Goal: Task Accomplishment & Management: Manage account settings

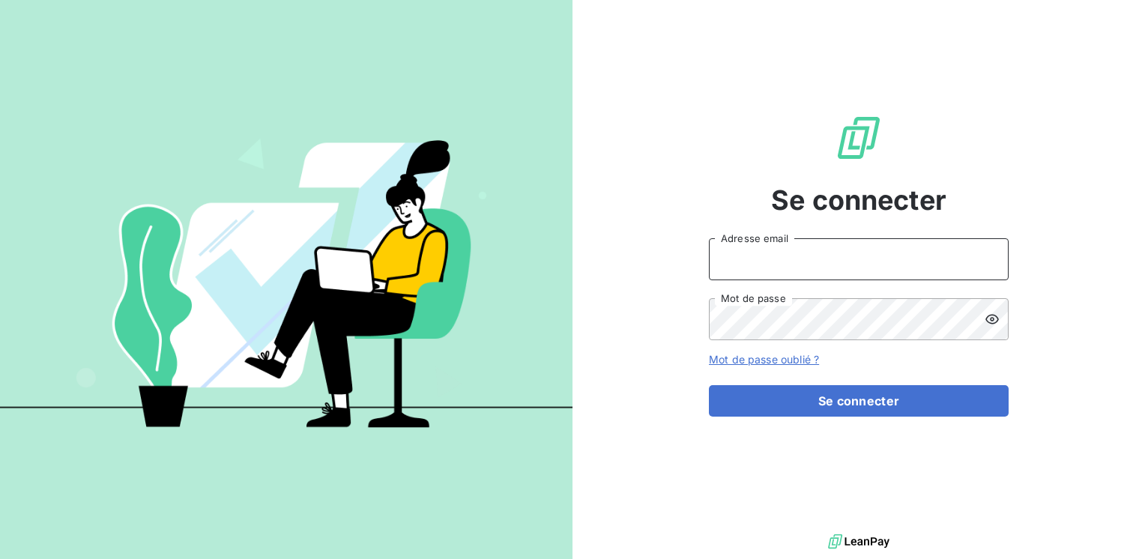
click at [756, 267] on input "Adresse email" at bounding box center [859, 259] width 300 height 42
click at [761, 262] on input "marc.[PERSON_NAME]@" at bounding box center [859, 259] width 300 height 42
click at [765, 258] on input "marc.sagraitentoro@" at bounding box center [859, 259] width 300 height 42
type input "[EMAIL_ADDRESS][PERSON_NAME][DOMAIN_NAME]"
click at [709, 385] on button "Se connecter" at bounding box center [859, 400] width 300 height 31
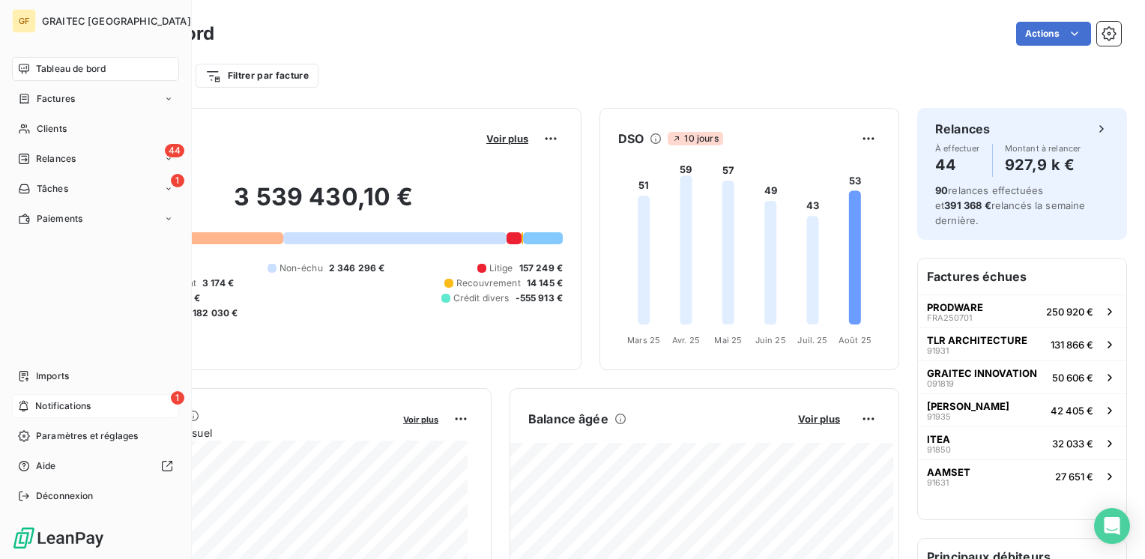
click at [68, 407] on span "Notifications" at bounding box center [62, 405] width 55 height 13
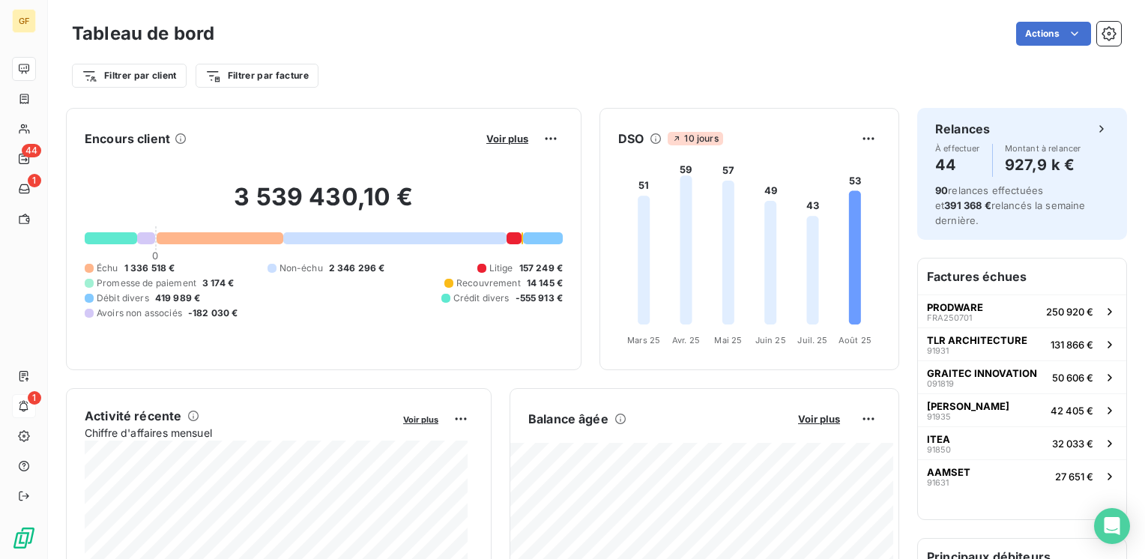
click at [487, 61] on div "Filtrer par client Filtrer par facture" at bounding box center [596, 75] width 1049 height 28
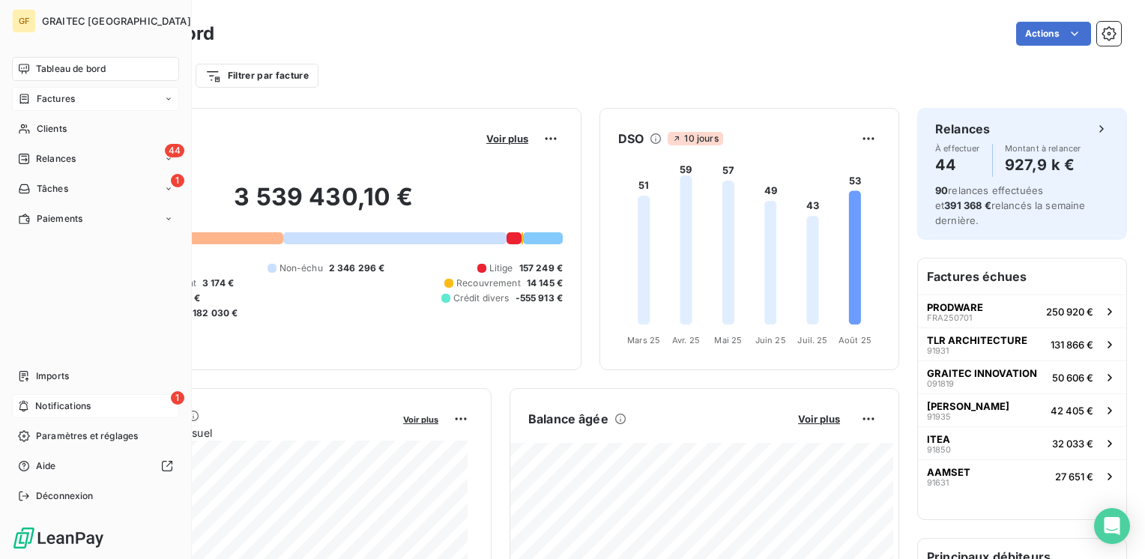
click at [51, 103] on span "Factures" at bounding box center [56, 98] width 38 height 13
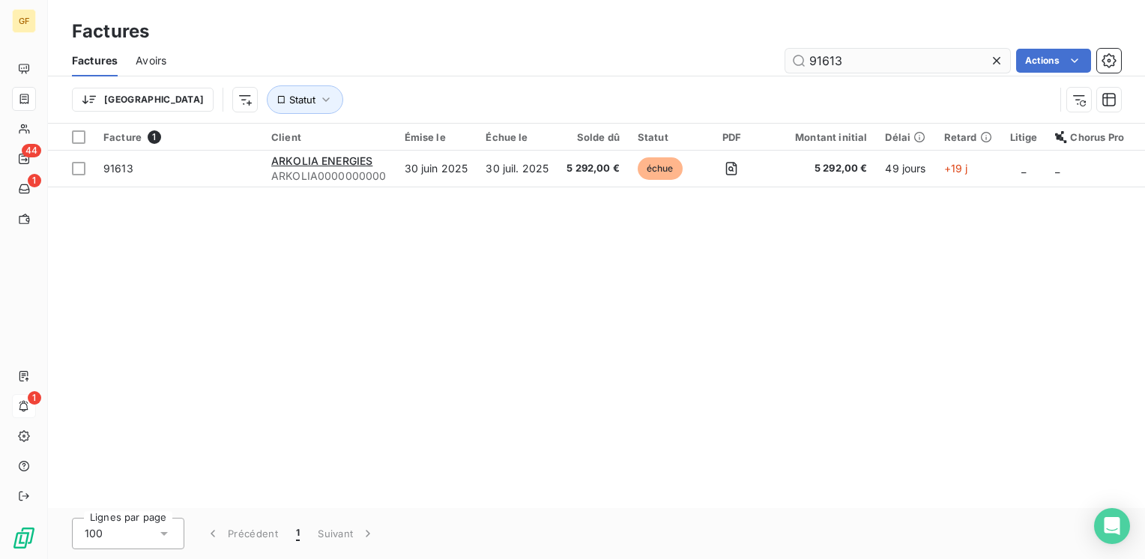
drag, startPoint x: 842, startPoint y: 57, endPoint x: 805, endPoint y: 70, distance: 39.8
click at [805, 70] on input "91613" at bounding box center [897, 61] width 225 height 24
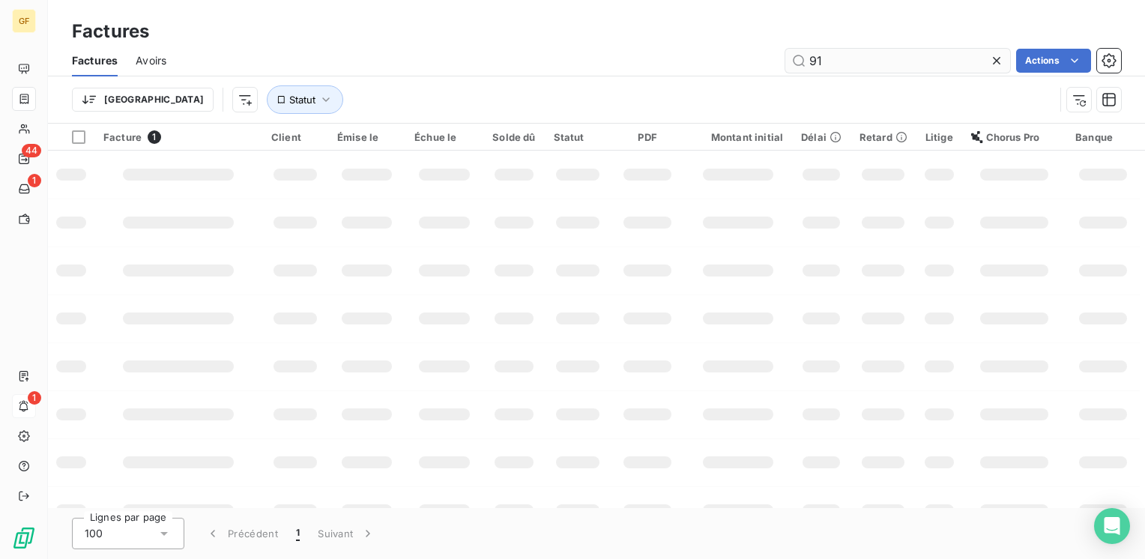
click at [812, 64] on input "91" at bounding box center [897, 61] width 225 height 24
click at [824, 61] on input "91" at bounding box center [897, 61] width 225 height 24
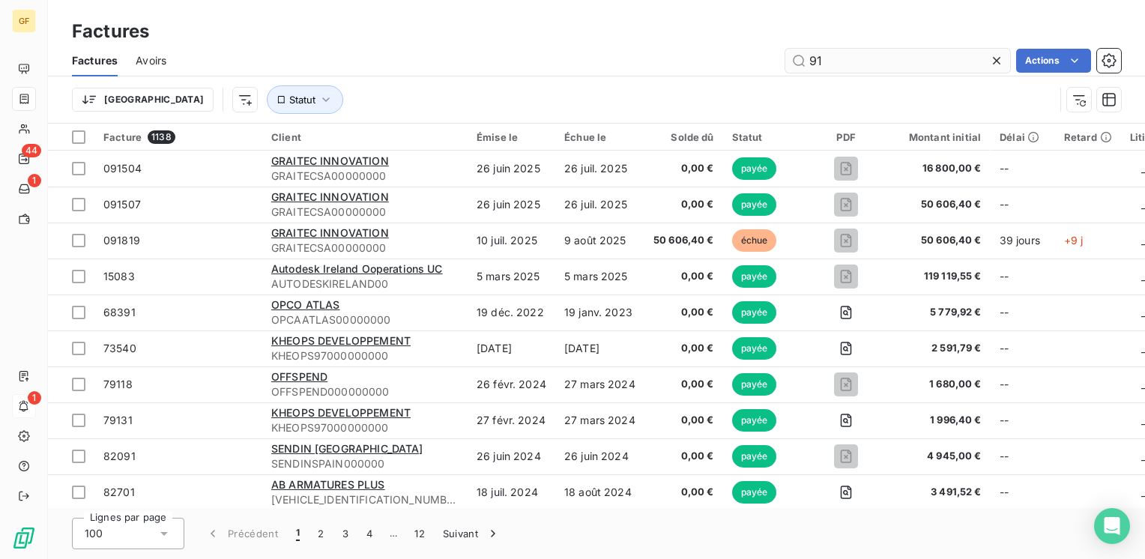
drag, startPoint x: 827, startPoint y: 58, endPoint x: 795, endPoint y: 61, distance: 32.4
click at [795, 62] on input "91" at bounding box center [897, 61] width 225 height 24
type input "92130"
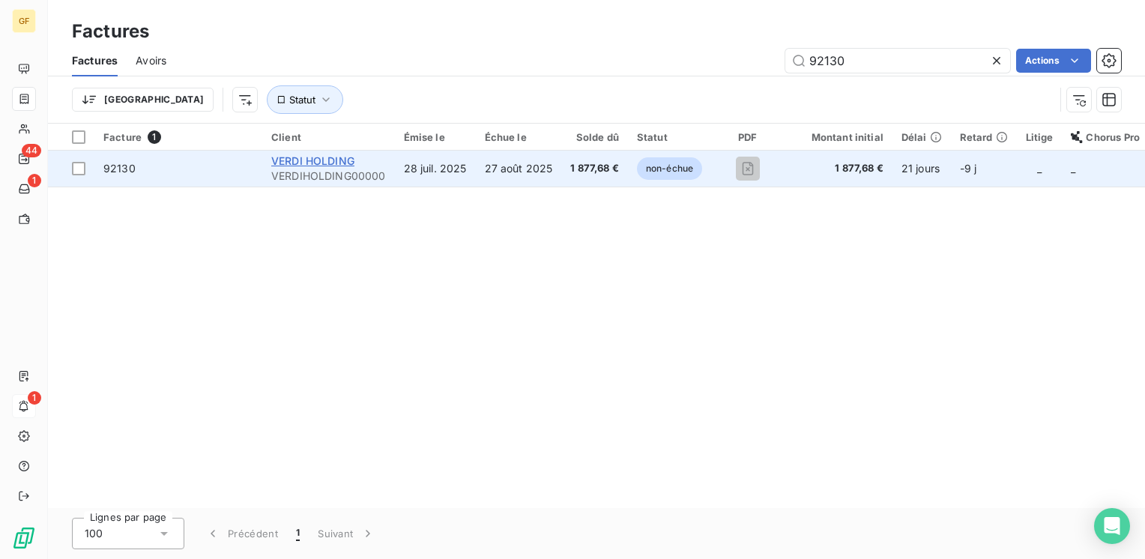
click at [298, 166] on span "VERDI HOLDING" at bounding box center [312, 160] width 83 height 13
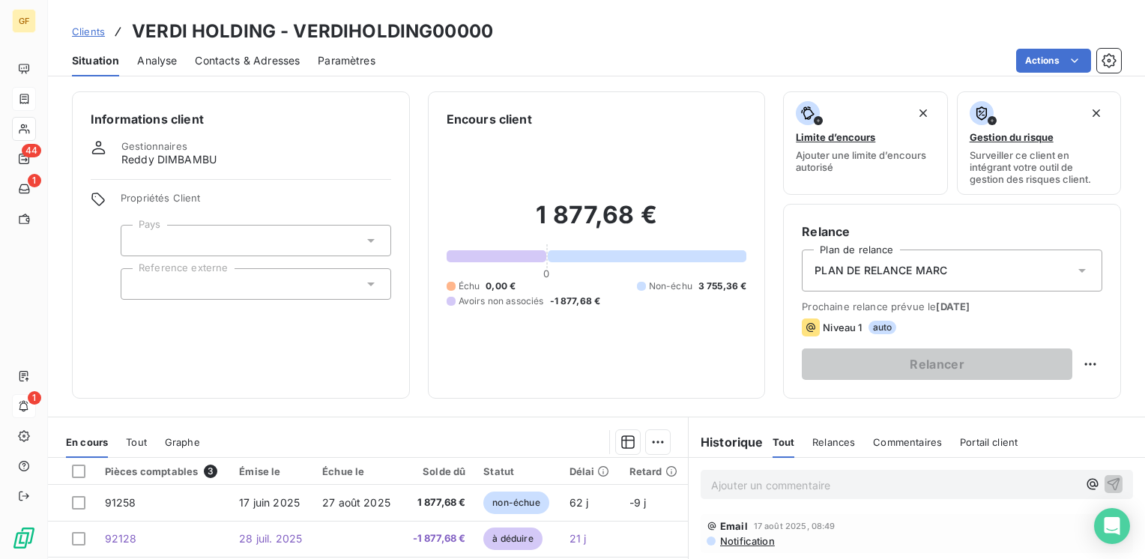
click at [243, 66] on span "Contacts & Adresses" at bounding box center [247, 60] width 105 height 15
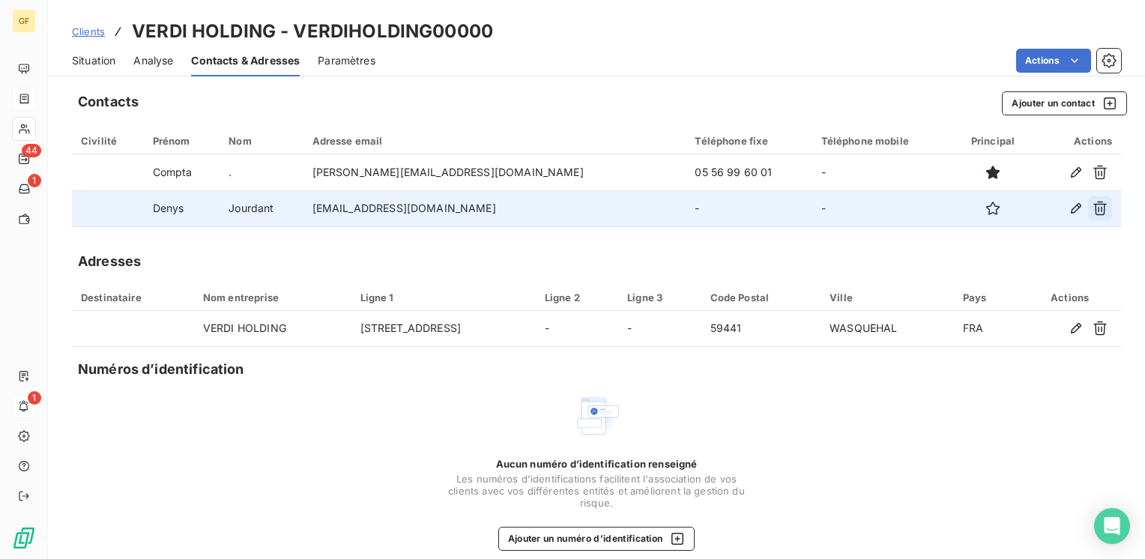
click at [1093, 204] on icon "button" at bounding box center [1099, 209] width 13 height 14
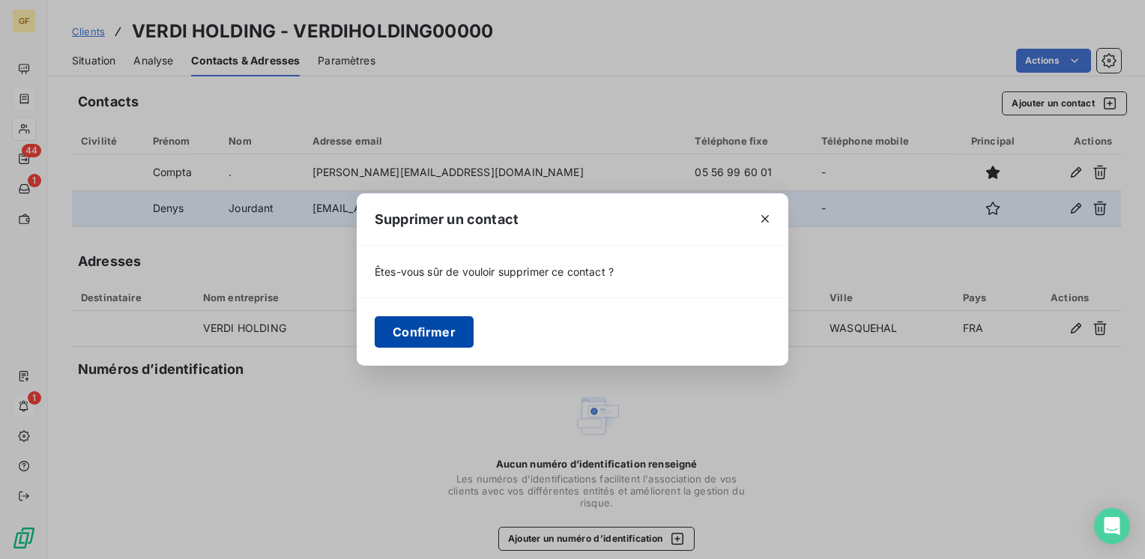
click at [453, 334] on button "Confirmer" at bounding box center [424, 331] width 99 height 31
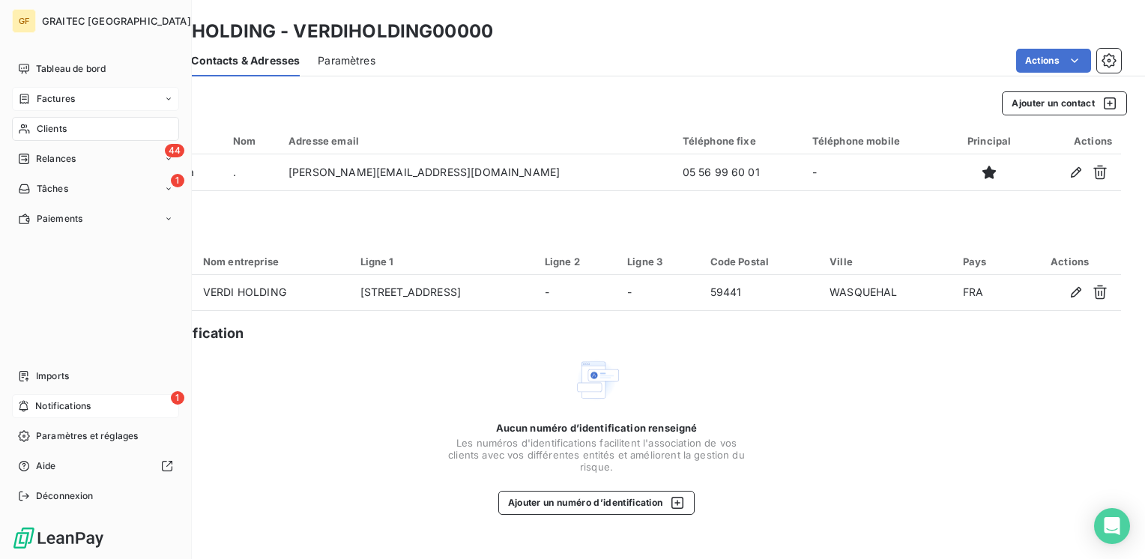
click at [42, 91] on div "Factures" at bounding box center [95, 99] width 167 height 24
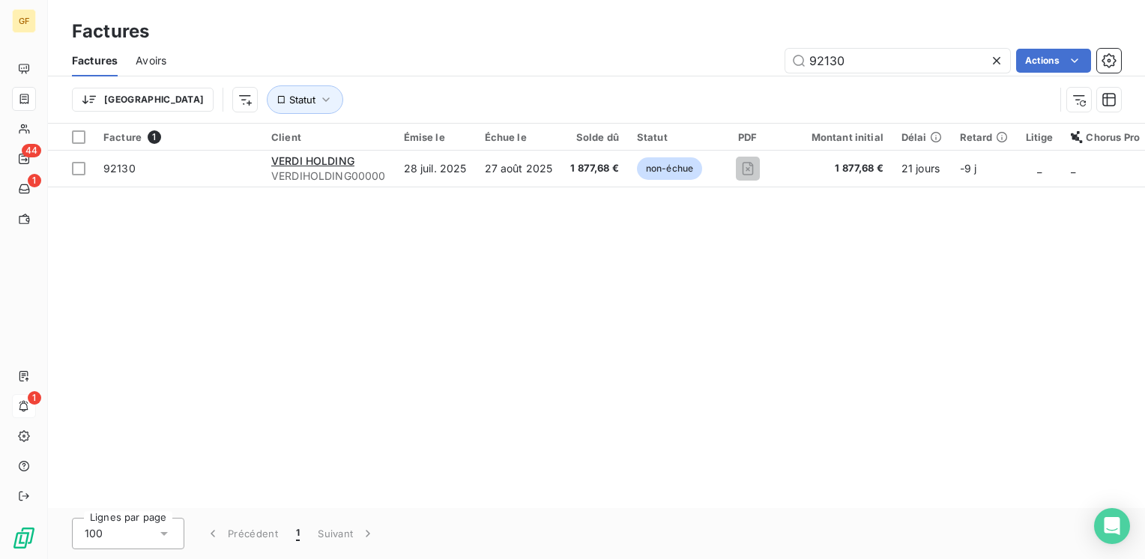
drag, startPoint x: 874, startPoint y: 61, endPoint x: 707, endPoint y: 64, distance: 167.1
click at [707, 64] on div "92130 Actions" at bounding box center [652, 61] width 937 height 24
type input "91811"
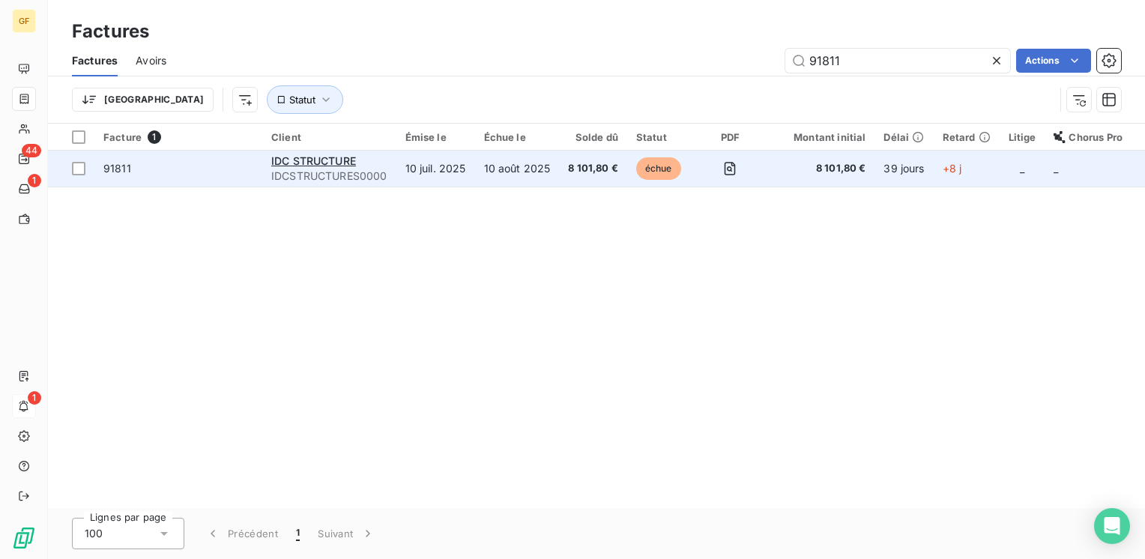
click at [435, 175] on td "10 juil. 2025" at bounding box center [435, 169] width 79 height 36
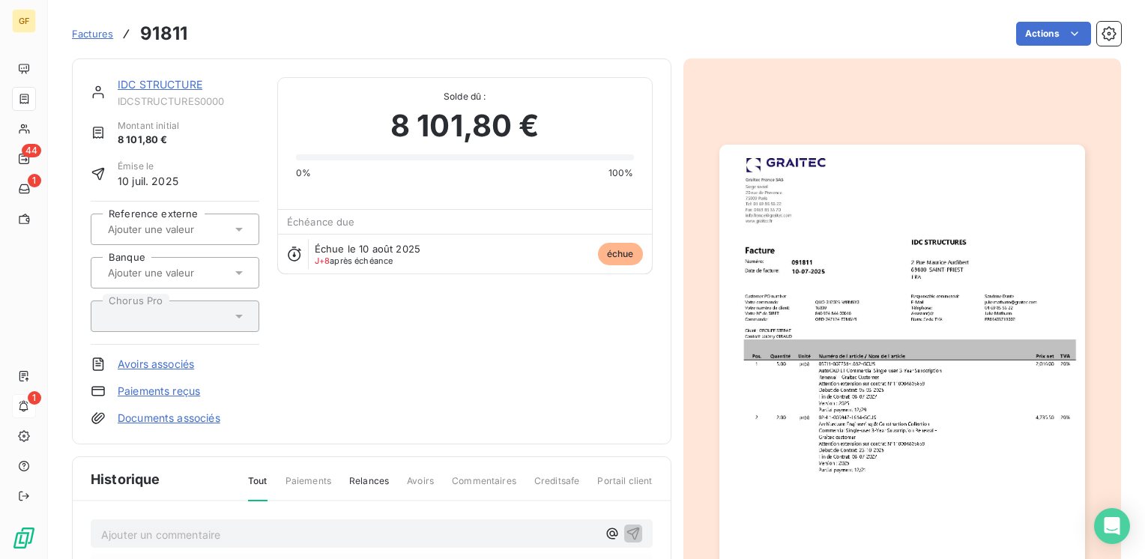
click at [180, 87] on link "IDC STRUCTURE" at bounding box center [160, 84] width 85 height 13
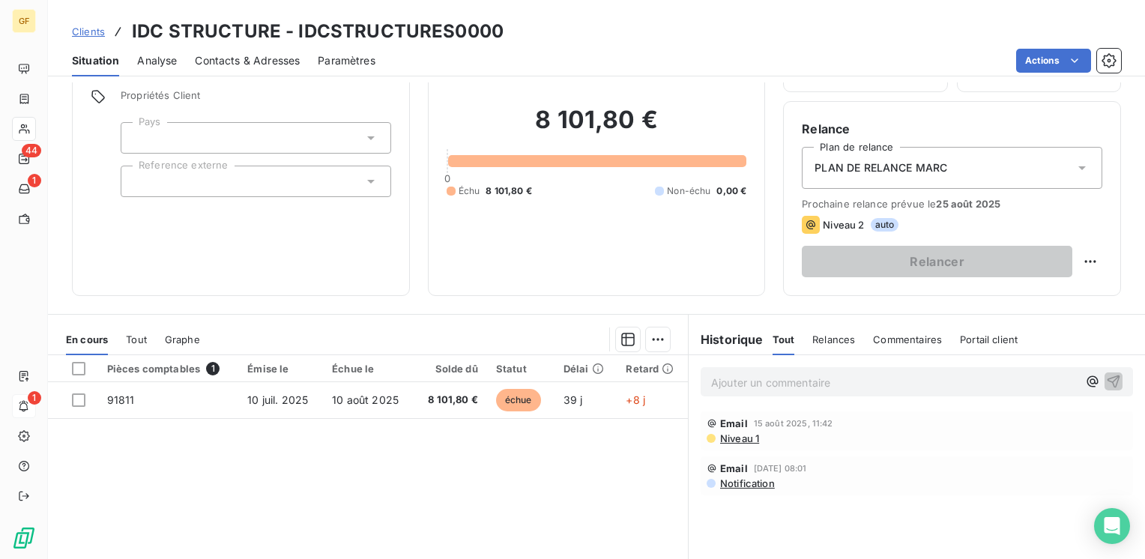
scroll to position [150, 0]
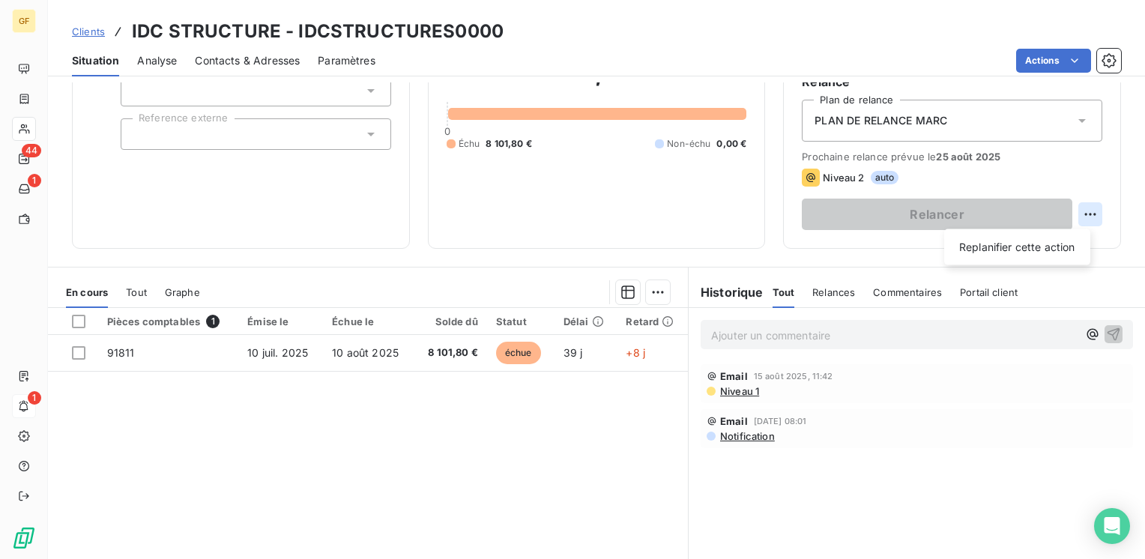
click at [1078, 213] on html "GF 44 1 1 Clients IDC STRUCTURE - IDCSTRUCTURES0000 Situation Analyse Contacts …" at bounding box center [572, 279] width 1145 height 559
click at [983, 250] on div "Replanifier cette action" at bounding box center [1017, 247] width 134 height 24
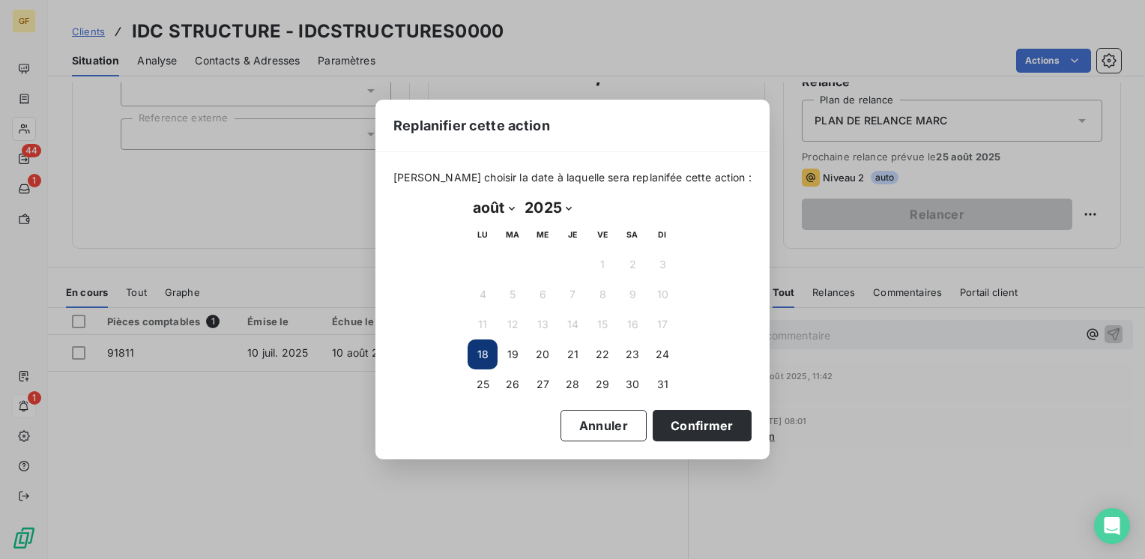
click at [509, 207] on select "janvier février mars avril mai juin juillet août septembre octobre novembre déc…" at bounding box center [494, 208] width 52 height 24
select select "8"
click at [468, 196] on select "janvier février mars avril mai juin juillet août septembre octobre novembre déc…" at bounding box center [494, 208] width 52 height 24
click at [545, 294] on button "10" at bounding box center [542, 294] width 30 height 30
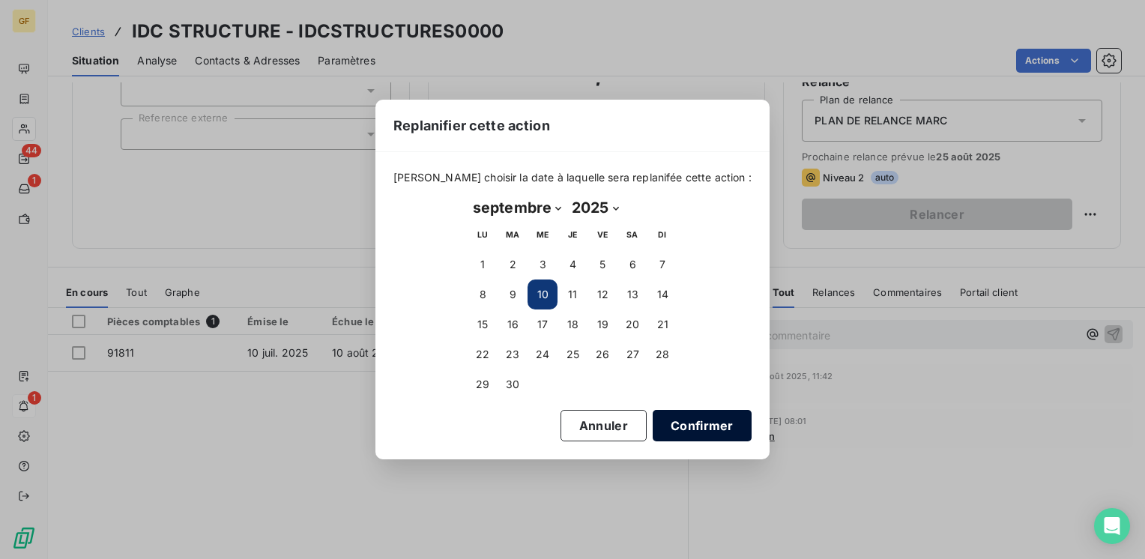
click at [690, 424] on button "Confirmer" at bounding box center [702, 425] width 99 height 31
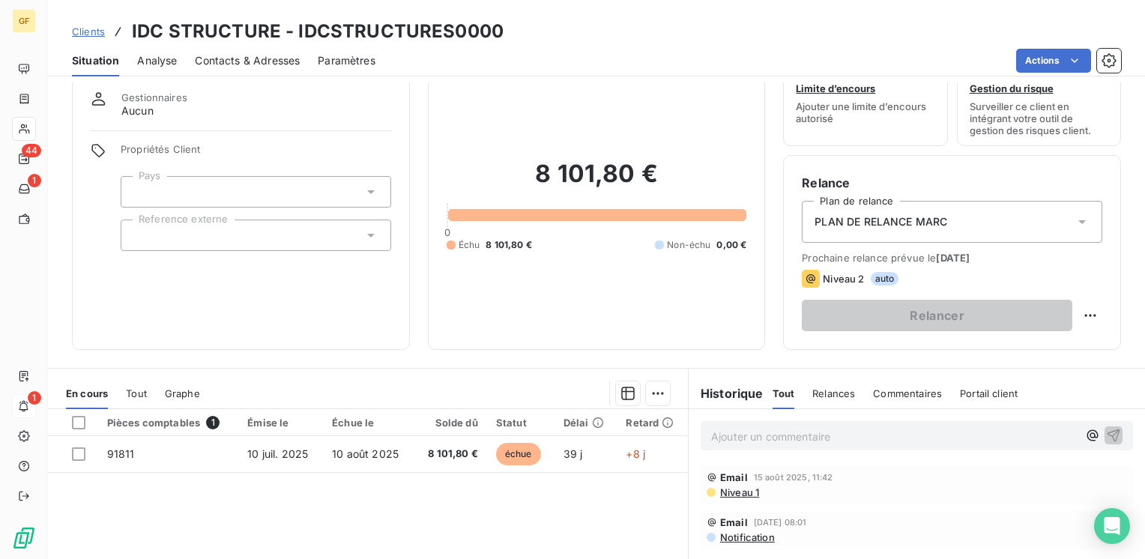
scroll to position [0, 0]
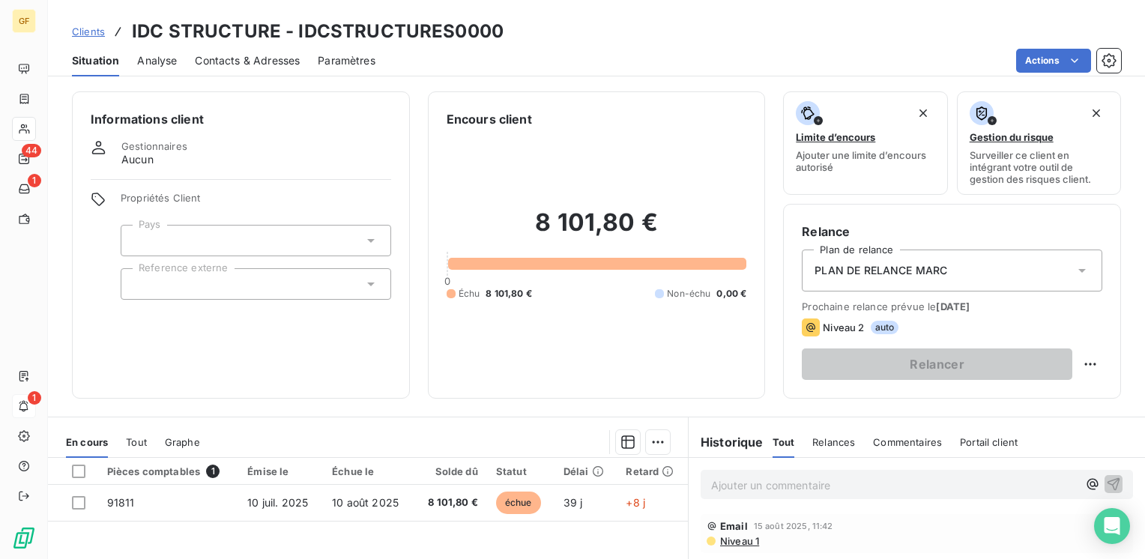
drag, startPoint x: 270, startPoint y: 61, endPoint x: 283, endPoint y: 64, distance: 13.8
click at [270, 61] on span "Contacts & Adresses" at bounding box center [247, 60] width 105 height 15
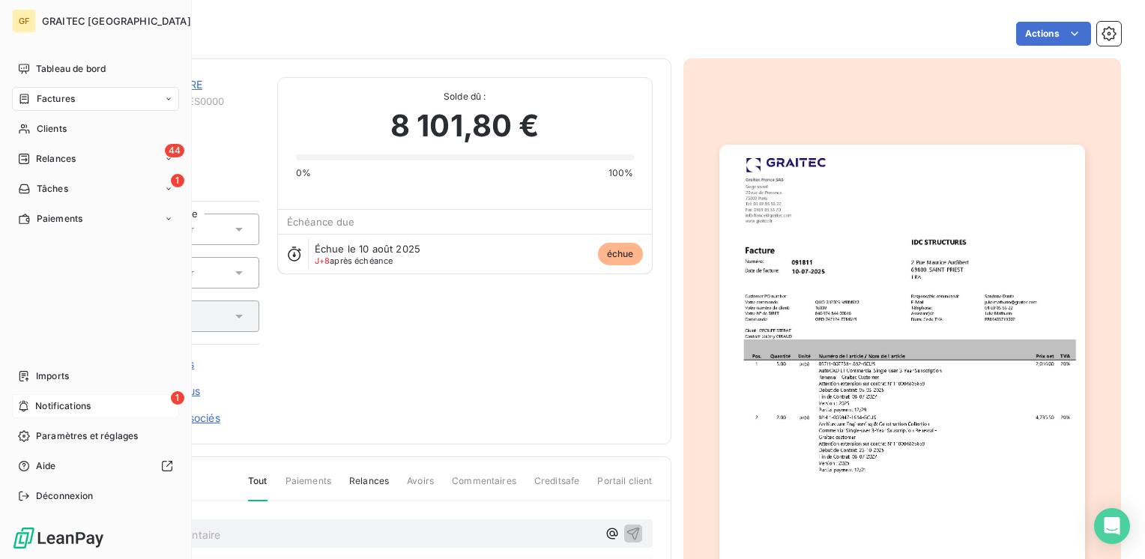
click at [39, 95] on span "Factures" at bounding box center [56, 98] width 38 height 13
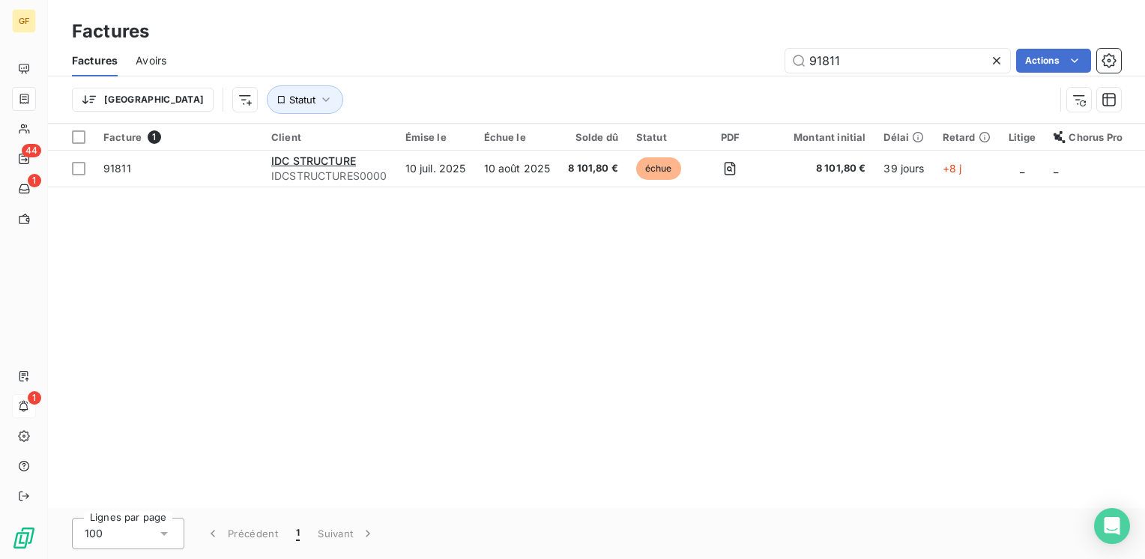
drag, startPoint x: 878, startPoint y: 61, endPoint x: 701, endPoint y: 71, distance: 177.1
click at [701, 71] on div "91811 Actions" at bounding box center [652, 61] width 937 height 24
type input "92143"
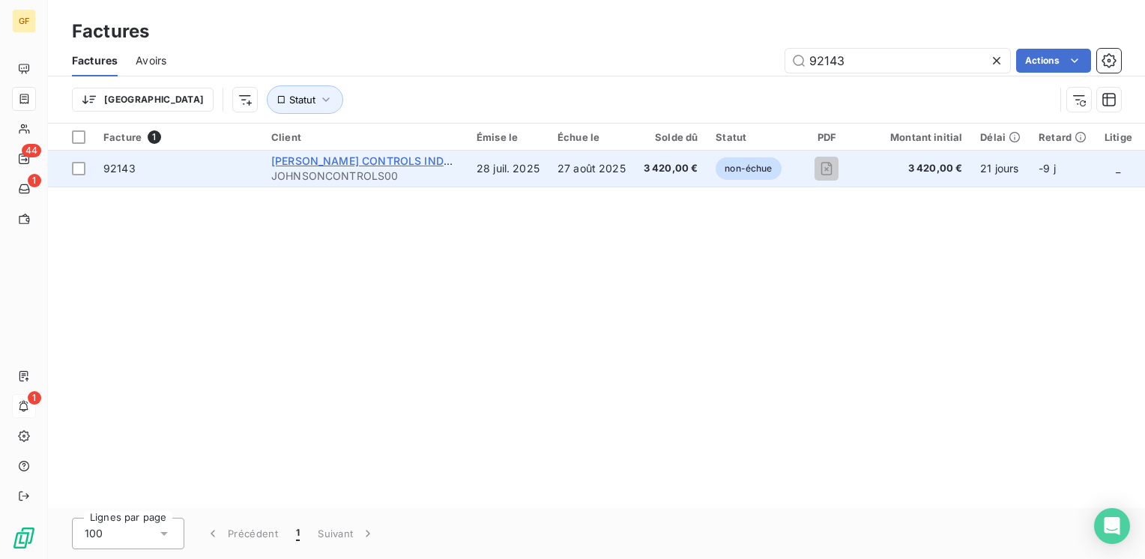
click at [428, 166] on span "[PERSON_NAME] CONTROLS INDUSTRIES" at bounding box center [379, 160] width 217 height 13
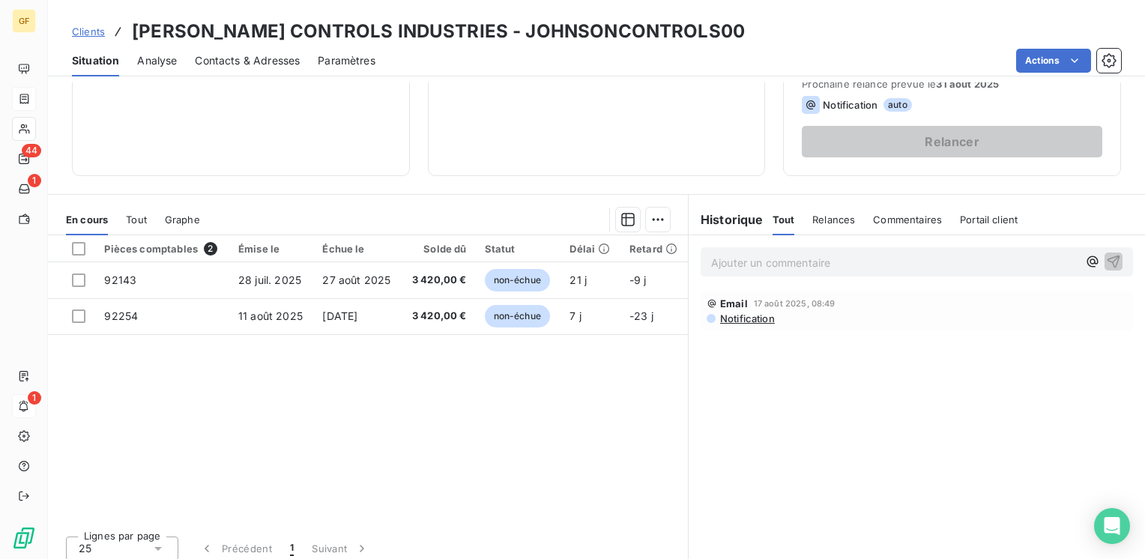
scroll to position [225, 0]
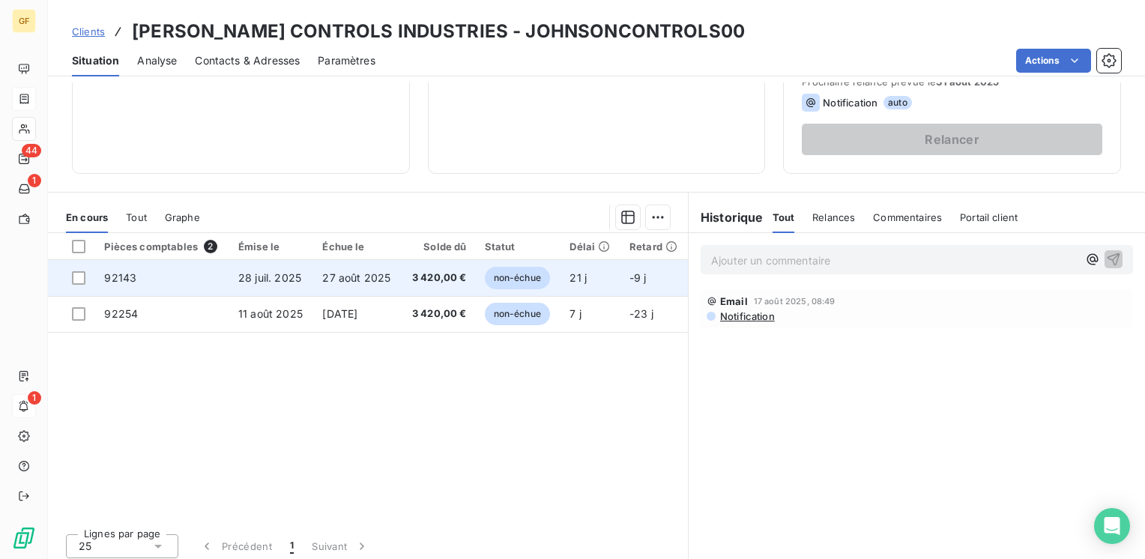
click at [326, 276] on span "27 août 2025" at bounding box center [356, 277] width 68 height 13
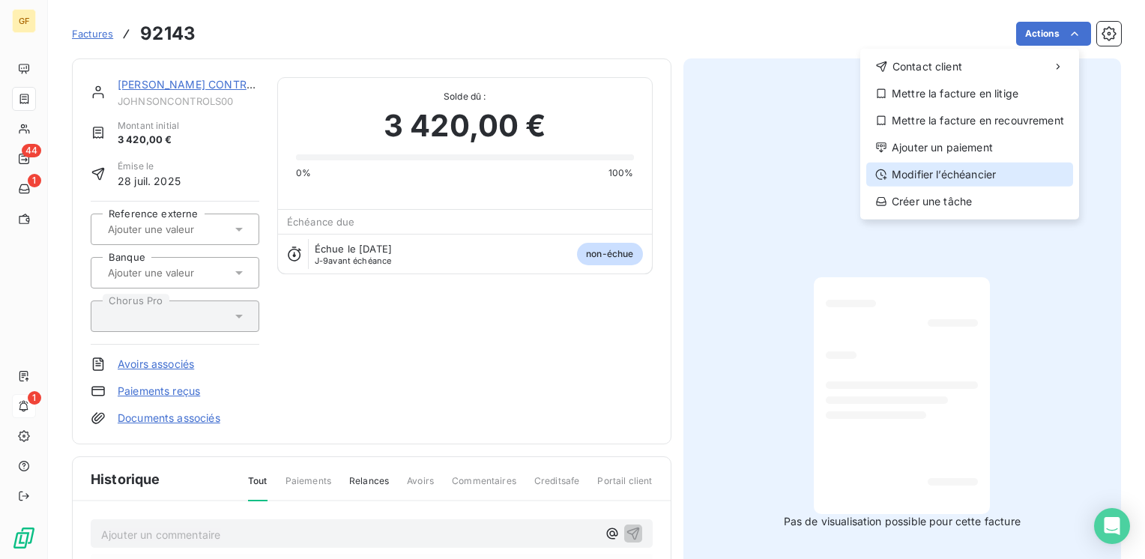
click at [958, 181] on div "Modifier l’échéancier" at bounding box center [969, 175] width 207 height 24
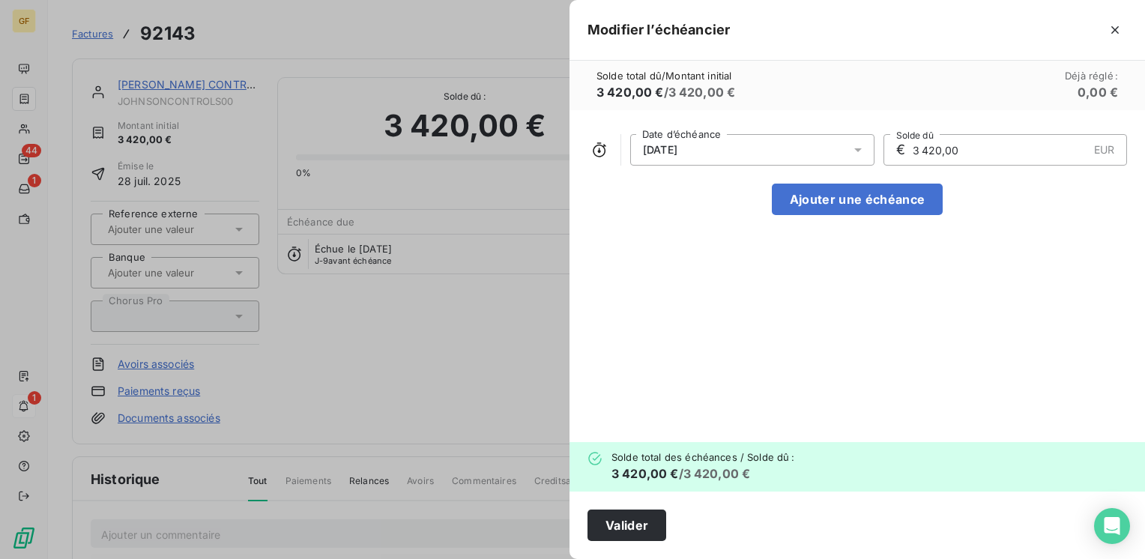
click at [862, 148] on icon at bounding box center [857, 149] width 15 height 15
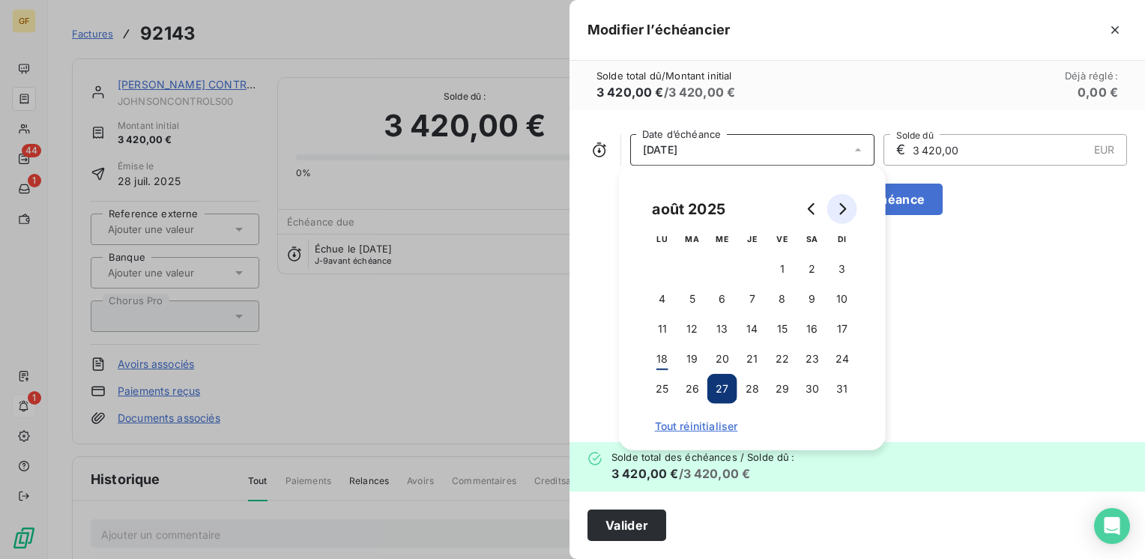
click at [847, 214] on button "Go to next month" at bounding box center [842, 209] width 30 height 30
click at [659, 354] on button "22" at bounding box center [662, 359] width 30 height 30
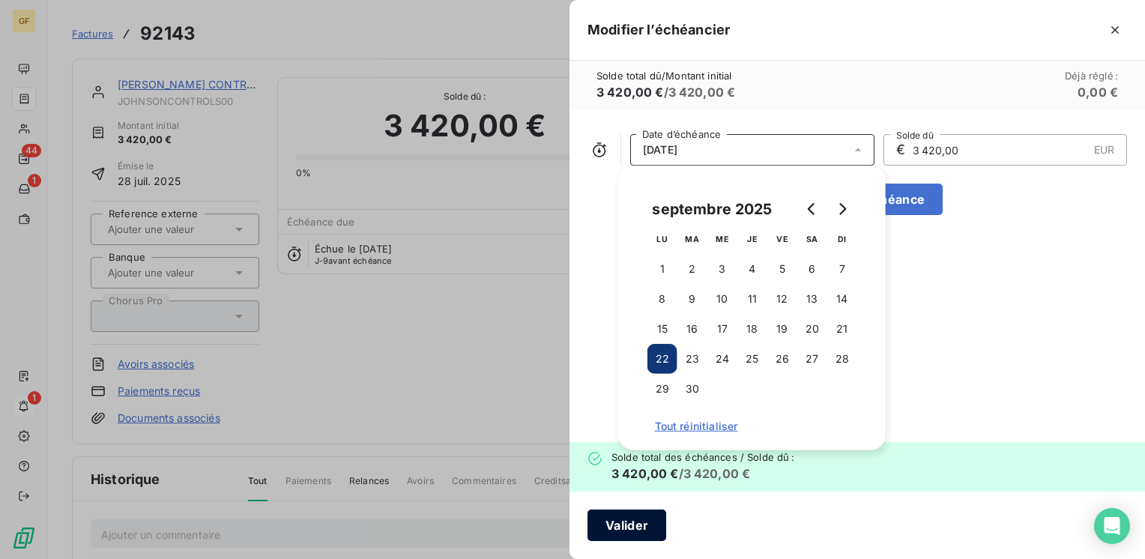
click at [617, 513] on button "Valider" at bounding box center [626, 525] width 79 height 31
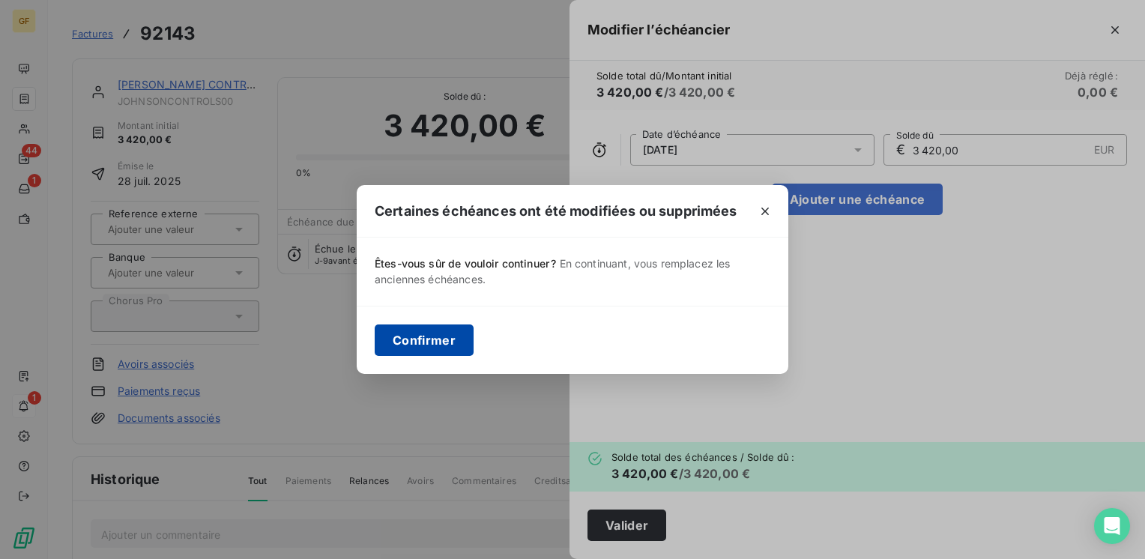
click at [438, 340] on button "Confirmer" at bounding box center [424, 339] width 99 height 31
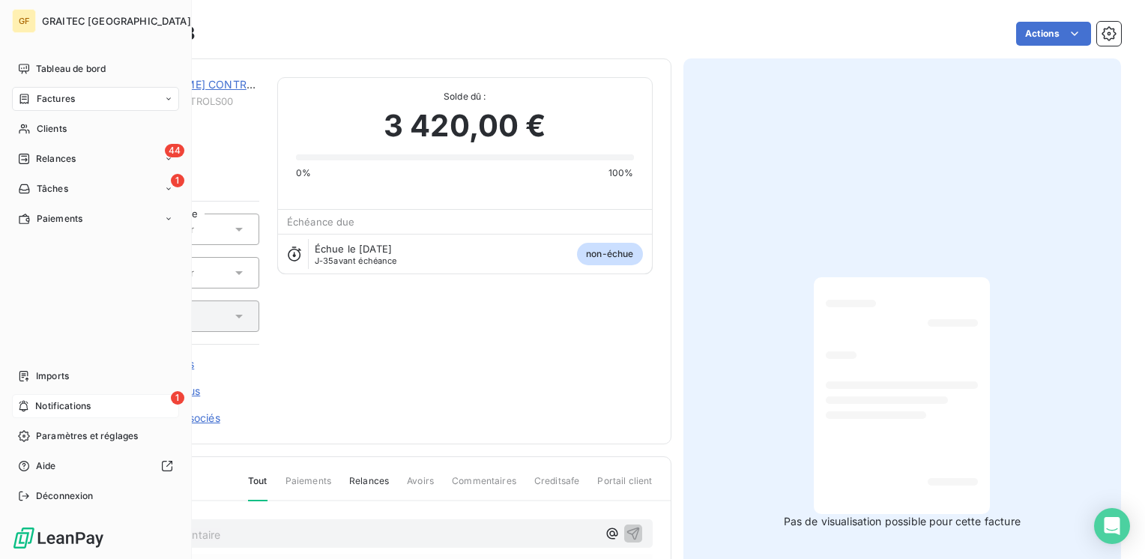
click at [74, 406] on span "Notifications" at bounding box center [62, 405] width 55 height 13
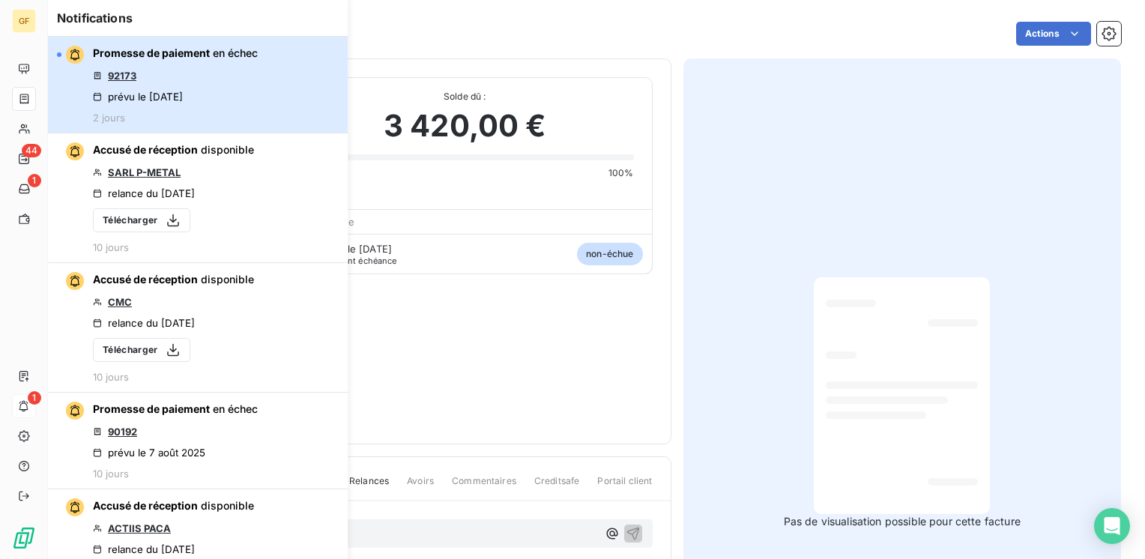
click at [211, 70] on div "Promesse de paiement en échec 92173 prévu le [DATE] 2 jours" at bounding box center [175, 85] width 165 height 78
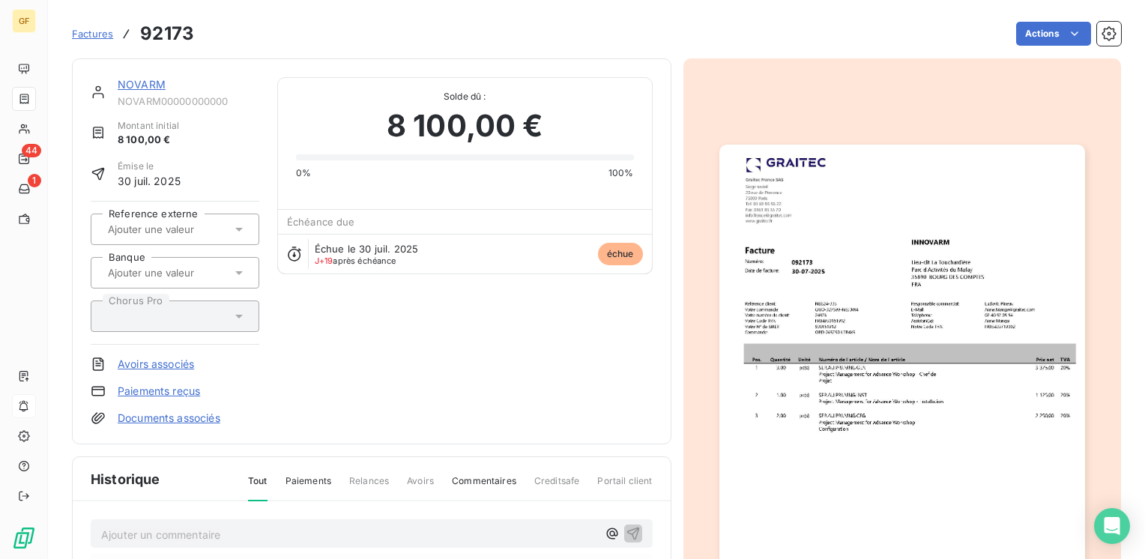
click at [478, 28] on div "Actions" at bounding box center [666, 34] width 909 height 24
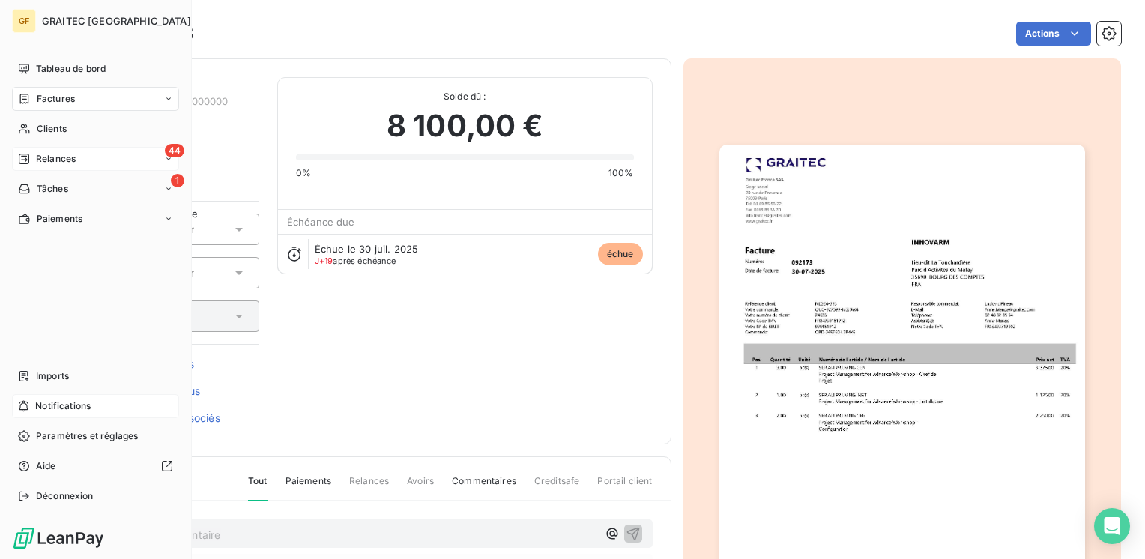
click at [42, 159] on span "Relances" at bounding box center [56, 158] width 40 height 13
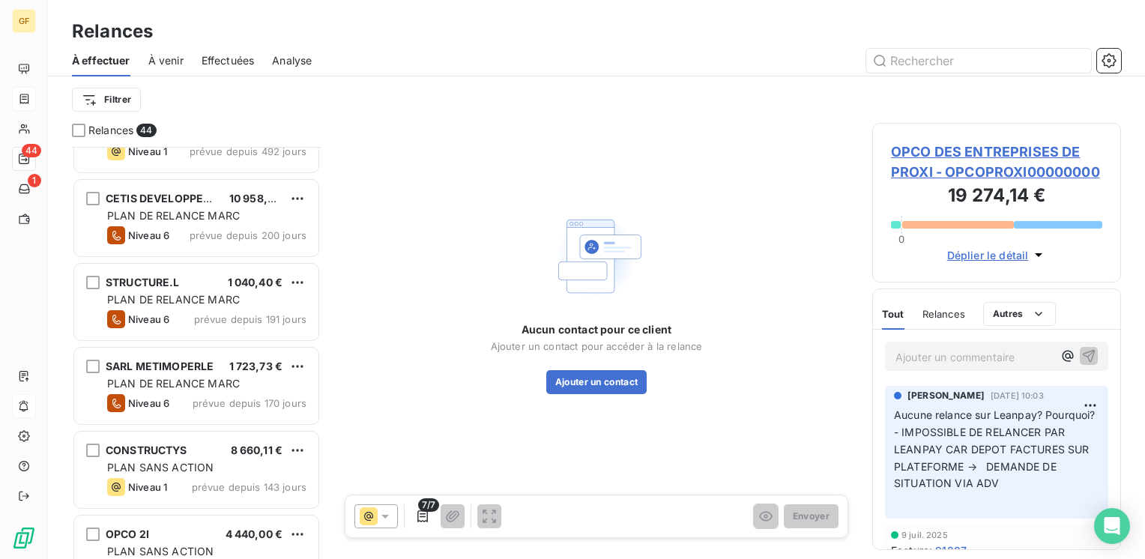
scroll to position [225, 0]
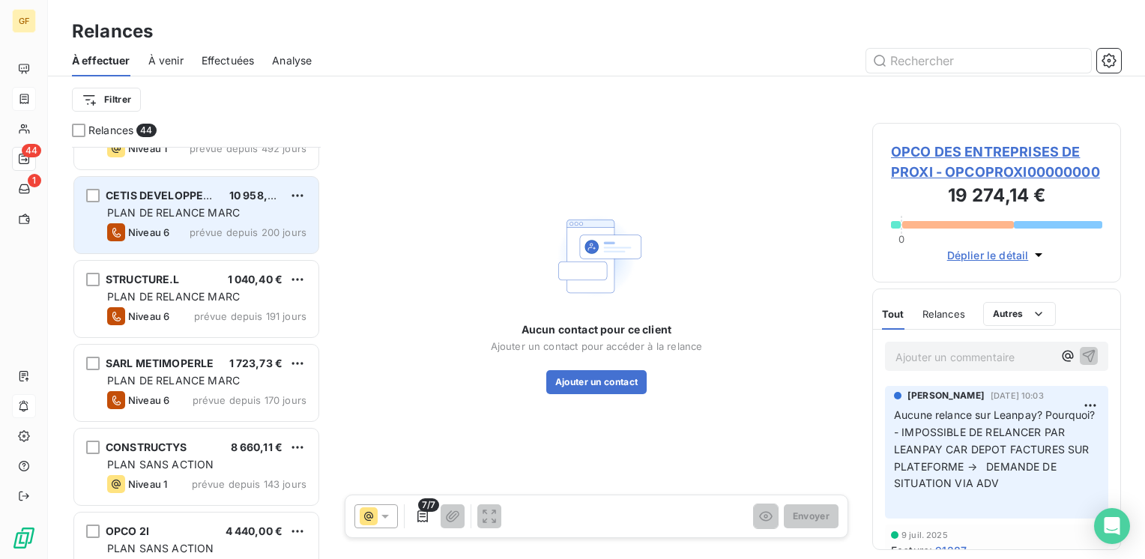
click at [216, 212] on span "PLAN DE RELANCE MARC" at bounding box center [173, 212] width 133 height 13
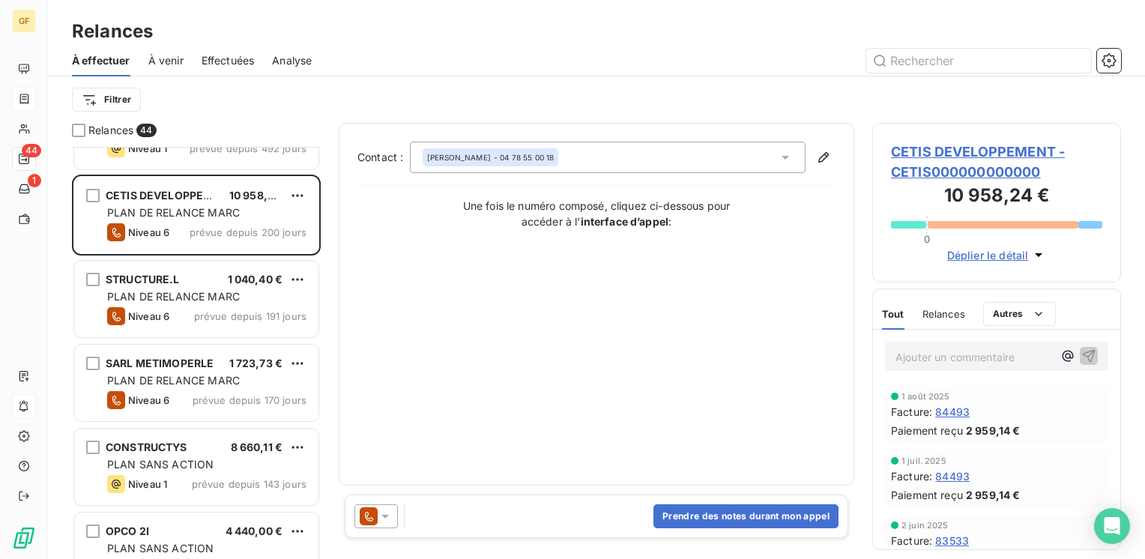
click at [938, 150] on span "CETIS DEVELOPPEMENT - CETIS000000000000" at bounding box center [996, 162] width 211 height 40
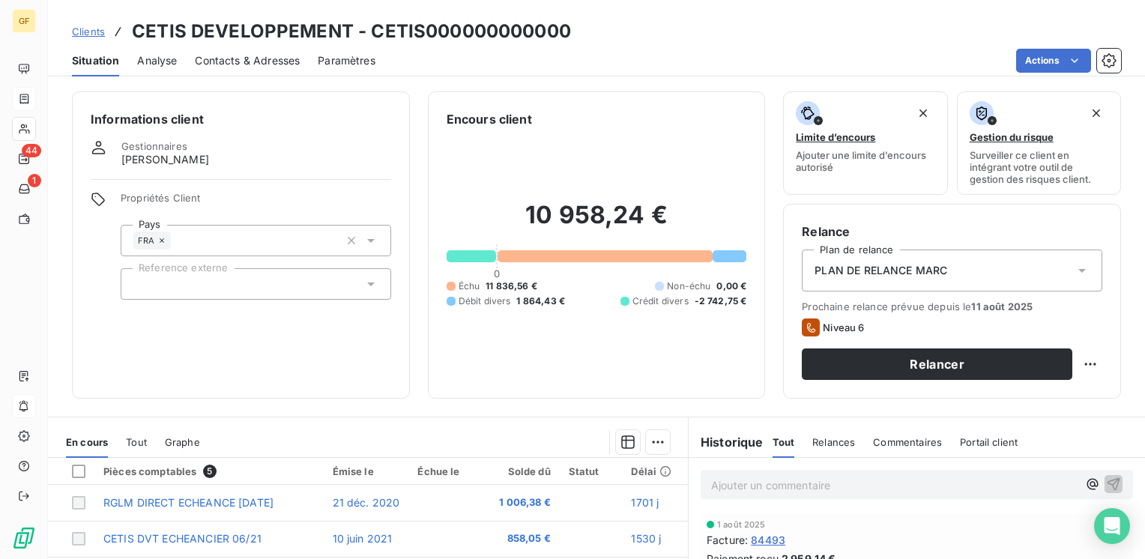
click at [273, 60] on span "Contacts & Adresses" at bounding box center [247, 60] width 105 height 15
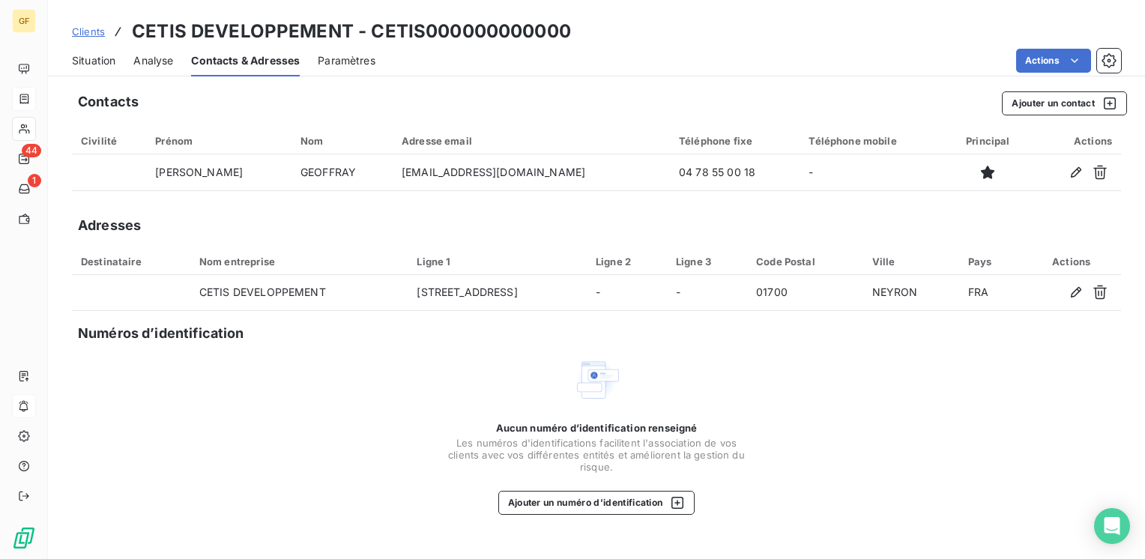
click at [93, 66] on span "Situation" at bounding box center [93, 60] width 43 height 15
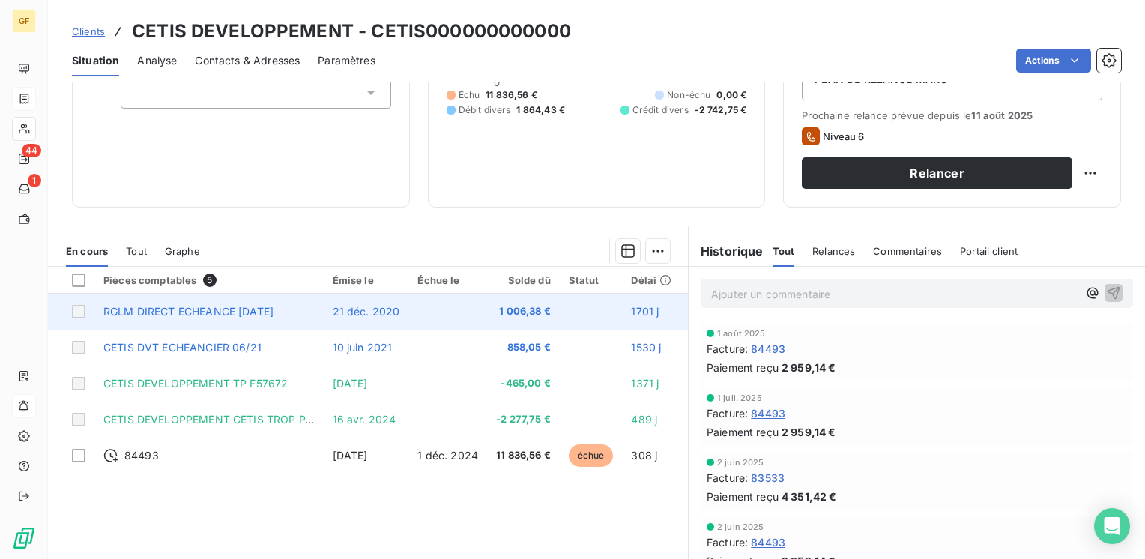
scroll to position [231, 0]
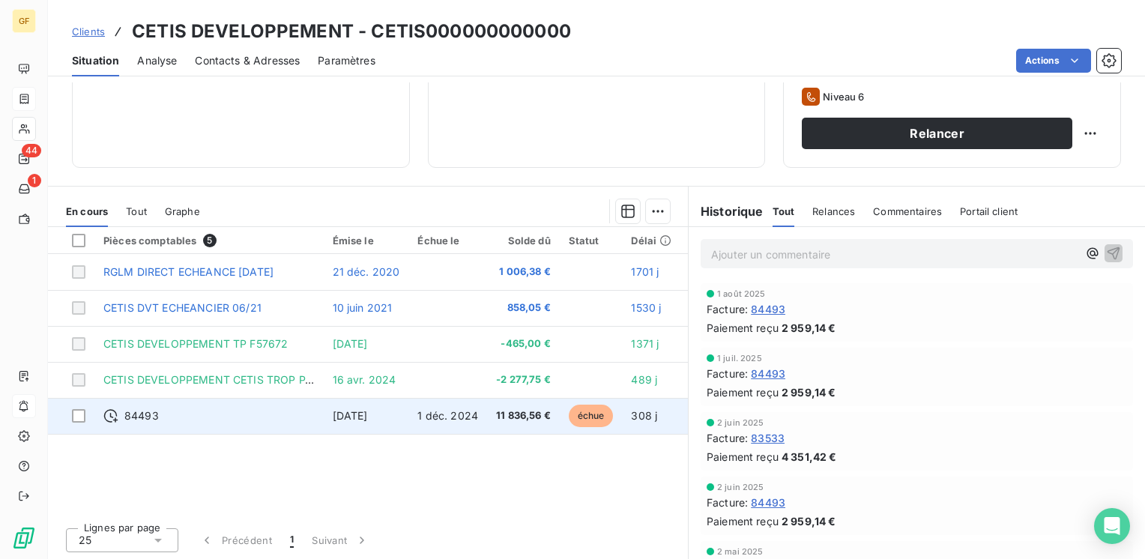
click at [468, 413] on span "1 déc. 2024" at bounding box center [447, 415] width 61 height 13
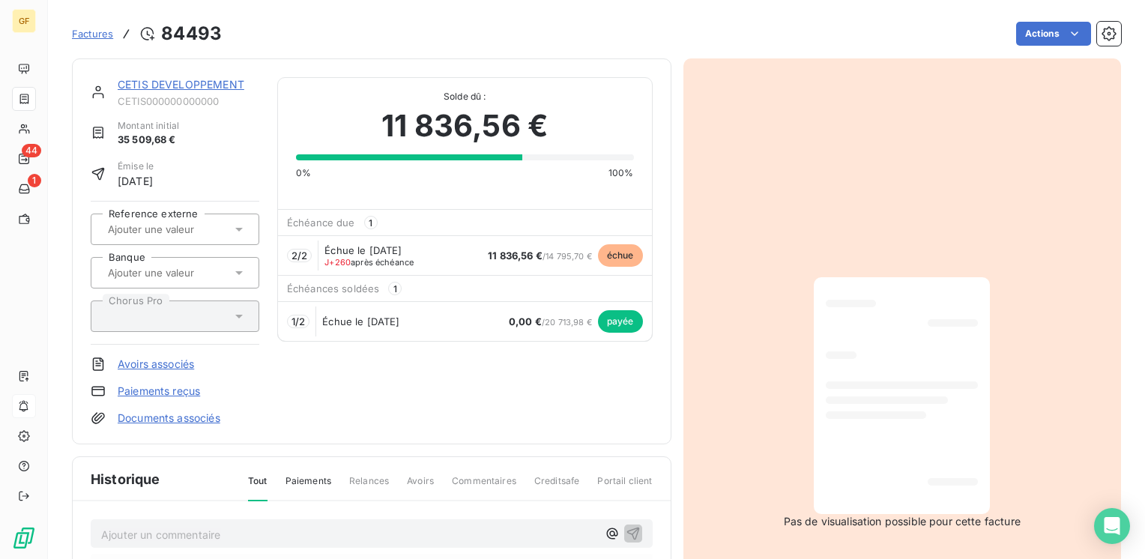
click at [197, 85] on link "CETIS DEVELOPPEMENT" at bounding box center [181, 84] width 127 height 13
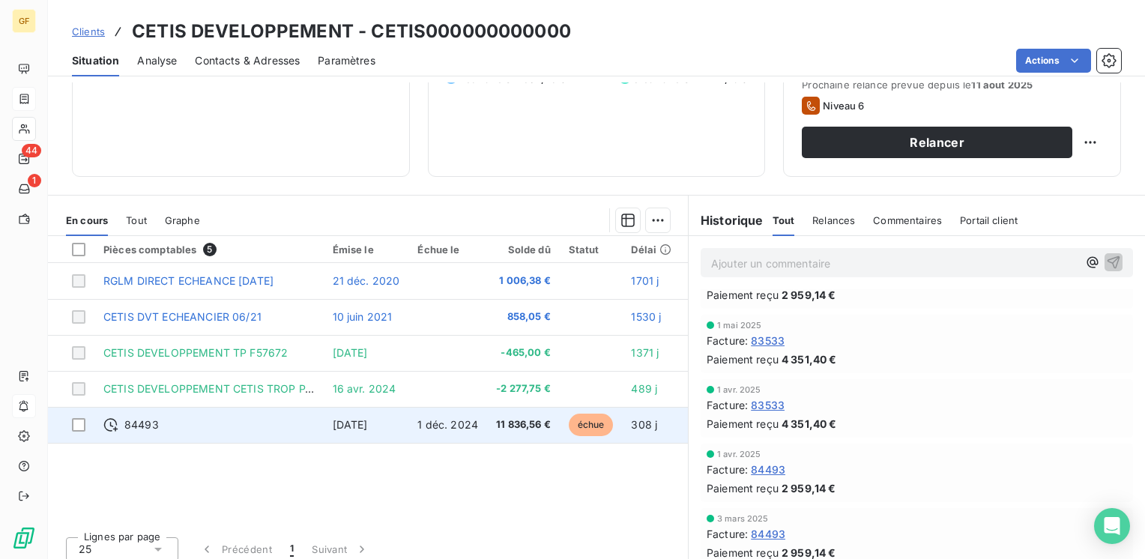
scroll to position [225, 0]
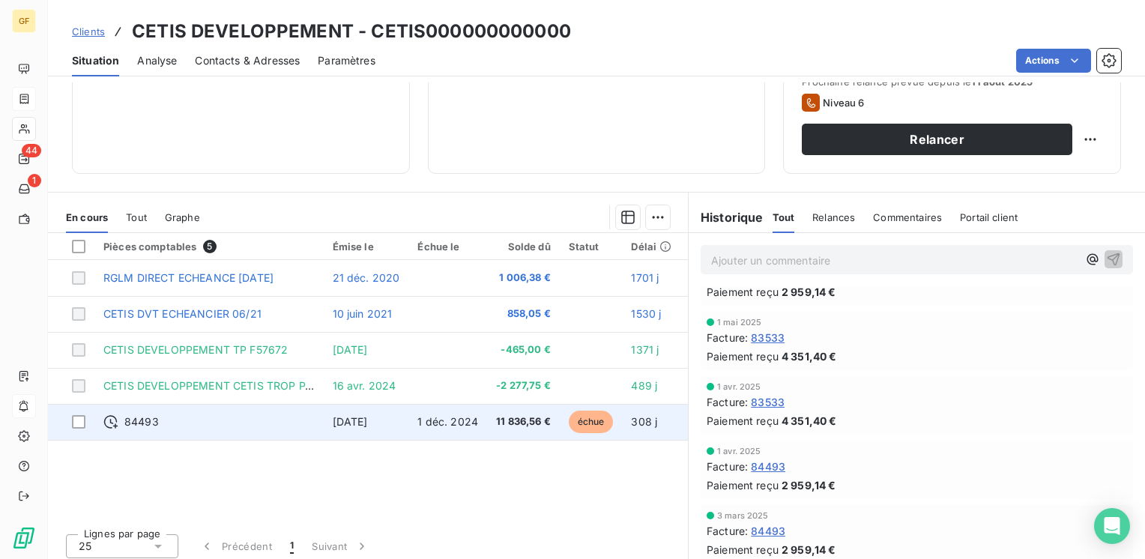
click at [408, 424] on td "1 déc. 2024" at bounding box center [447, 422] width 79 height 36
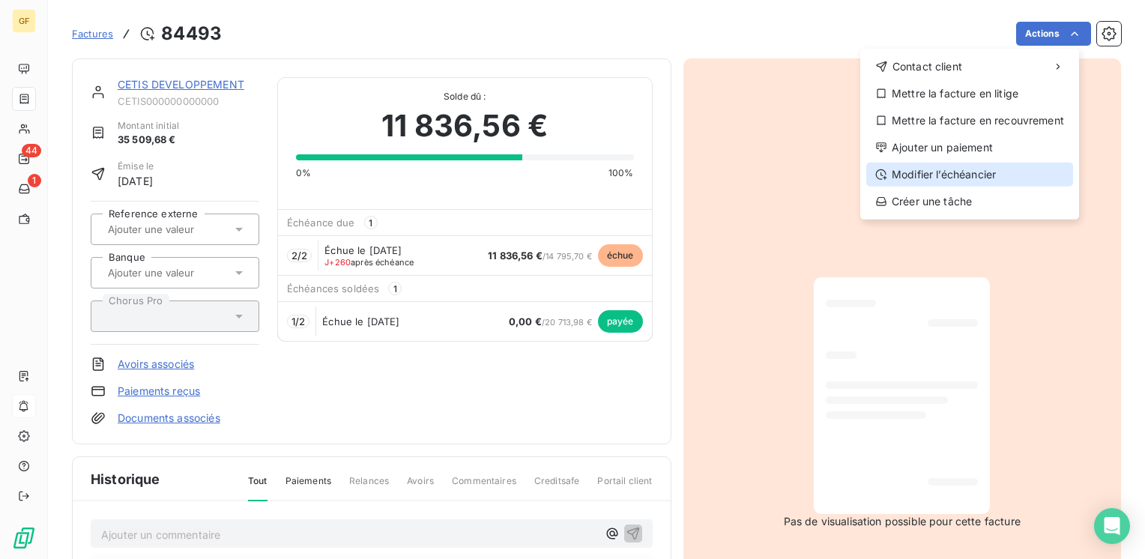
click at [943, 175] on div "Modifier l’échéancier" at bounding box center [969, 175] width 207 height 24
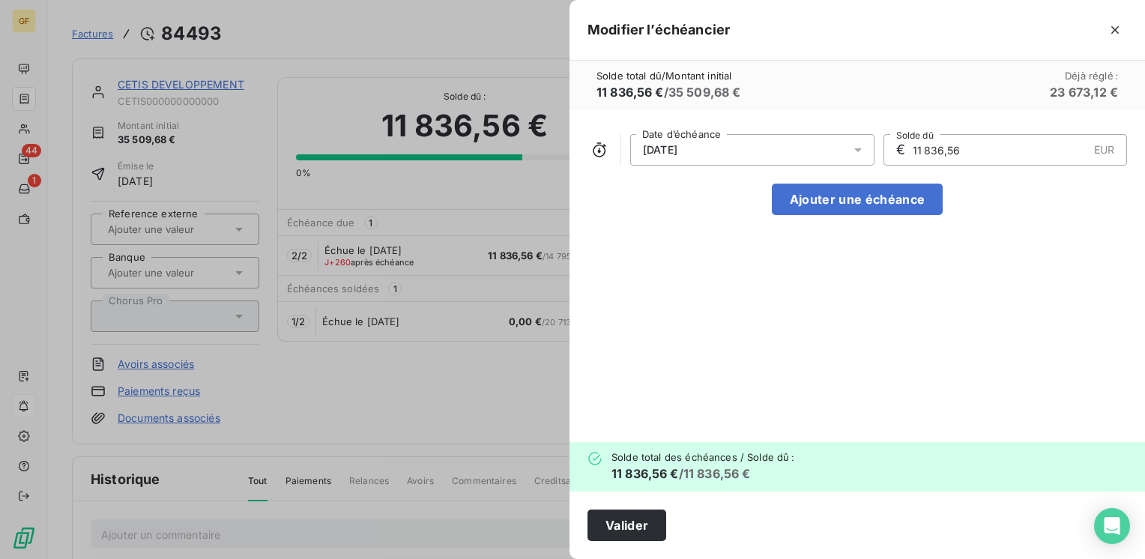
click at [861, 139] on div at bounding box center [862, 149] width 24 height 31
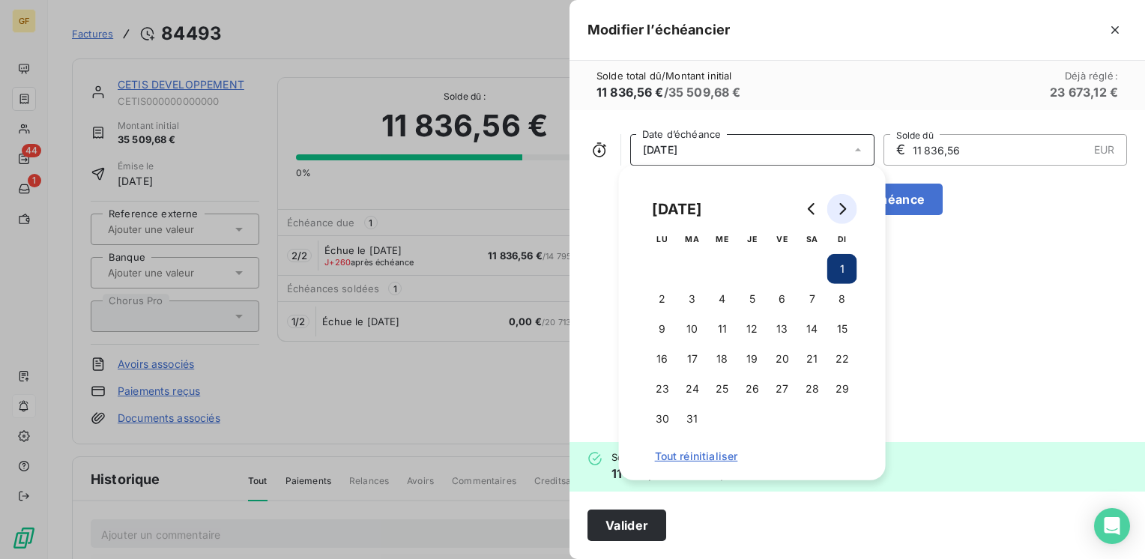
click at [849, 214] on button "Go to next month" at bounding box center [842, 209] width 30 height 30
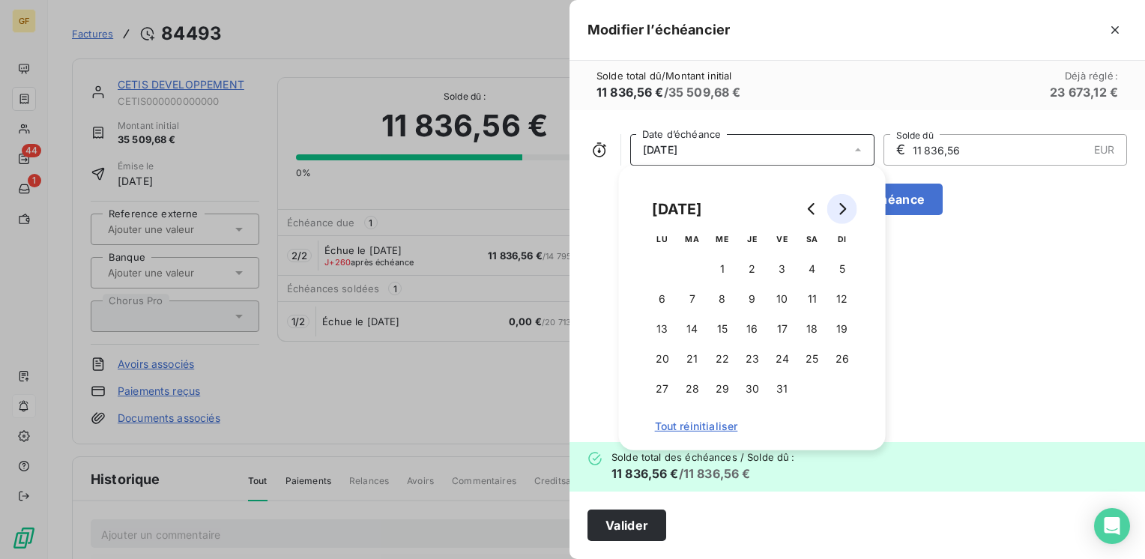
click at [849, 212] on button "Go to next month" at bounding box center [842, 209] width 30 height 30
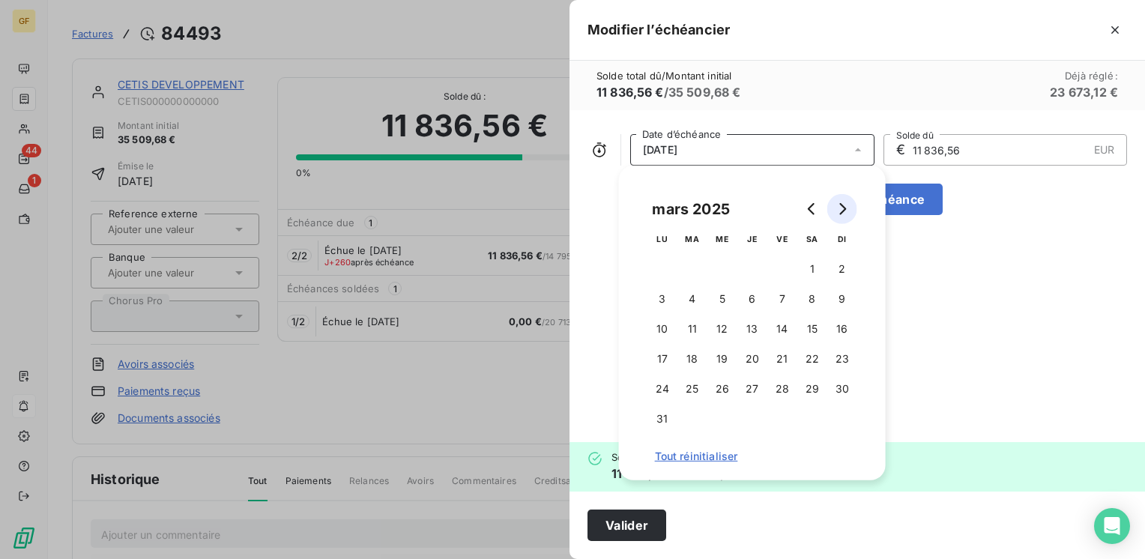
click at [849, 212] on button "Go to next month" at bounding box center [842, 209] width 30 height 30
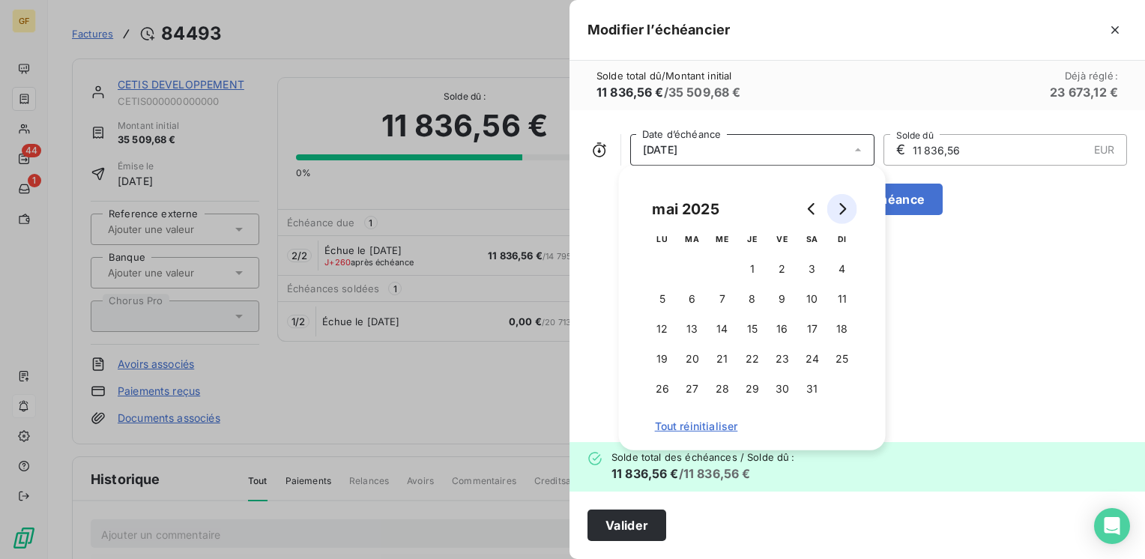
click at [849, 212] on button "Go to next month" at bounding box center [842, 209] width 30 height 30
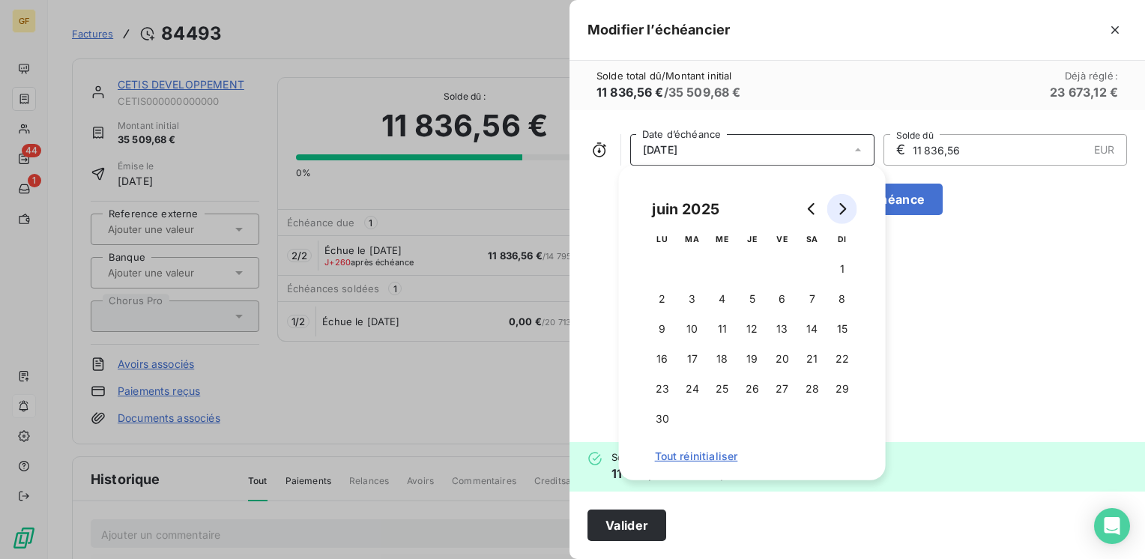
click at [849, 212] on button "Go to next month" at bounding box center [842, 209] width 30 height 30
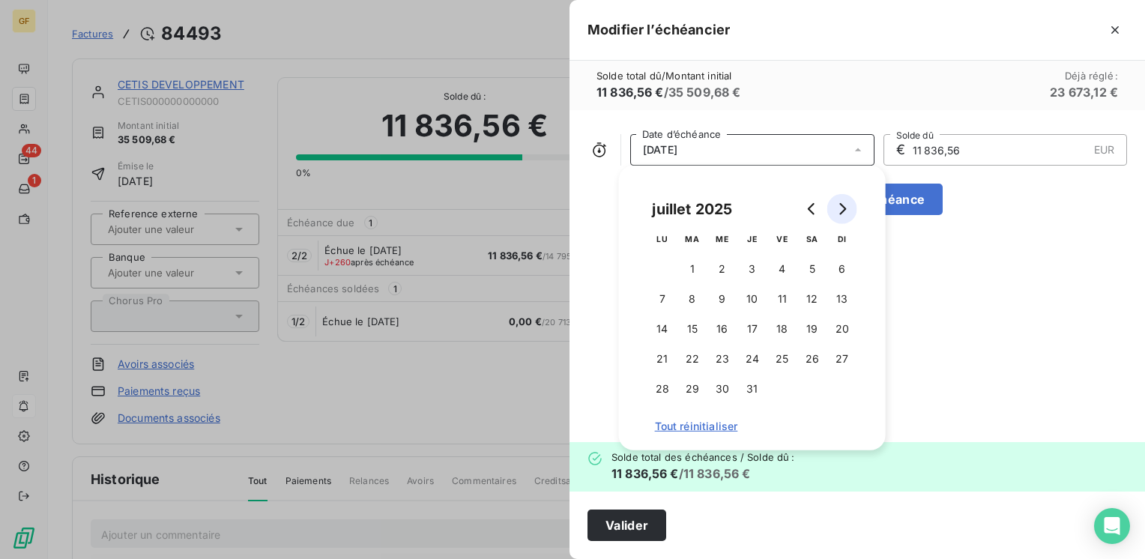
click at [849, 212] on button "Go to next month" at bounding box center [842, 209] width 30 height 30
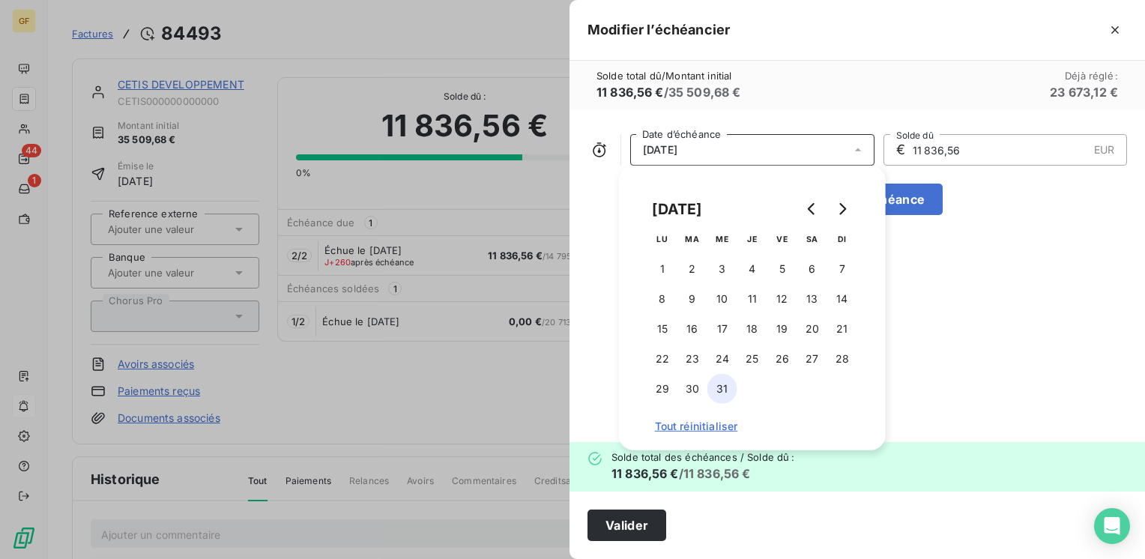
click at [720, 389] on button "31" at bounding box center [722, 389] width 30 height 30
click at [634, 523] on button "Valider" at bounding box center [626, 525] width 79 height 31
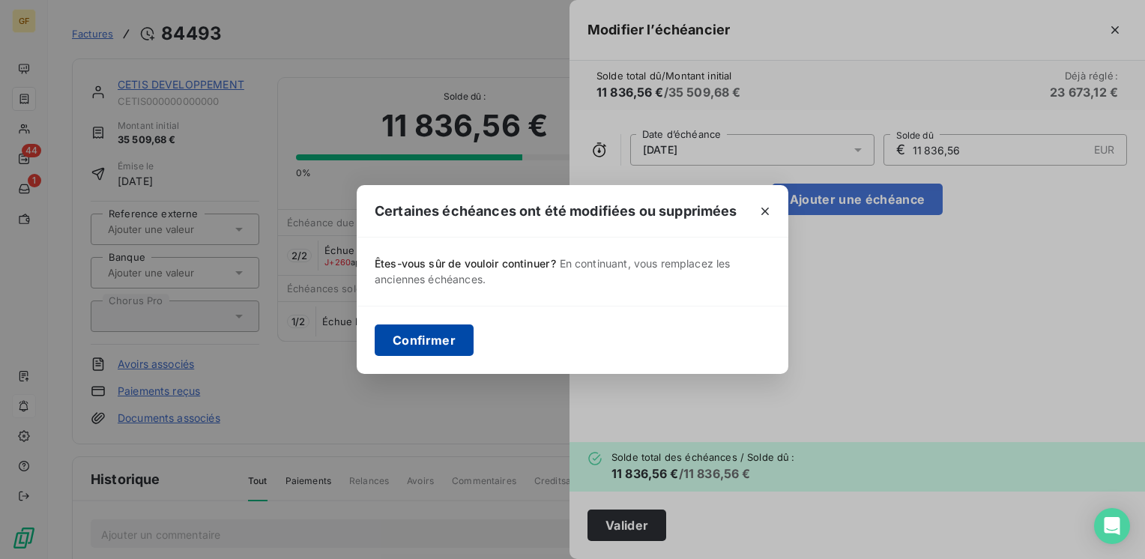
click at [441, 340] on button "Confirmer" at bounding box center [424, 339] width 99 height 31
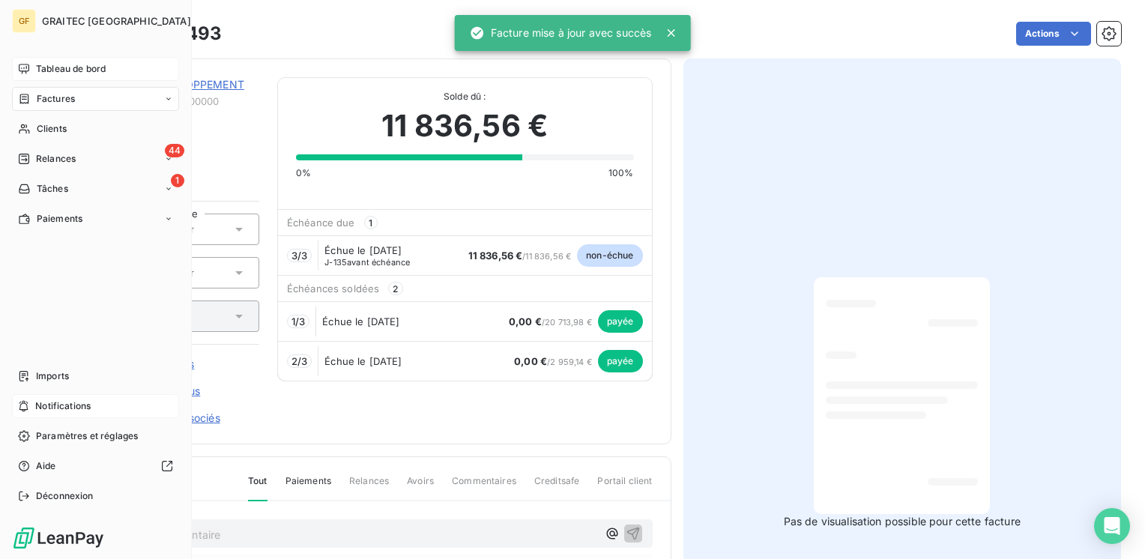
click at [57, 70] on span "Tableau de bord" at bounding box center [71, 68] width 70 height 13
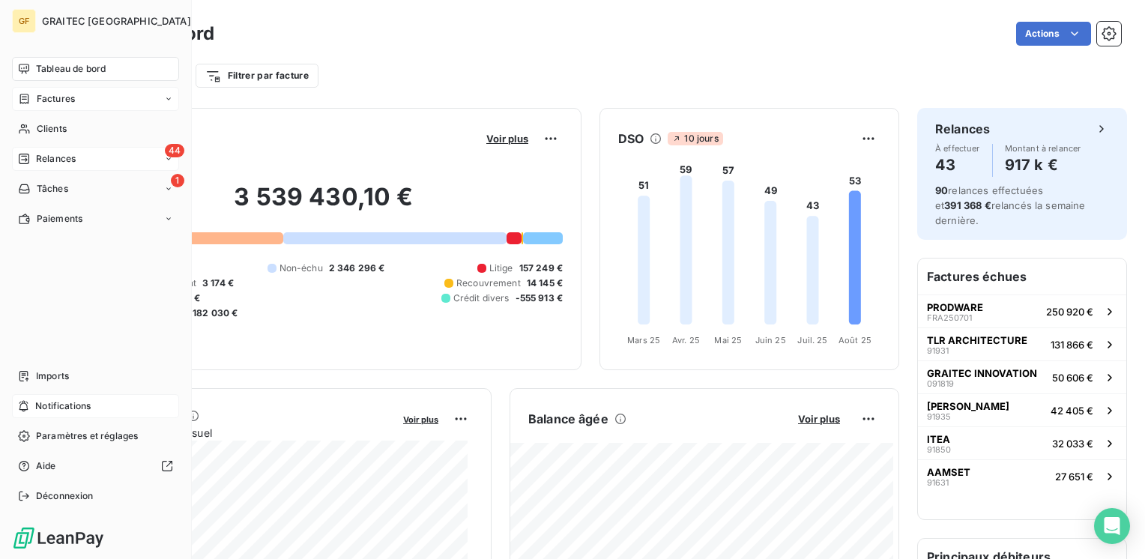
click at [39, 151] on div "44 Relances" at bounding box center [95, 159] width 167 height 24
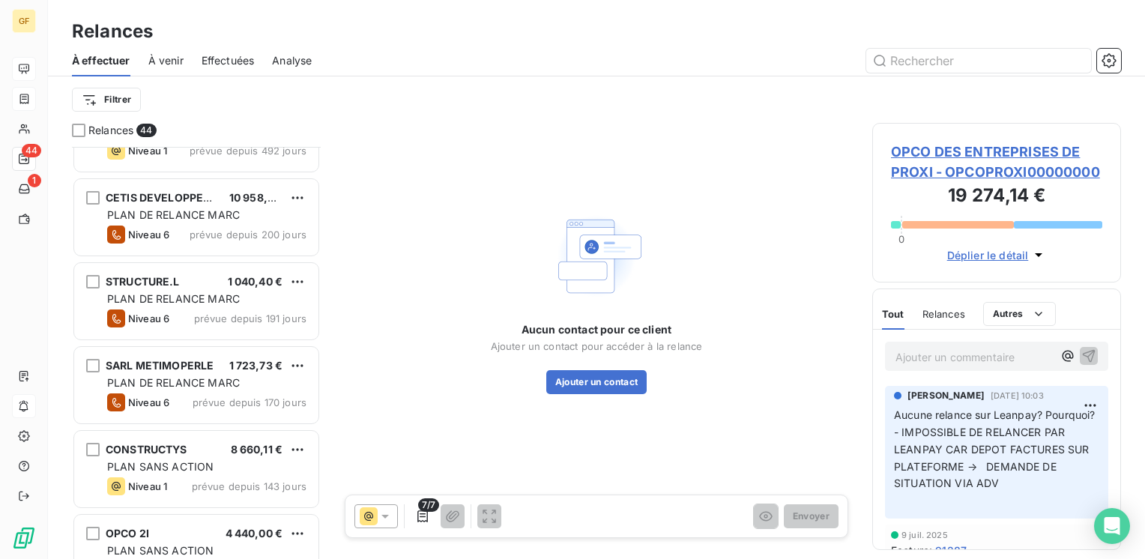
scroll to position [225, 0]
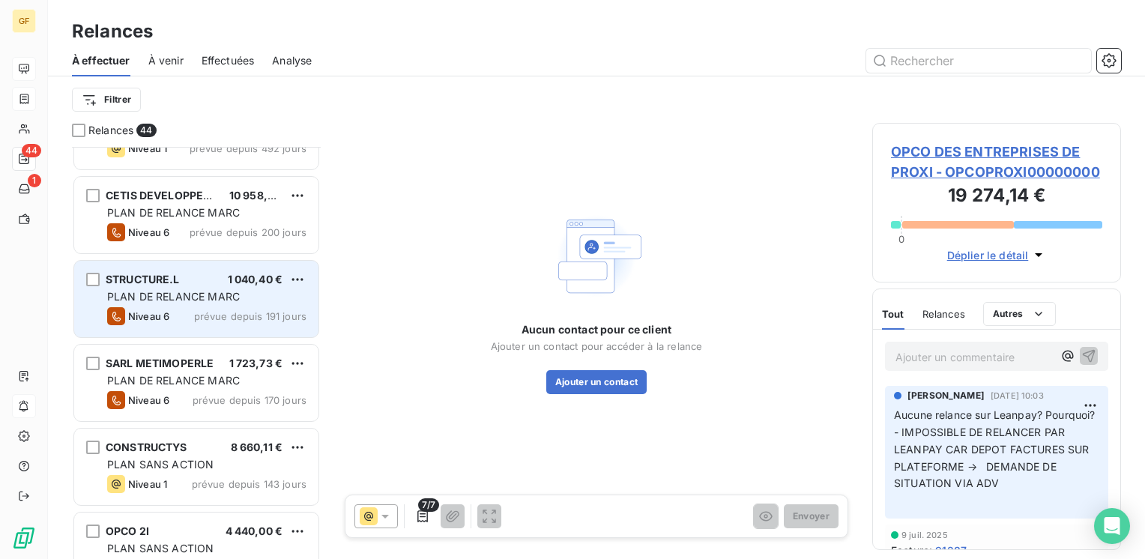
click at [220, 298] on span "PLAN DE RELANCE MARC" at bounding box center [173, 296] width 133 height 13
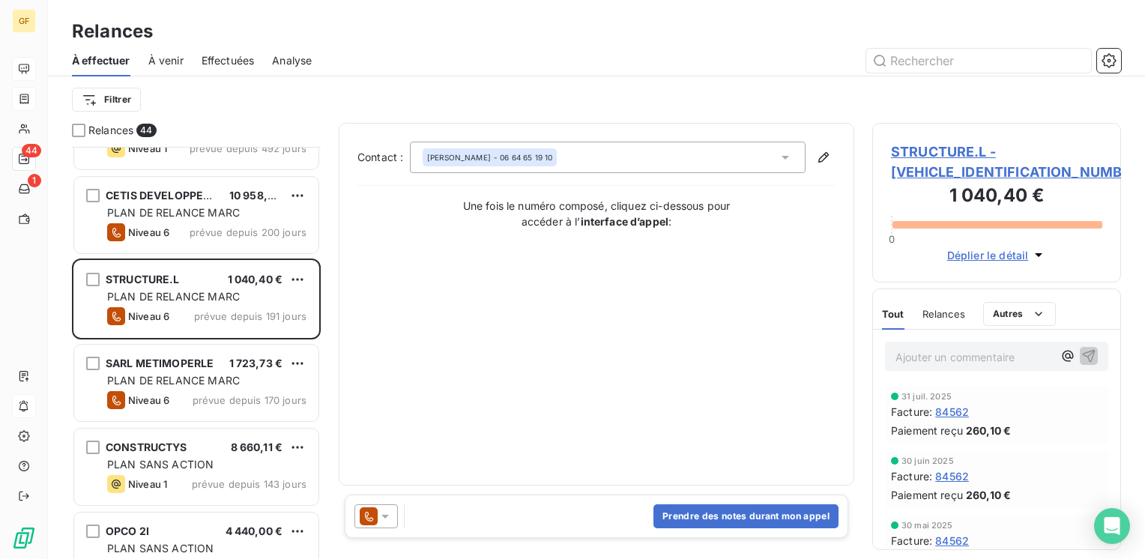
click at [922, 153] on span "STRUCTURE.L - [VEHICLE_IDENTIFICATION_NUMBER]" at bounding box center [996, 162] width 211 height 40
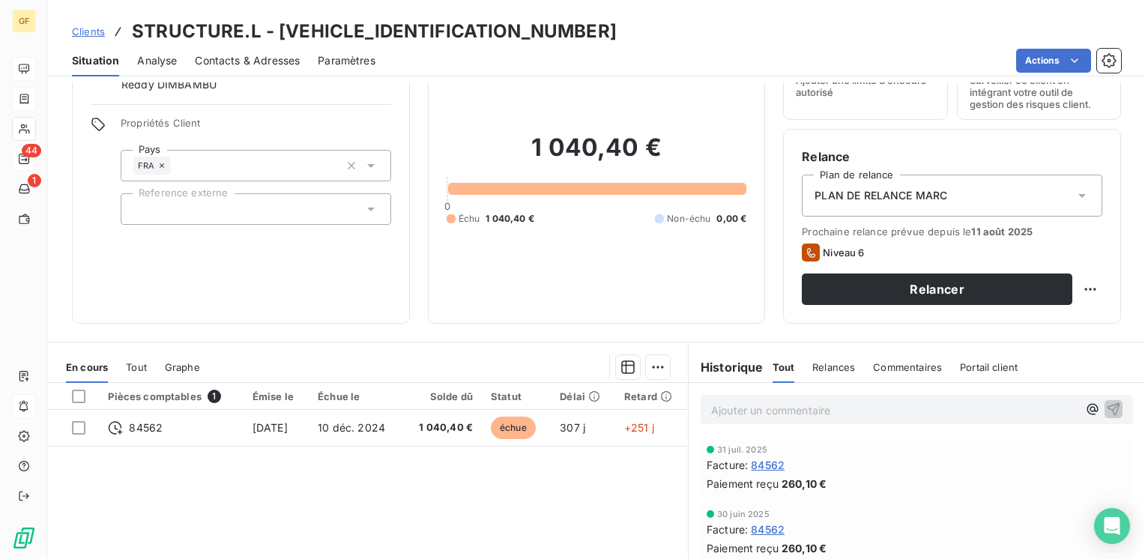
scroll to position [150, 0]
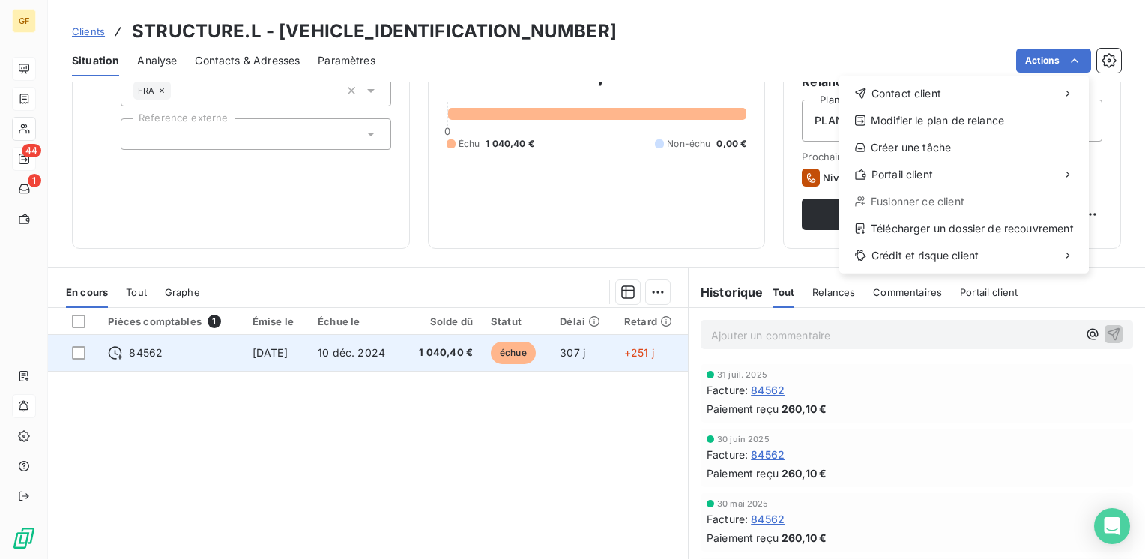
click at [399, 349] on html "GF 44 1 Clients STRUCTURE.L - [VEHICLE_IDENTIFICATION_NUMBER] Situation Analyse…" at bounding box center [572, 279] width 1145 height 559
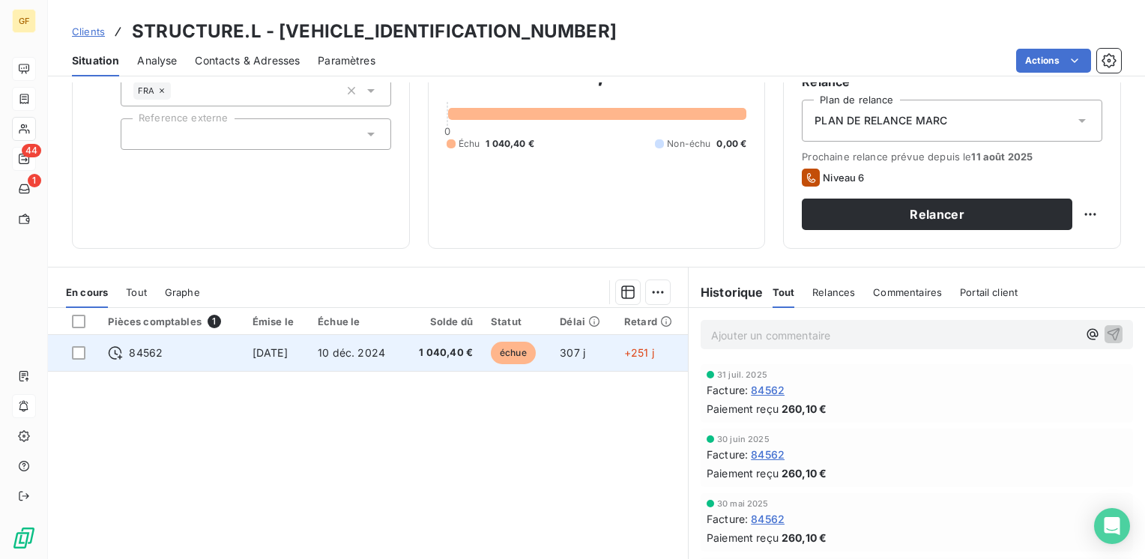
click at [399, 349] on td "10 déc. 2024" at bounding box center [356, 353] width 94 height 36
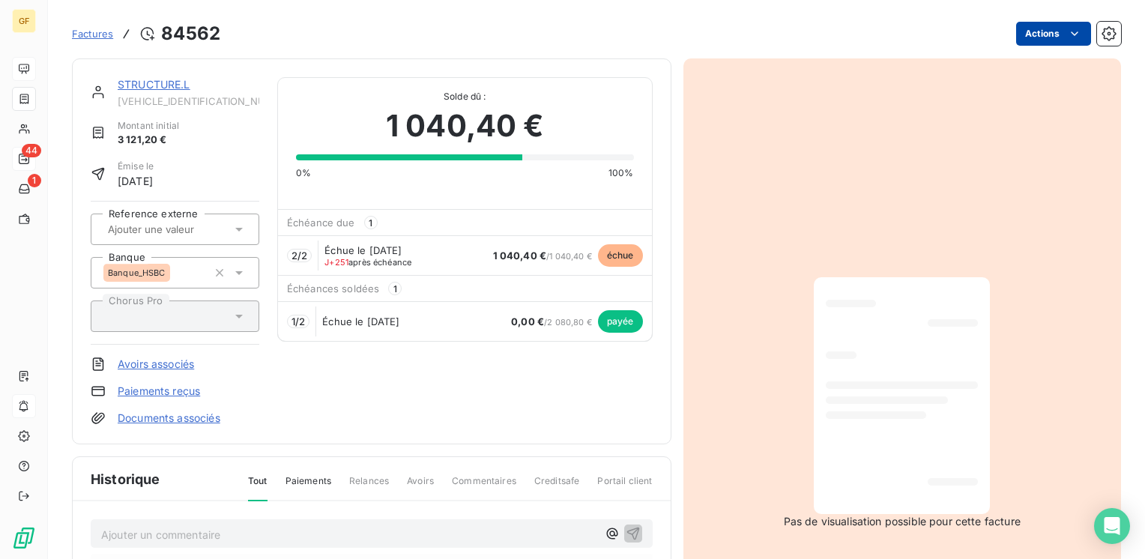
click at [1072, 32] on html "GF 44 1 Factures 84562 Actions STRUCTURE.L [VEHICLE_IDENTIFICATION_NUMBER] Mont…" at bounding box center [572, 279] width 1145 height 559
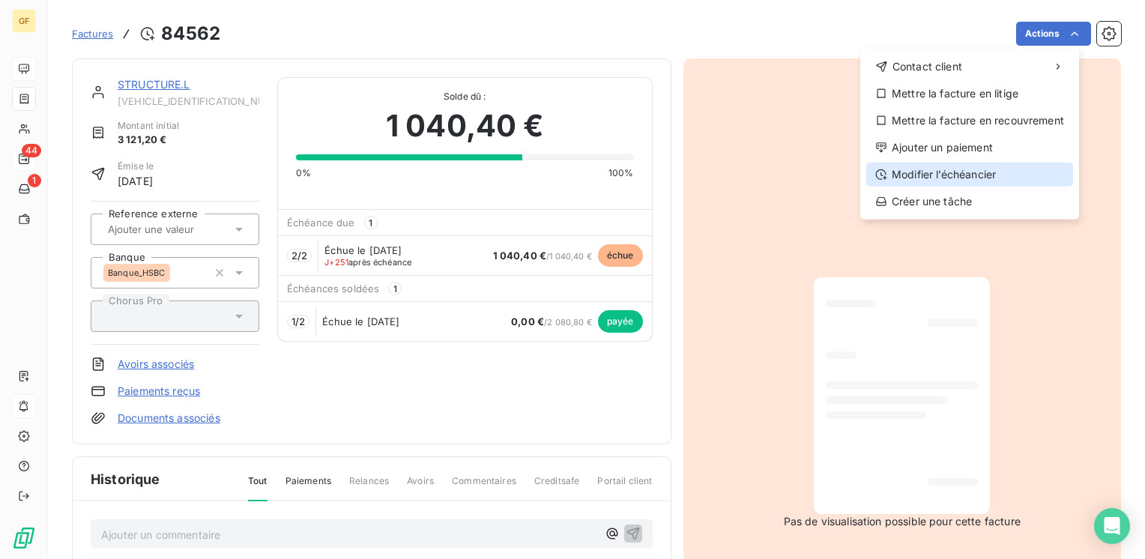
click at [965, 178] on div "Modifier l’échéancier" at bounding box center [969, 175] width 207 height 24
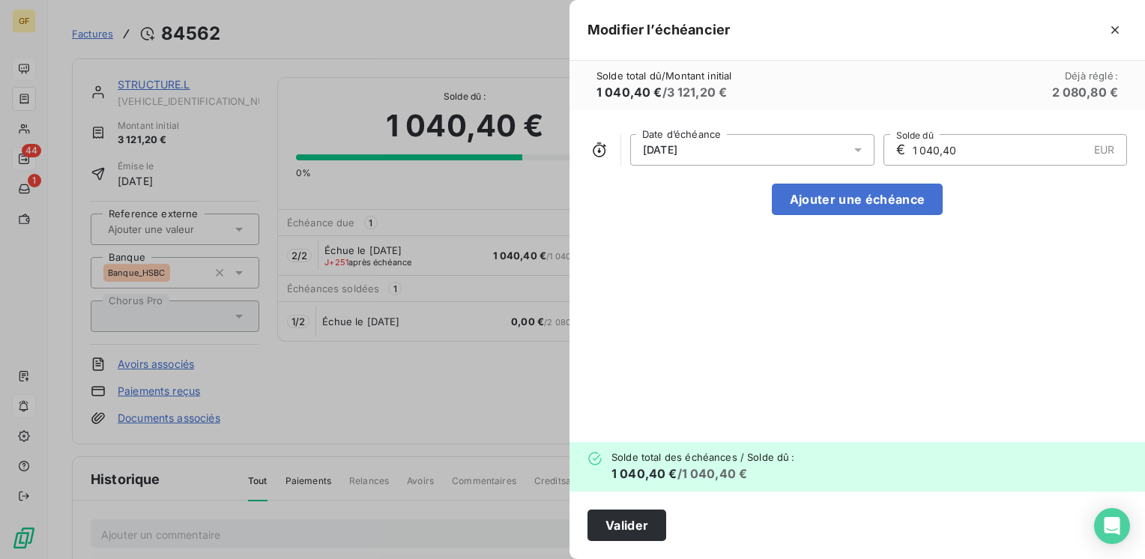
click at [860, 154] on icon at bounding box center [857, 149] width 15 height 15
click at [1112, 22] on icon "button" at bounding box center [1114, 29] width 15 height 15
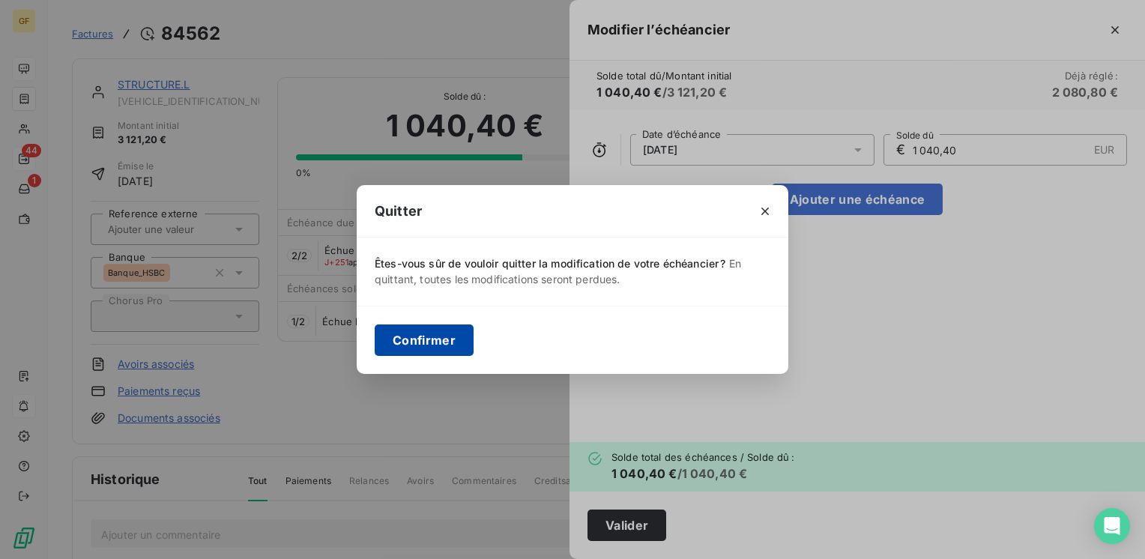
click at [441, 341] on button "Confirmer" at bounding box center [424, 339] width 99 height 31
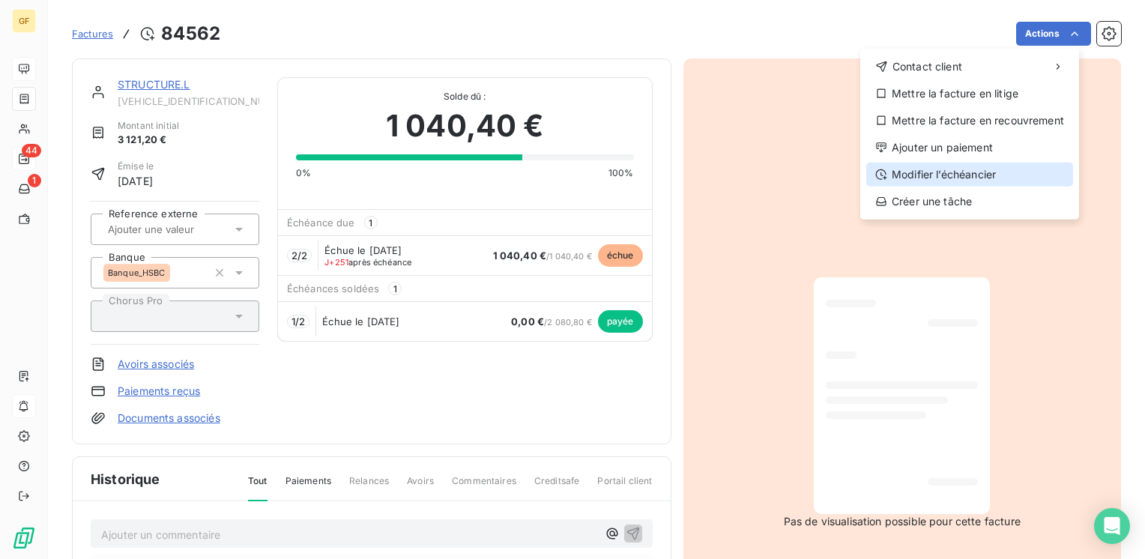
click at [931, 167] on div "Modifier l’échéancier" at bounding box center [969, 175] width 207 height 24
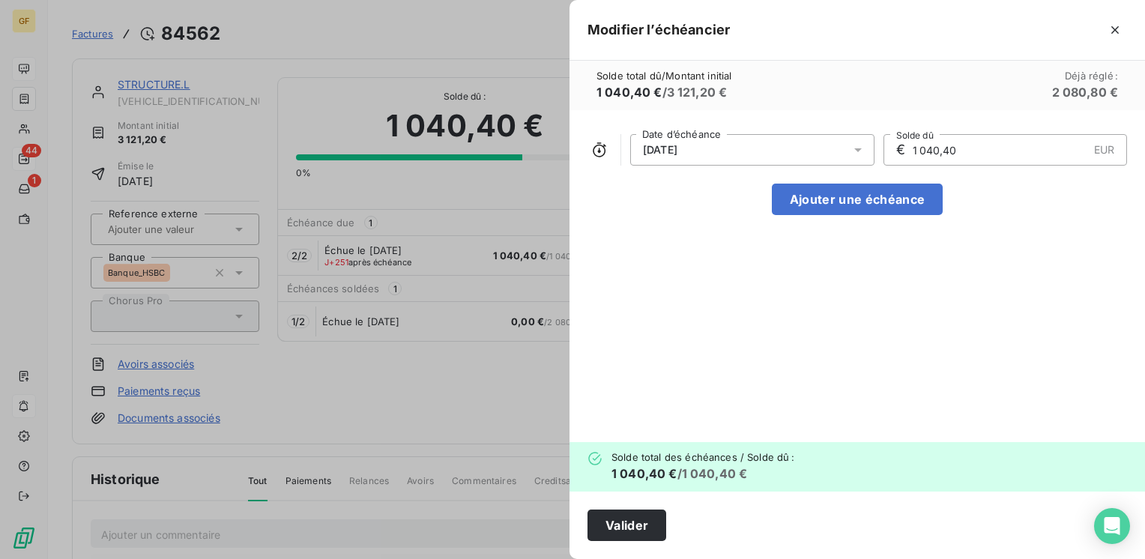
click at [858, 144] on icon at bounding box center [857, 149] width 15 height 15
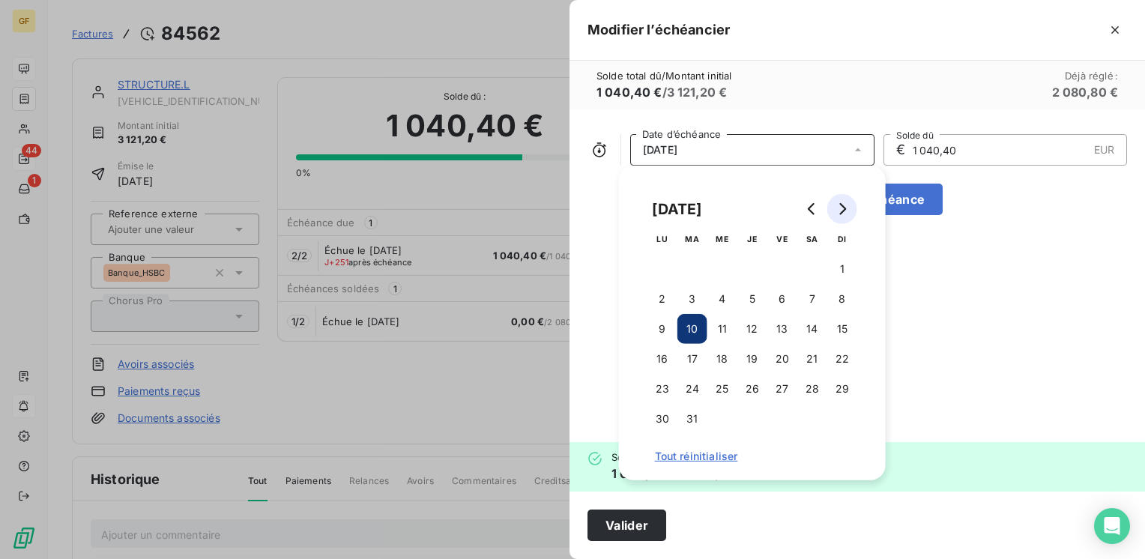
click at [844, 208] on icon "Go to next month" at bounding box center [842, 209] width 7 height 12
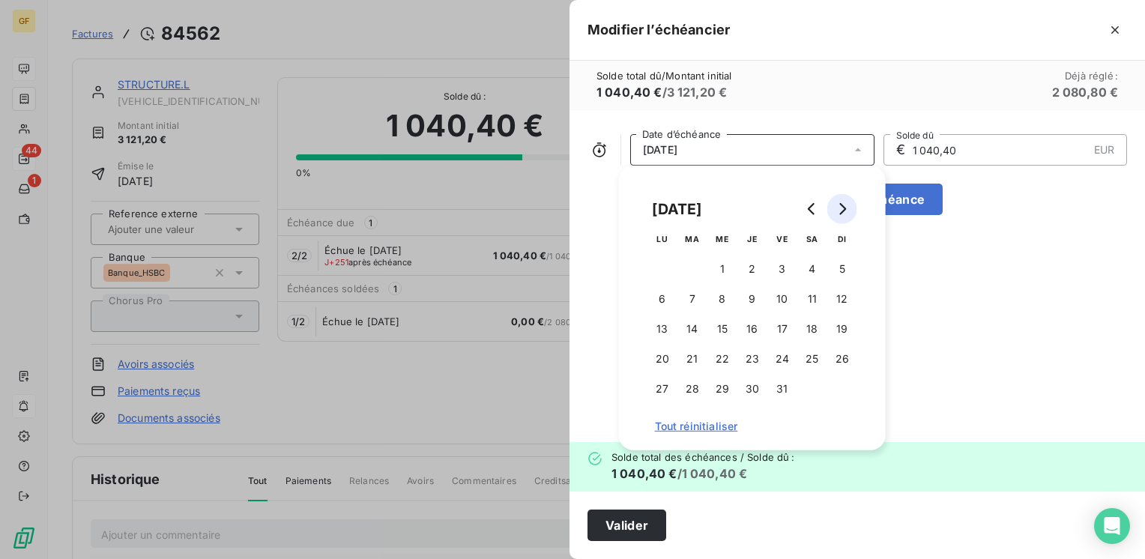
click at [845, 208] on icon "Go to next month" at bounding box center [842, 209] width 7 height 12
click at [844, 208] on icon "Go to next month" at bounding box center [842, 209] width 7 height 12
click at [844, 209] on icon "Go to next month" at bounding box center [842, 209] width 7 height 12
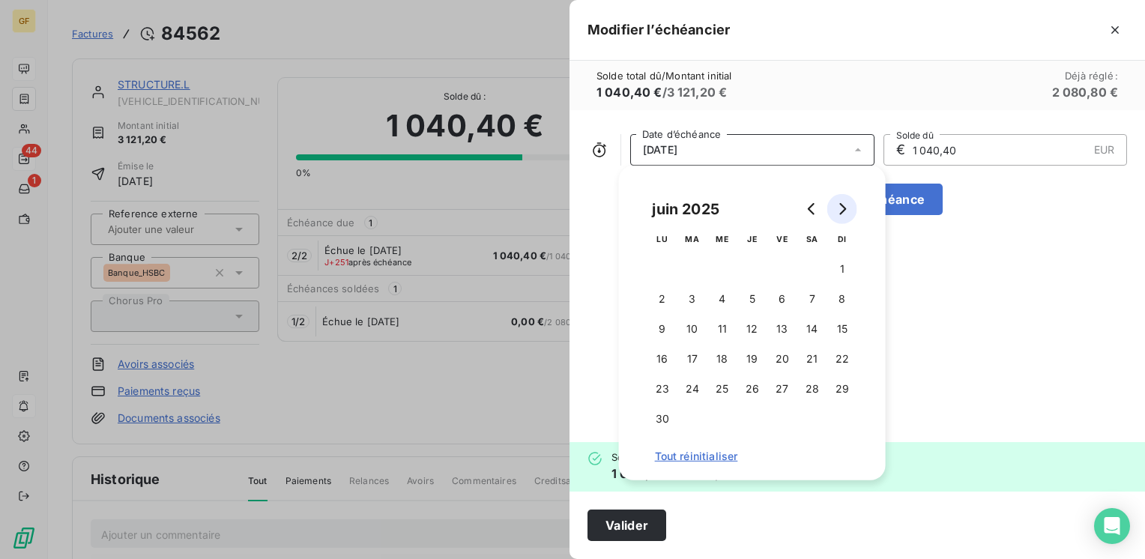
click at [843, 209] on icon "Go to next month" at bounding box center [842, 209] width 12 height 12
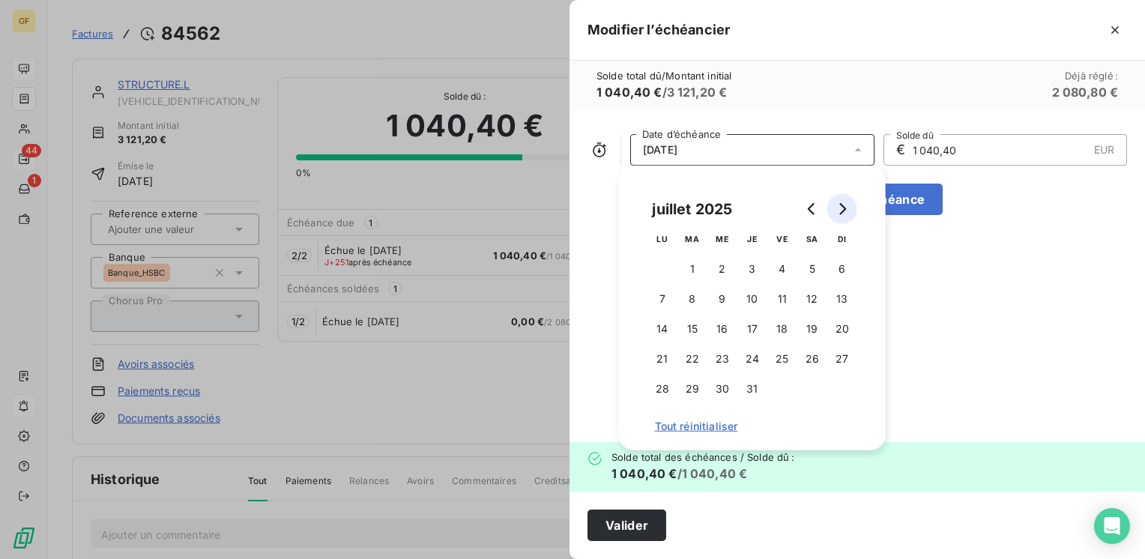
click at [842, 209] on icon "Go to next month" at bounding box center [842, 209] width 12 height 12
click at [841, 209] on icon "Go to next month" at bounding box center [842, 209] width 12 height 12
click at [847, 208] on icon "Go to next month" at bounding box center [842, 209] width 12 height 12
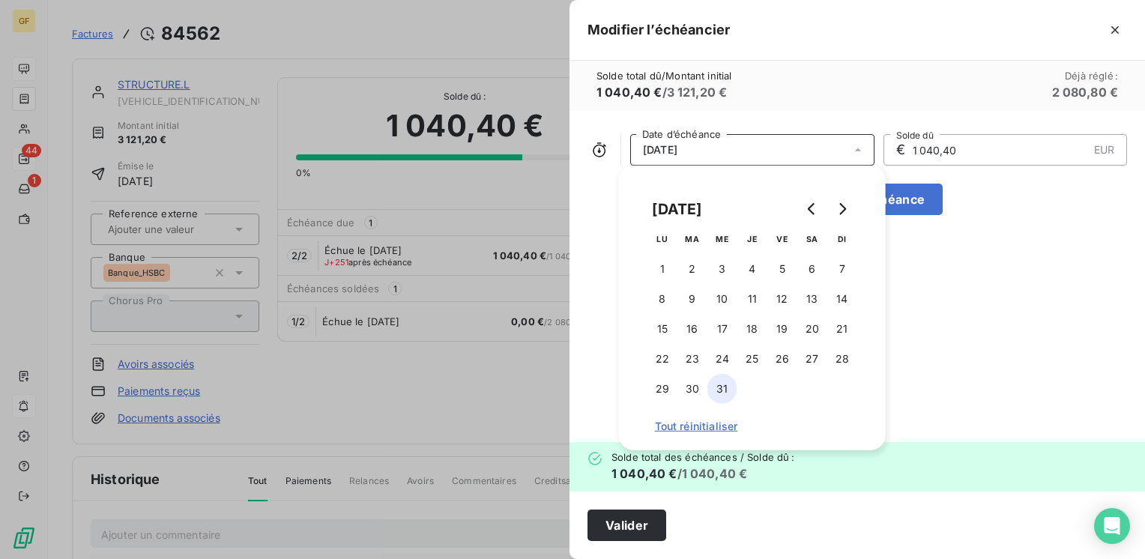
click at [713, 388] on button "31" at bounding box center [722, 389] width 30 height 30
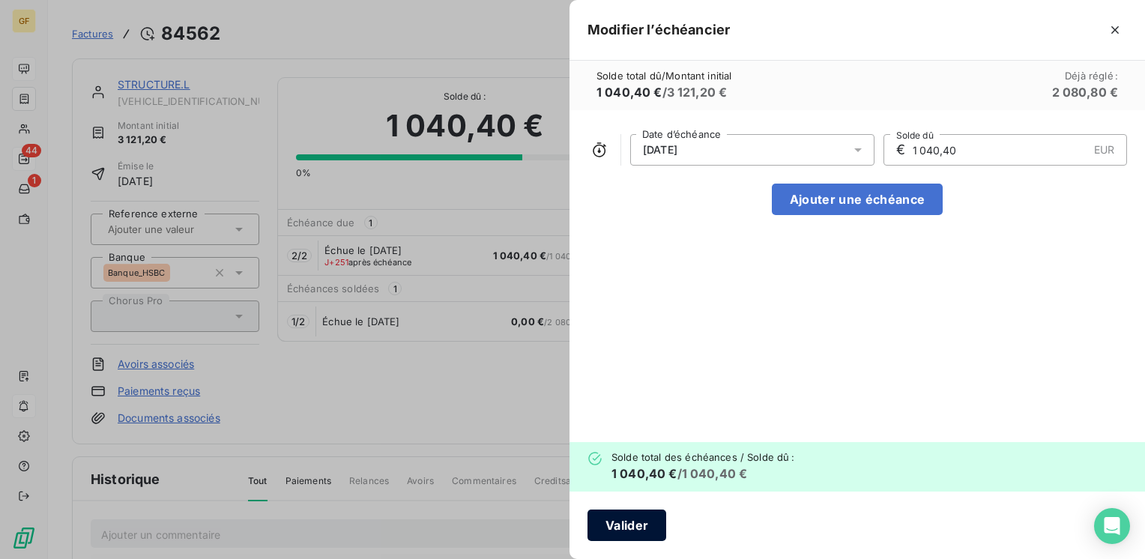
click at [617, 519] on button "Valider" at bounding box center [626, 525] width 79 height 31
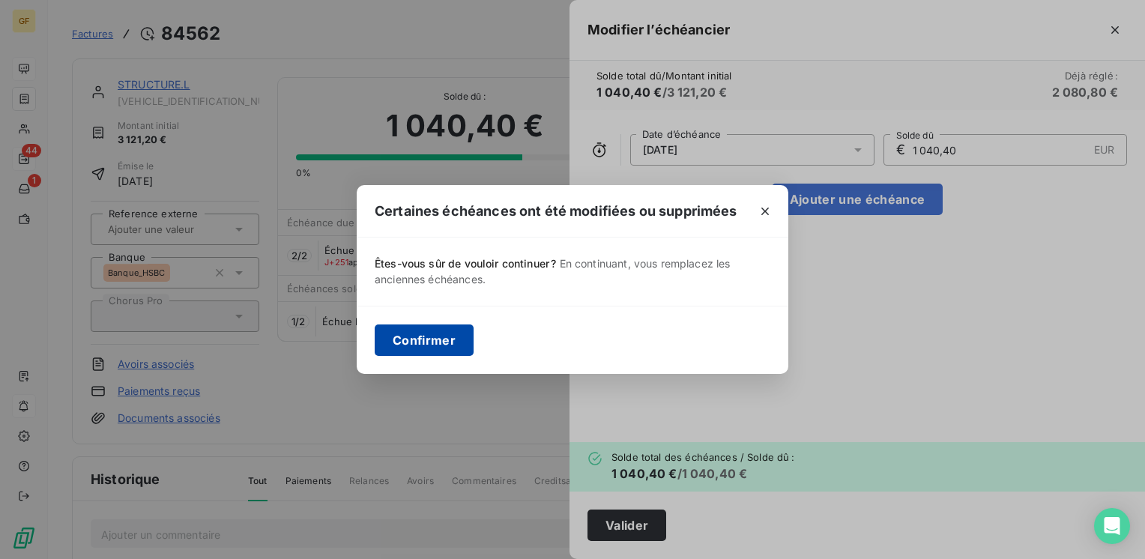
click at [426, 339] on button "Confirmer" at bounding box center [424, 339] width 99 height 31
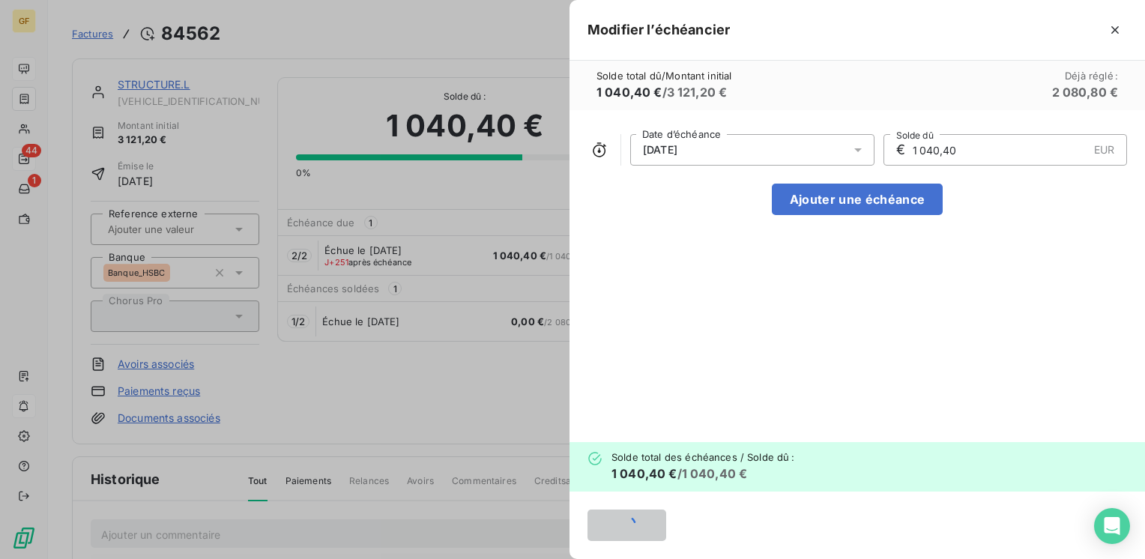
click at [390, 280] on span "En continuant, vous remplacez les anciennes échéances." at bounding box center [553, 272] width 338 height 27
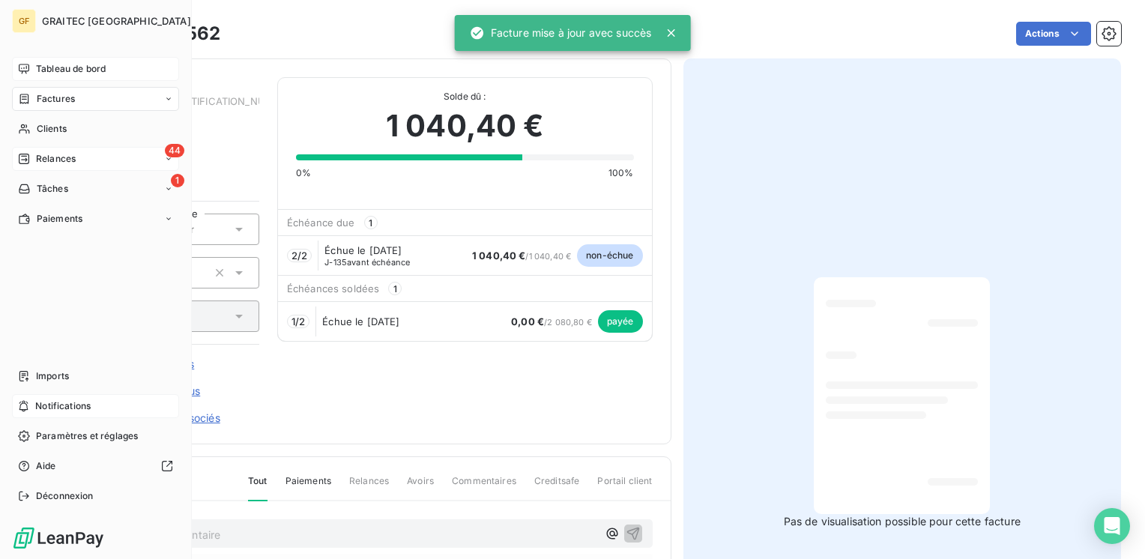
click at [27, 157] on icon at bounding box center [24, 159] width 12 height 12
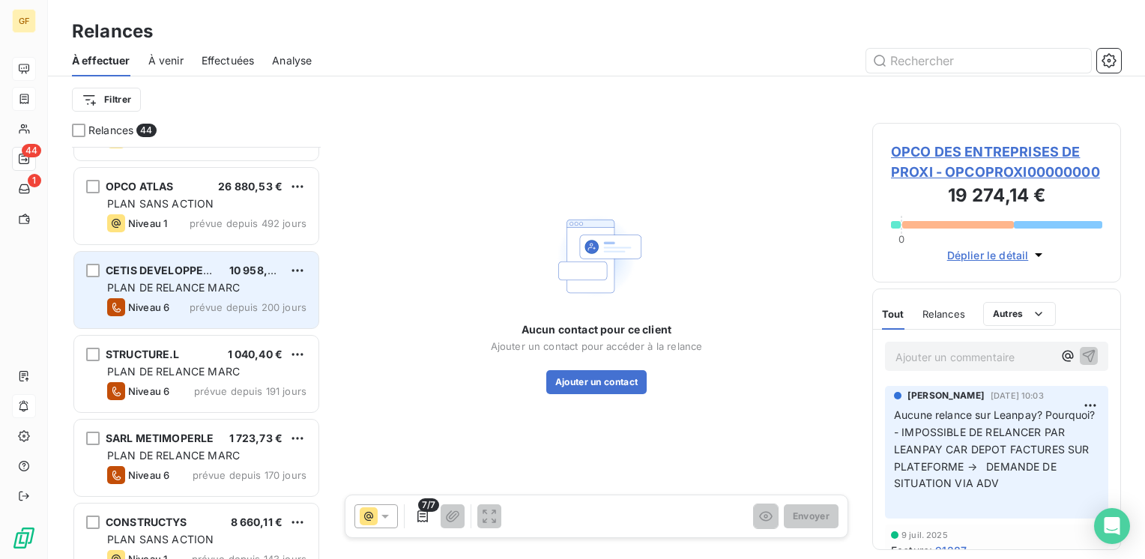
scroll to position [300, 0]
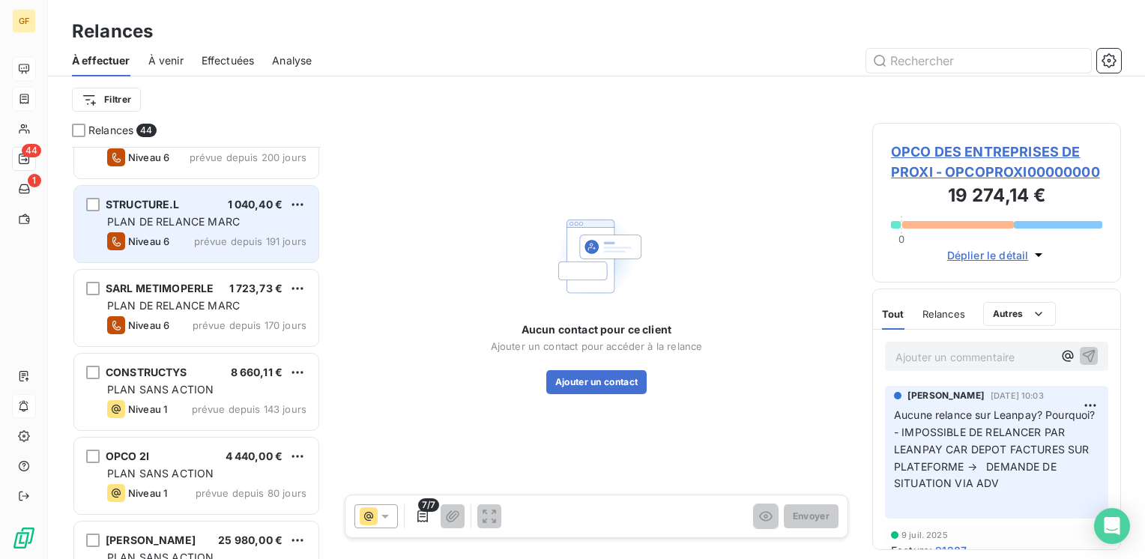
click at [204, 225] on span "PLAN DE RELANCE MARC" at bounding box center [173, 221] width 133 height 13
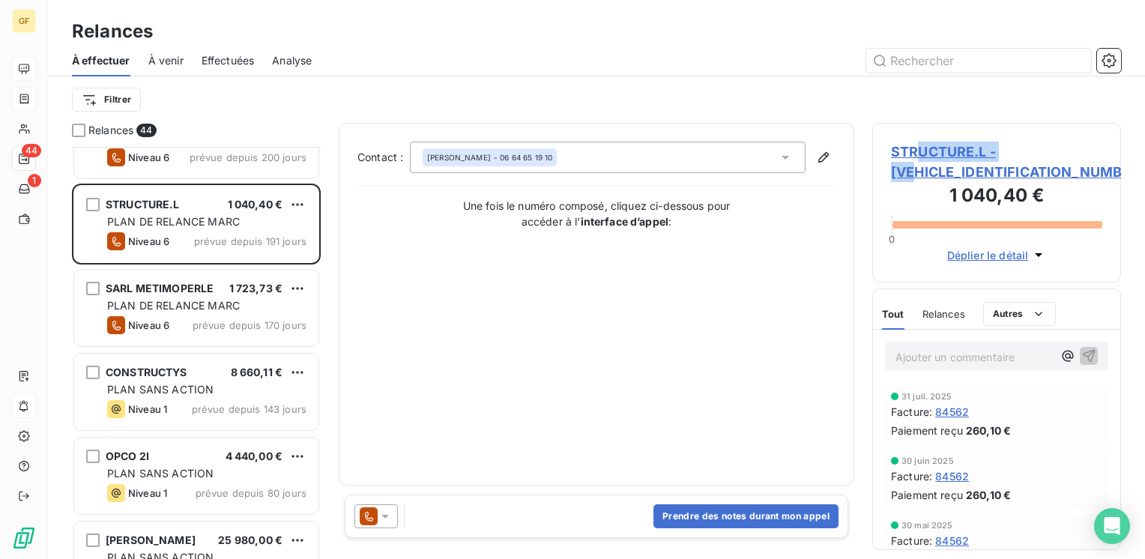
click at [921, 163] on span "STRUCTURE.L - [VEHICLE_IDENTIFICATION_NUMBER]" at bounding box center [996, 162] width 211 height 40
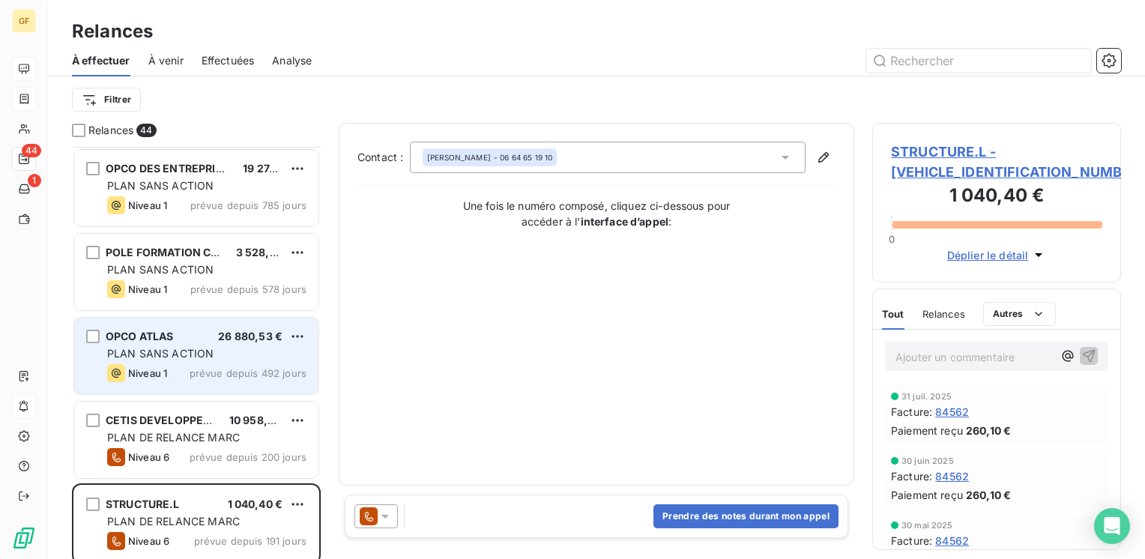
scroll to position [225, 0]
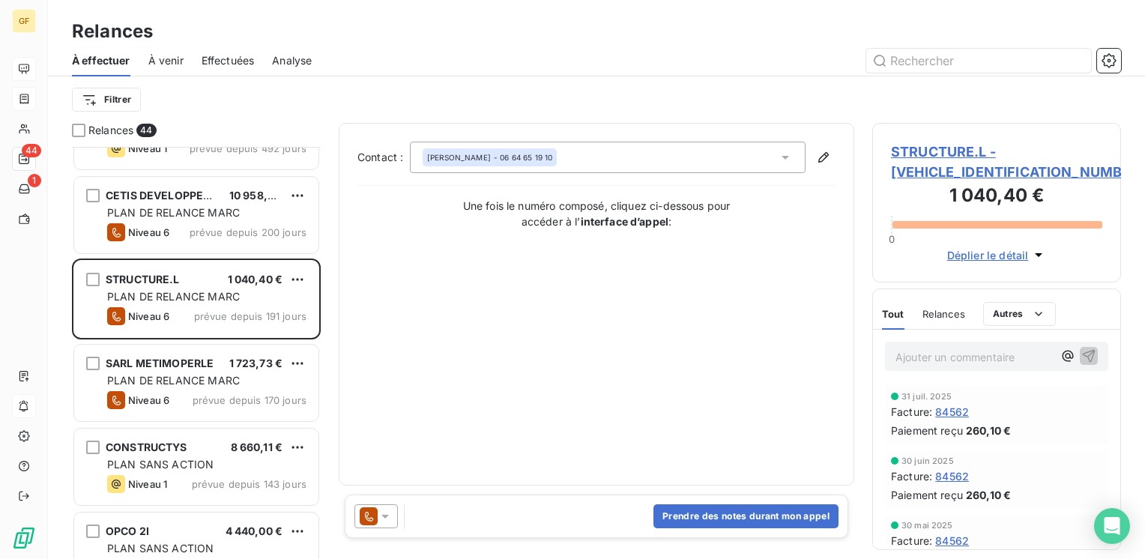
click at [212, 374] on span "PLAN DE RELANCE MARC" at bounding box center [173, 380] width 133 height 13
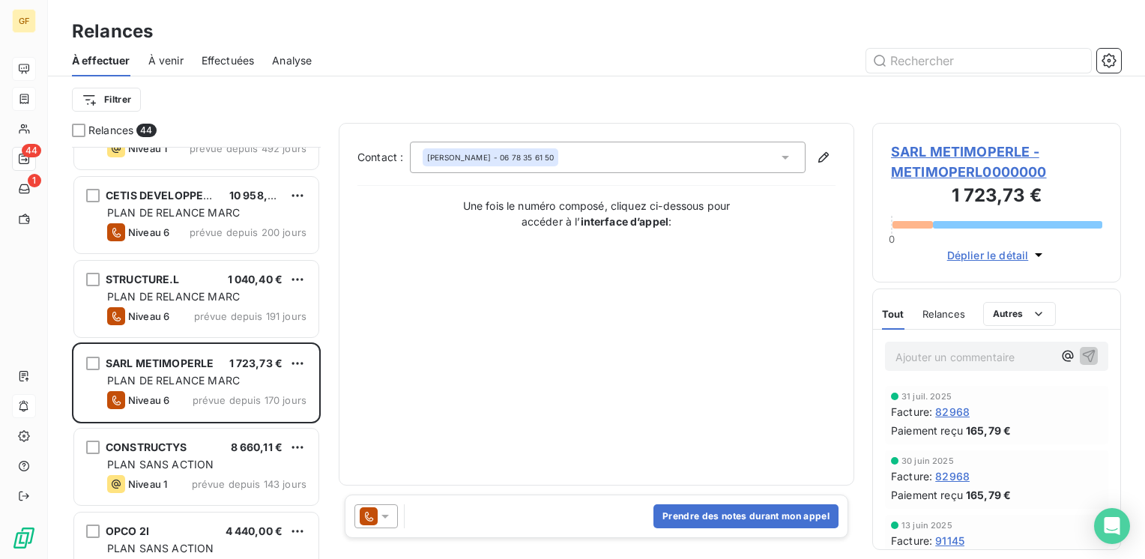
click at [956, 175] on span "SARL METIMOPERLE - METIMOPERL0000000" at bounding box center [996, 162] width 211 height 40
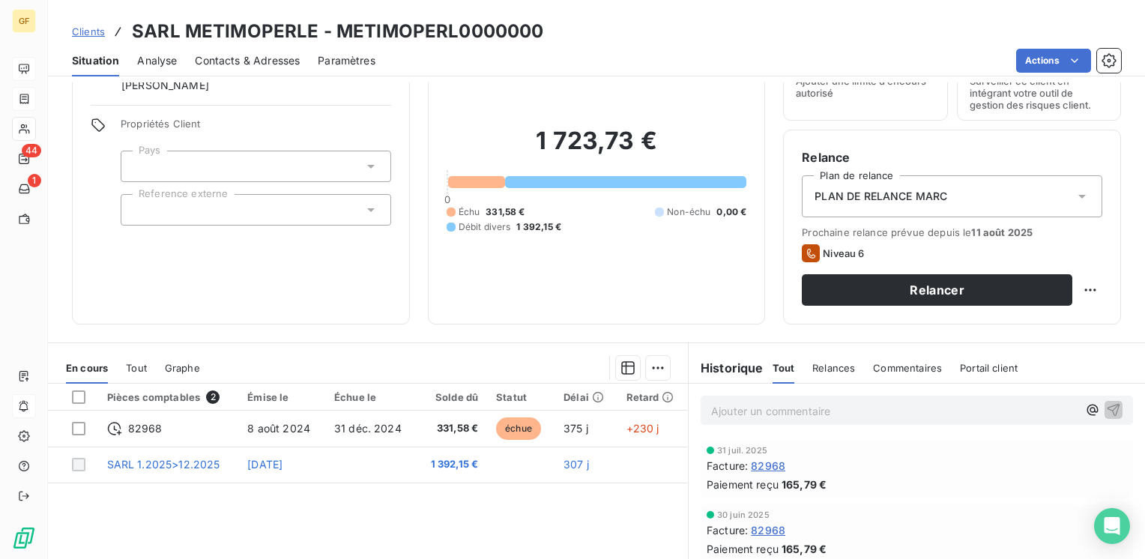
scroll to position [150, 0]
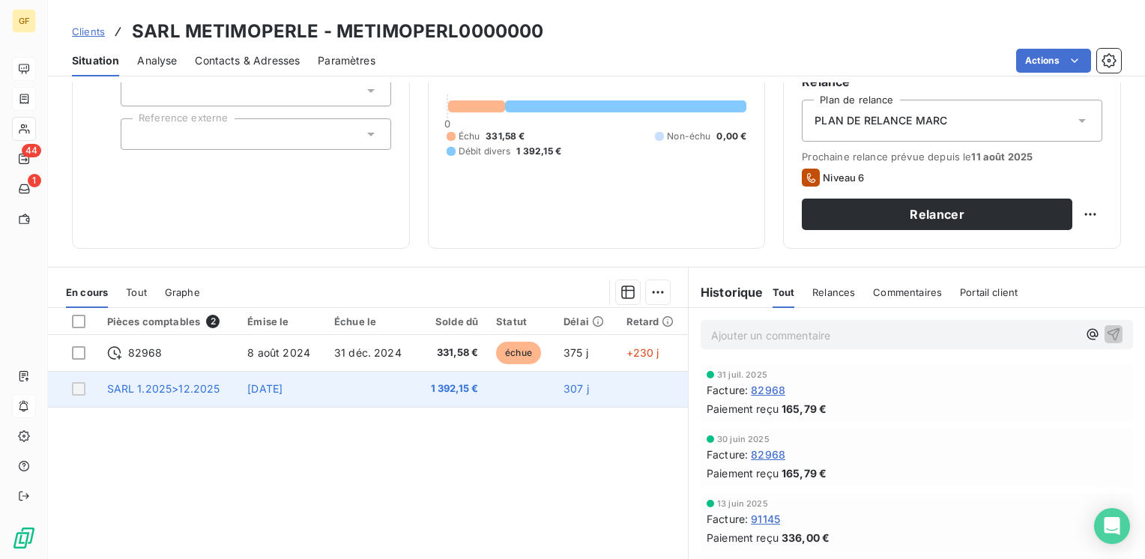
click at [282, 393] on span "[DATE]" at bounding box center [264, 388] width 35 height 13
click at [389, 384] on td at bounding box center [370, 389] width 91 height 36
click at [471, 391] on span "1 392,15 €" at bounding box center [452, 388] width 52 height 15
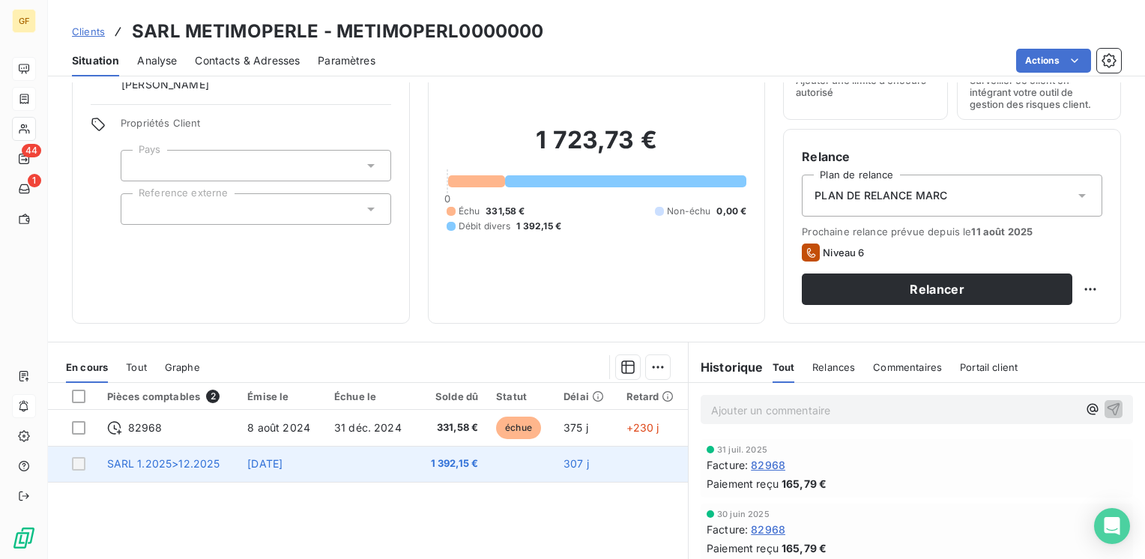
click at [282, 463] on span "[DATE]" at bounding box center [264, 463] width 35 height 13
click at [369, 466] on td at bounding box center [370, 464] width 91 height 36
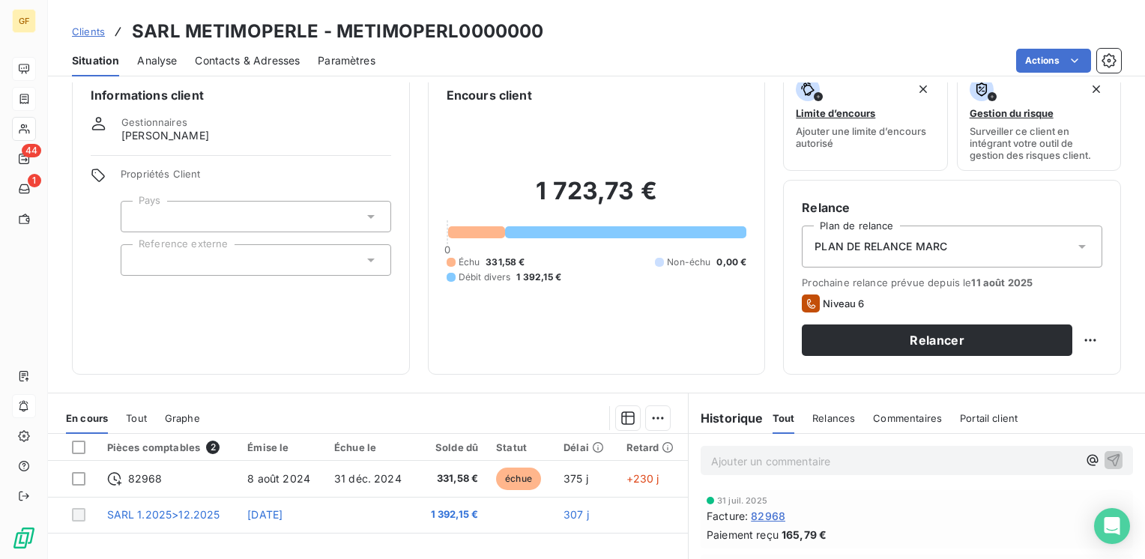
scroll to position [0, 0]
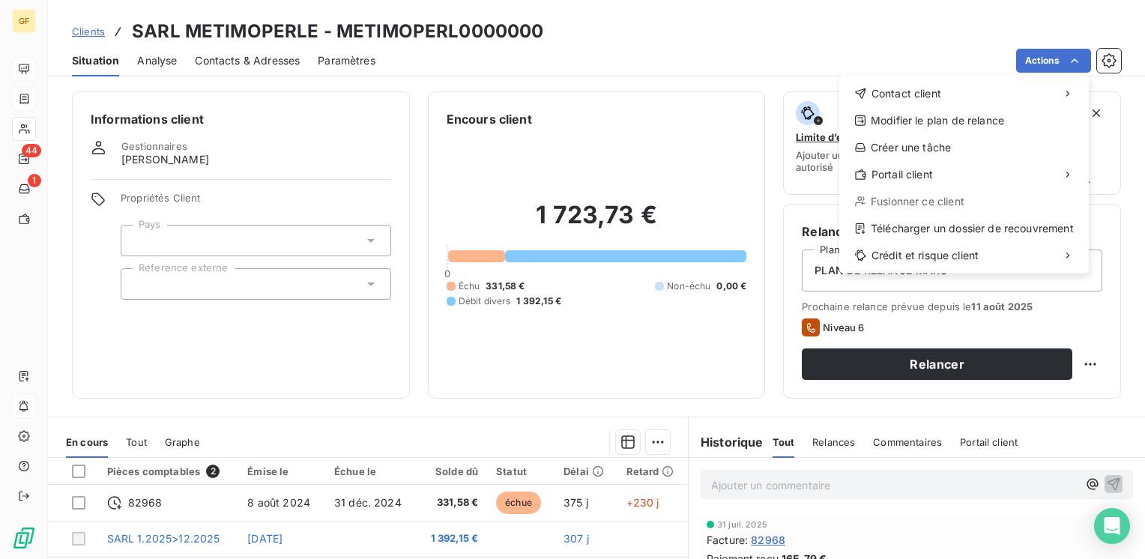
click at [311, 361] on html "GF 44 1 Clients SARL METIMOPERLE - METIMOPERL0000000 Situation Analyse Contacts…" at bounding box center [572, 279] width 1145 height 559
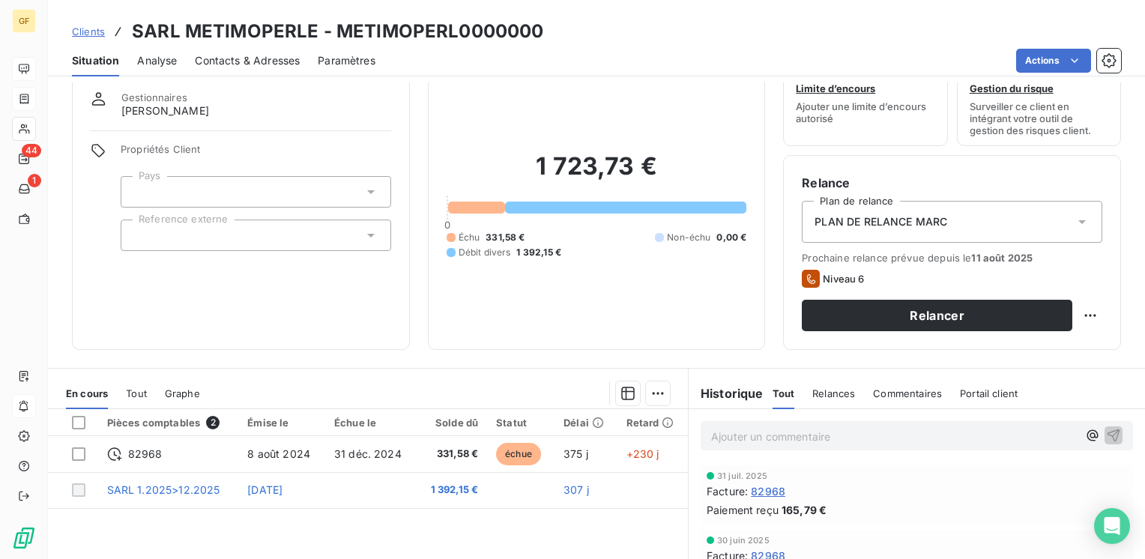
scroll to position [75, 0]
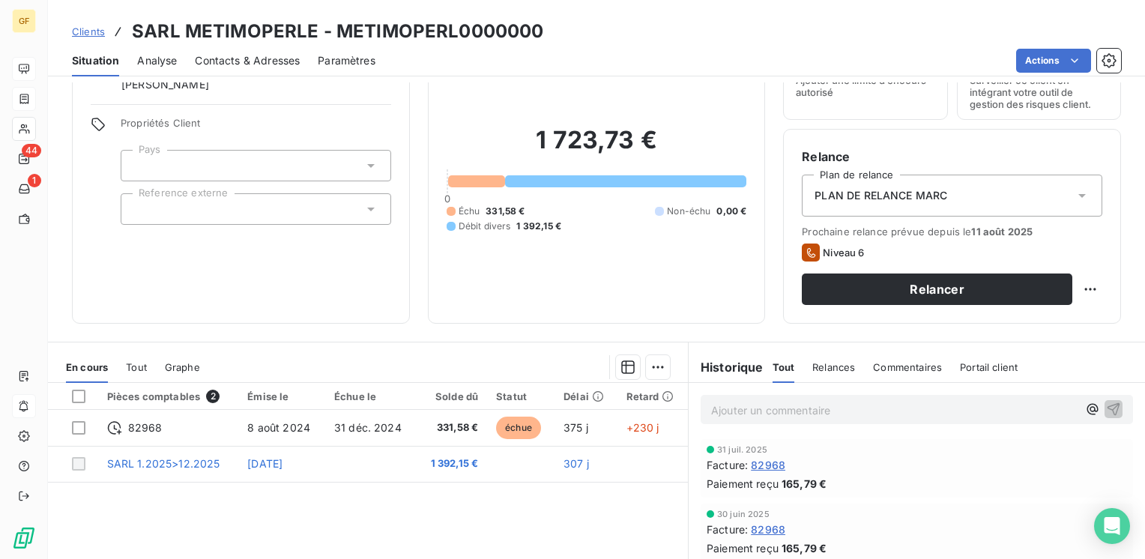
click at [755, 468] on span "82968" at bounding box center [768, 465] width 34 height 16
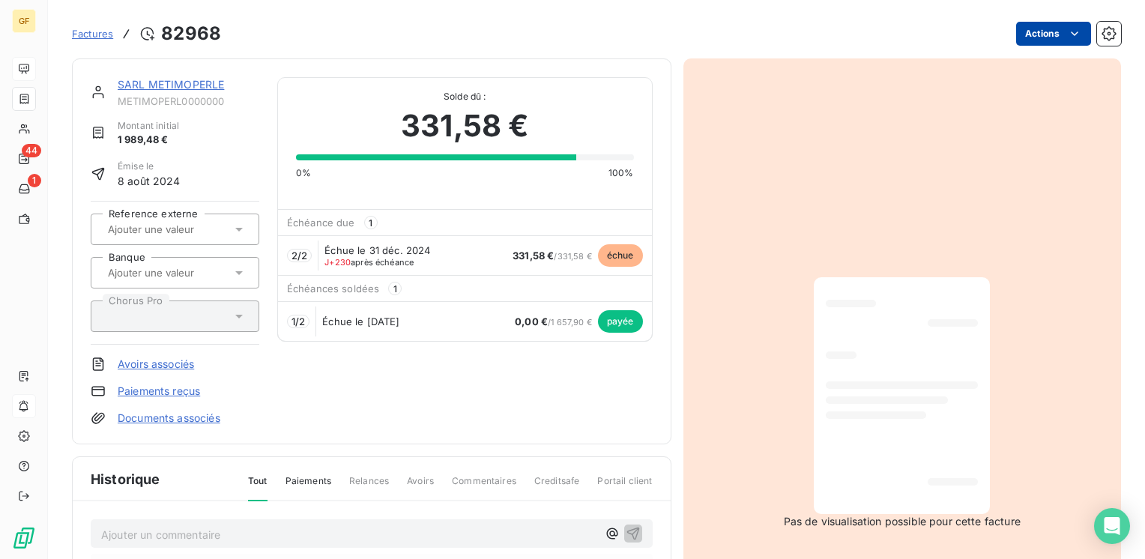
click at [1072, 28] on html "GF 44 1 Factures 82968 Actions SARL METIMOPERLE METIMOPERL0000000 Montant initi…" at bounding box center [572, 279] width 1145 height 559
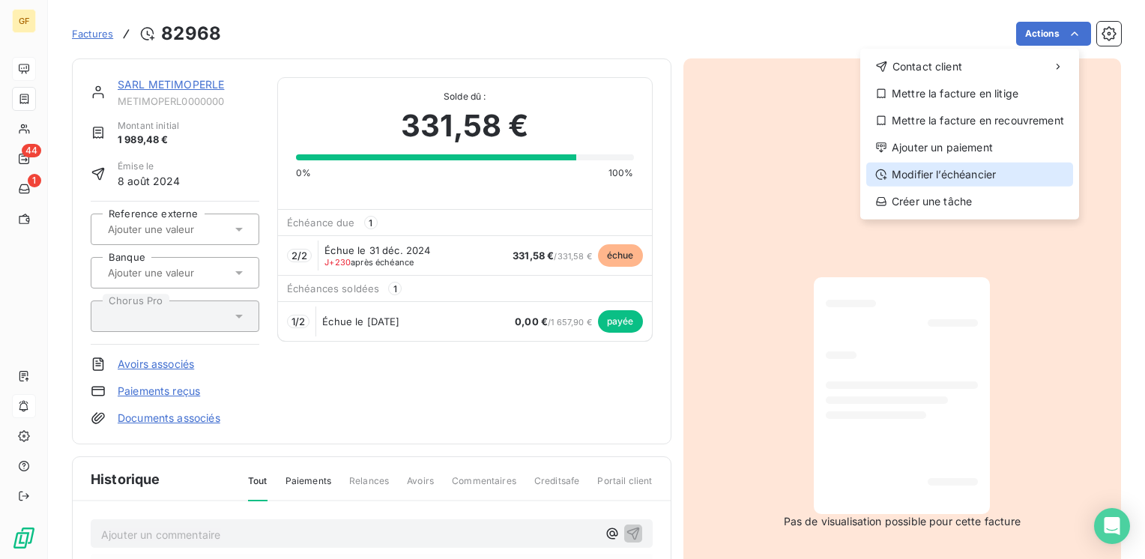
click at [973, 175] on div "Modifier l’échéancier" at bounding box center [969, 175] width 207 height 24
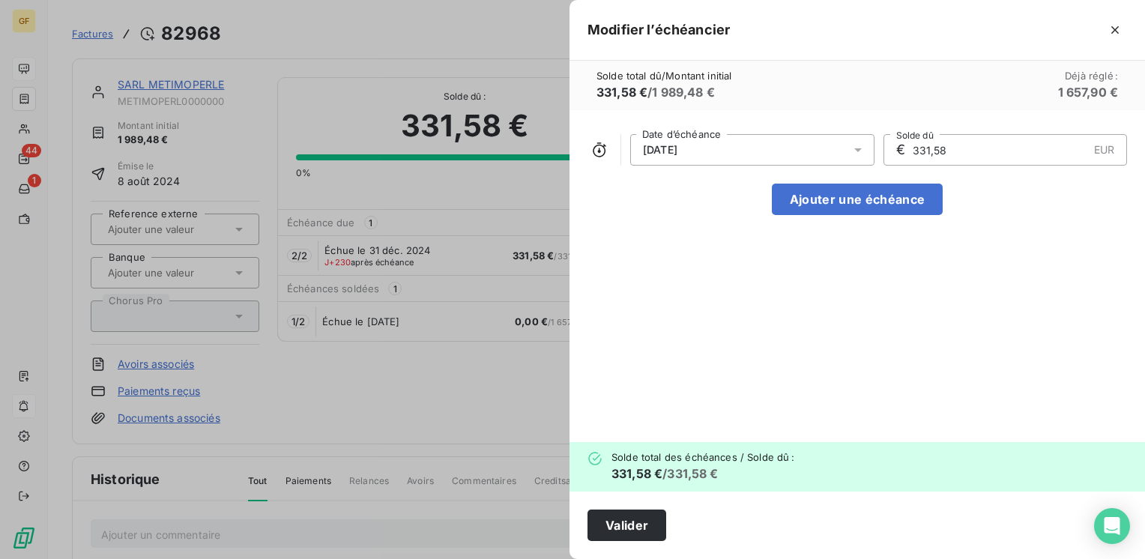
click at [869, 149] on div at bounding box center [862, 149] width 24 height 31
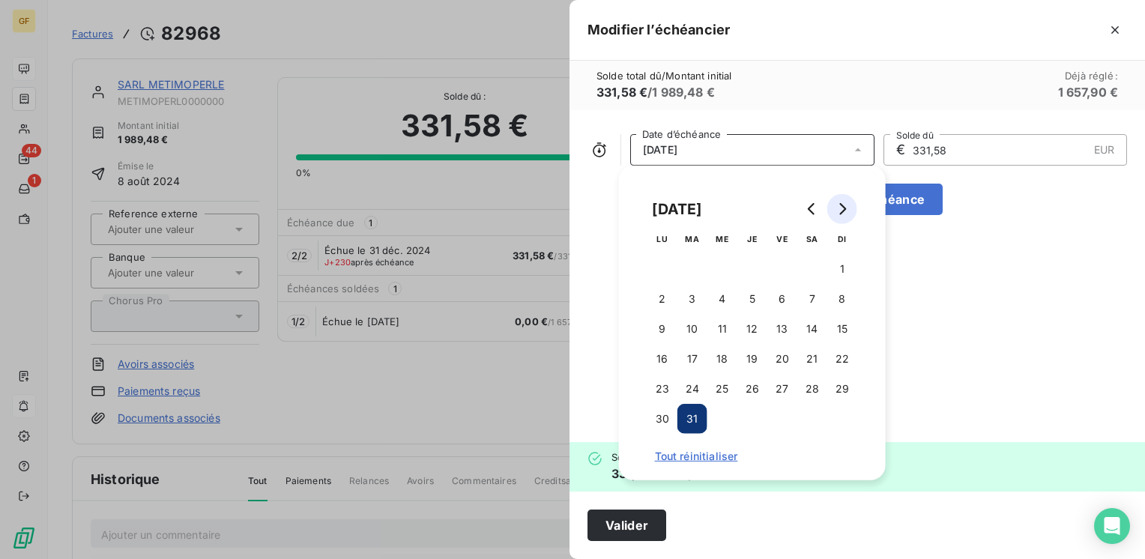
click at [838, 214] on button "Go to next month" at bounding box center [842, 209] width 30 height 30
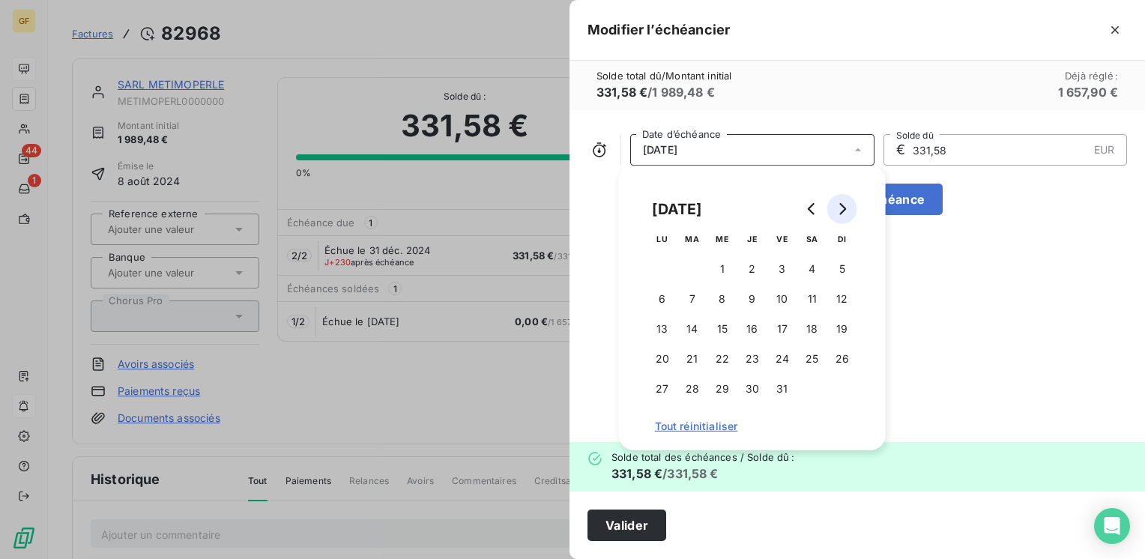
click at [839, 215] on button "Go to next month" at bounding box center [842, 209] width 30 height 30
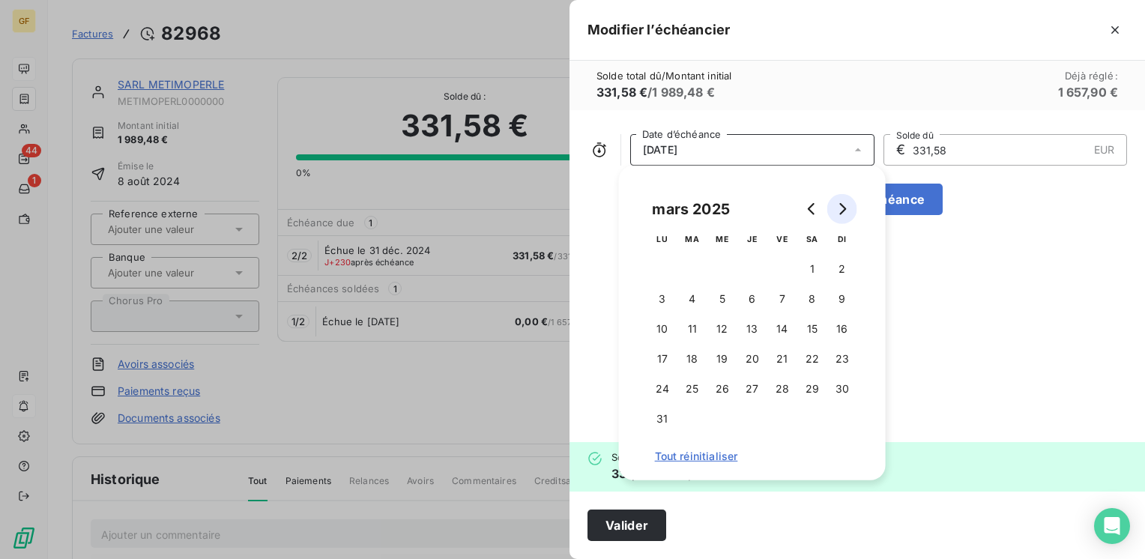
click at [839, 215] on button "Go to next month" at bounding box center [842, 209] width 30 height 30
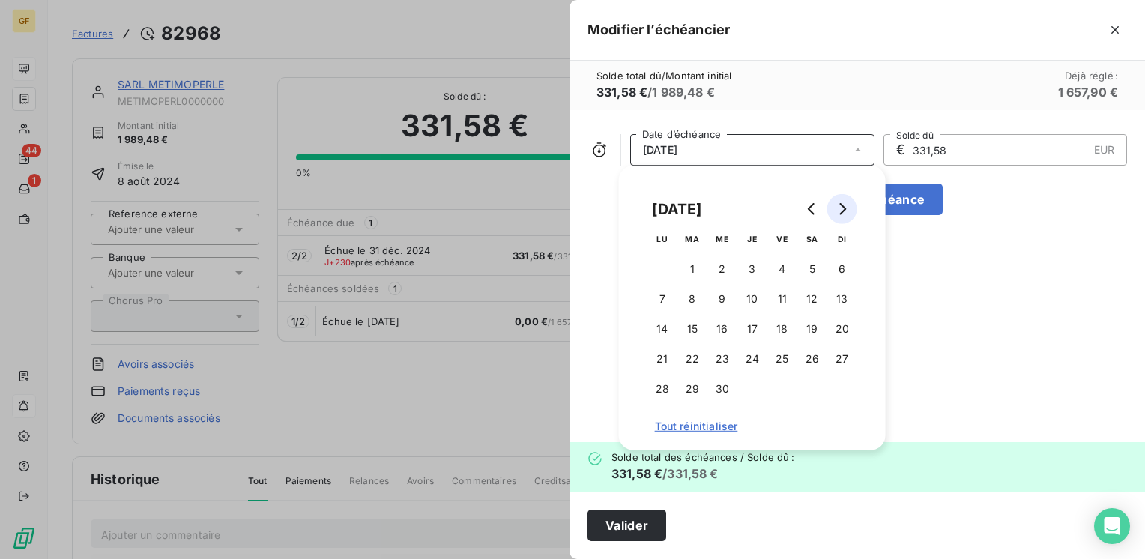
click at [839, 215] on button "Go to next month" at bounding box center [842, 209] width 30 height 30
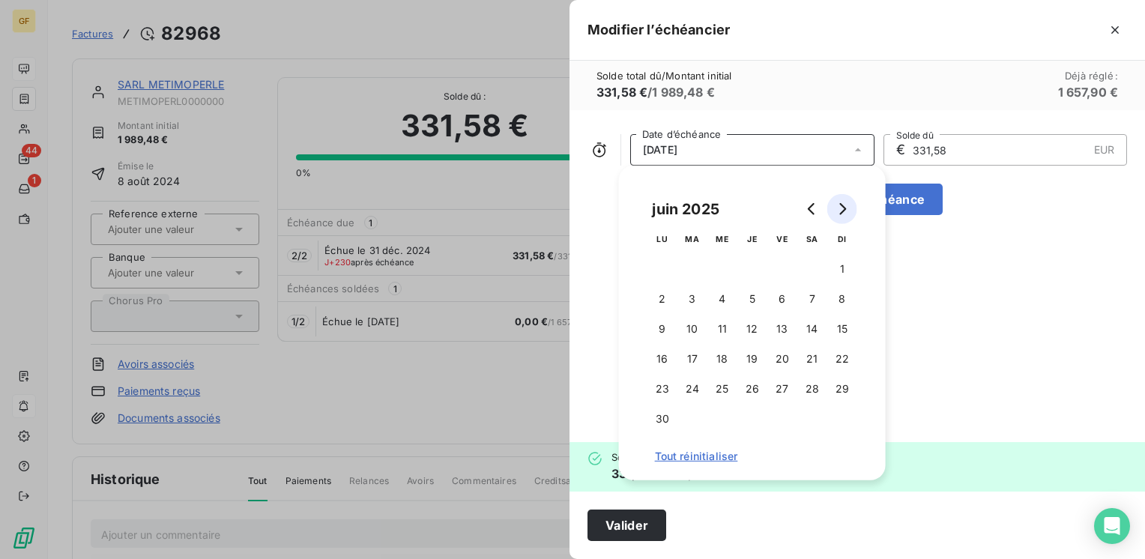
click at [839, 215] on button "Go to next month" at bounding box center [842, 209] width 30 height 30
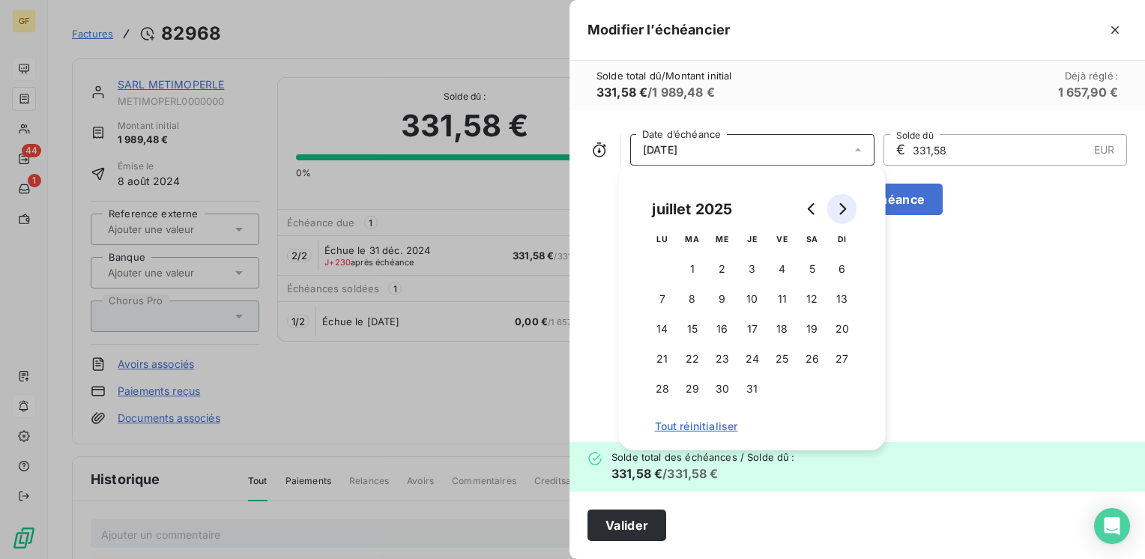
click at [839, 215] on button "Go to next month" at bounding box center [842, 209] width 30 height 30
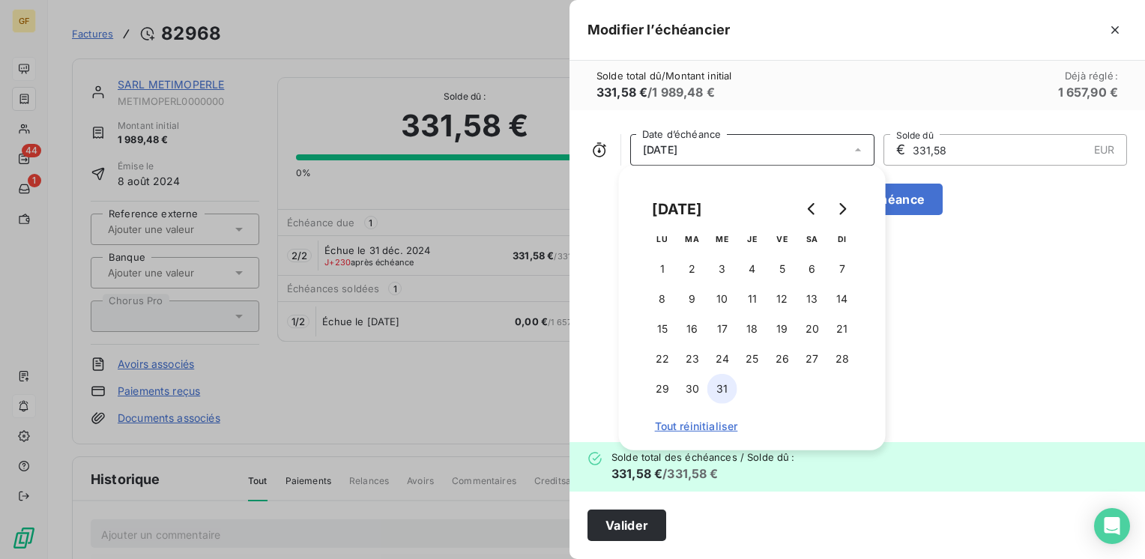
click at [716, 393] on button "31" at bounding box center [722, 389] width 30 height 30
click at [638, 530] on button "Valider" at bounding box center [626, 525] width 79 height 31
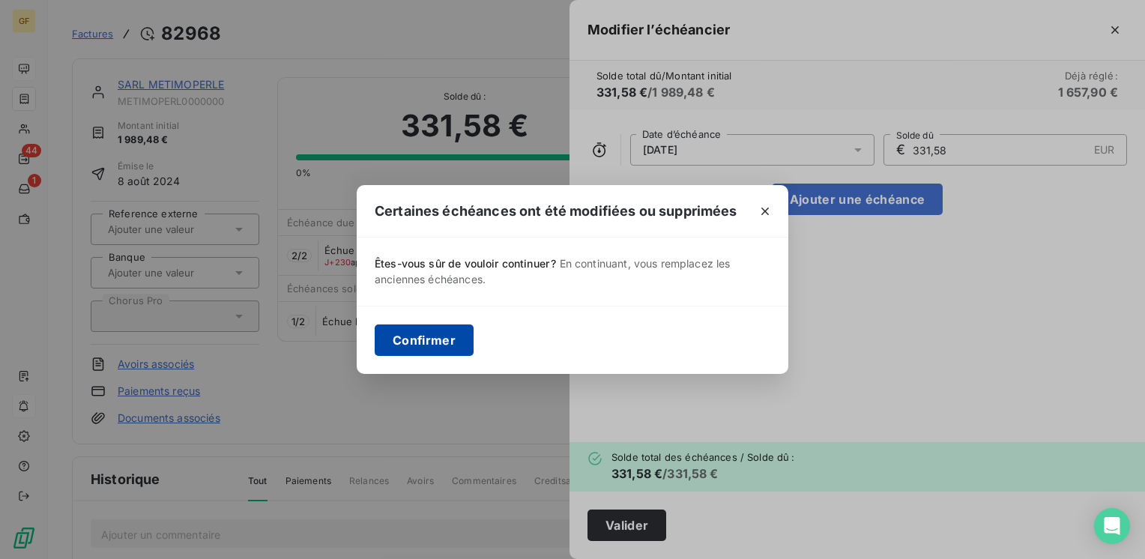
click at [444, 343] on button "Confirmer" at bounding box center [424, 339] width 99 height 31
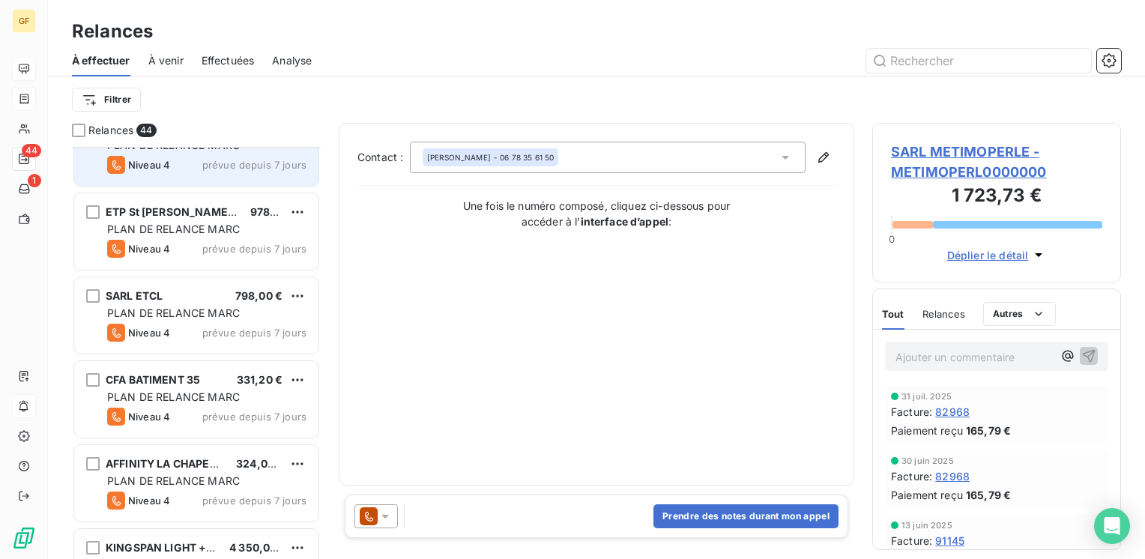
scroll to position [1049, 0]
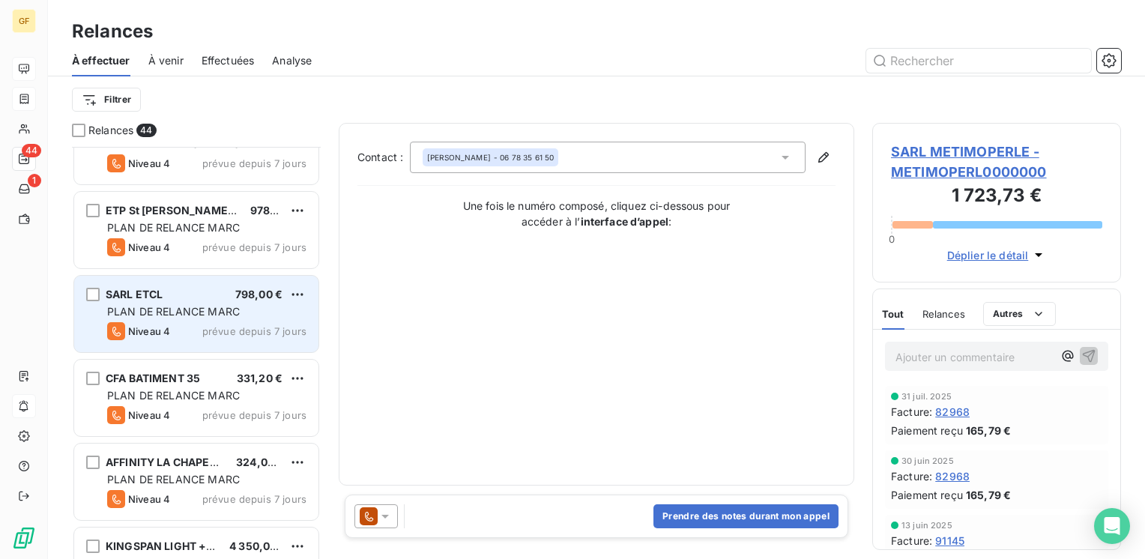
click at [200, 307] on span "PLAN DE RELANCE MARC" at bounding box center [173, 311] width 133 height 13
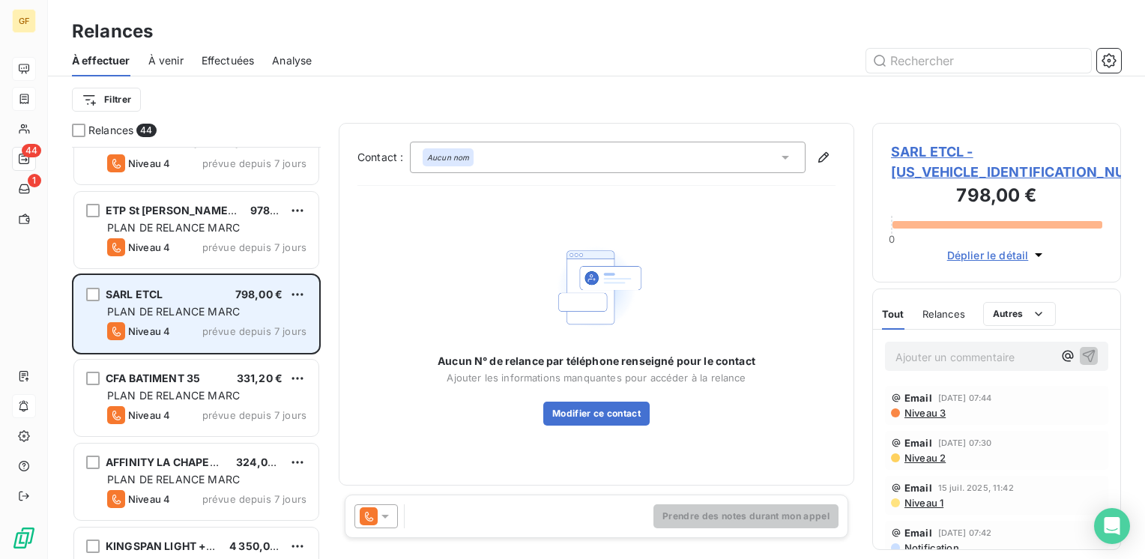
scroll to position [1124, 0]
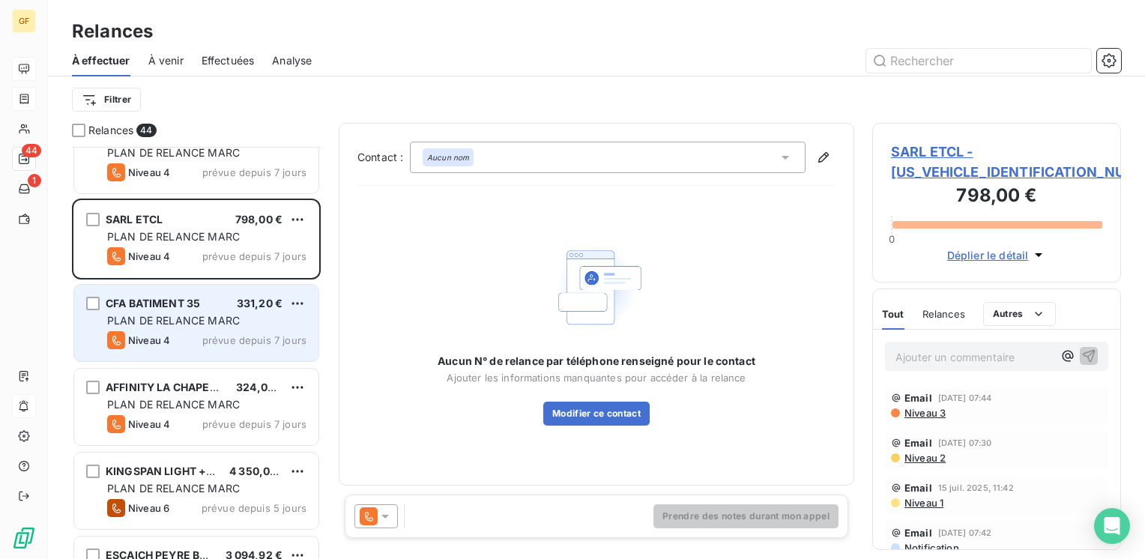
click at [199, 313] on div "PLAN DE RELANCE MARC" at bounding box center [206, 320] width 199 height 15
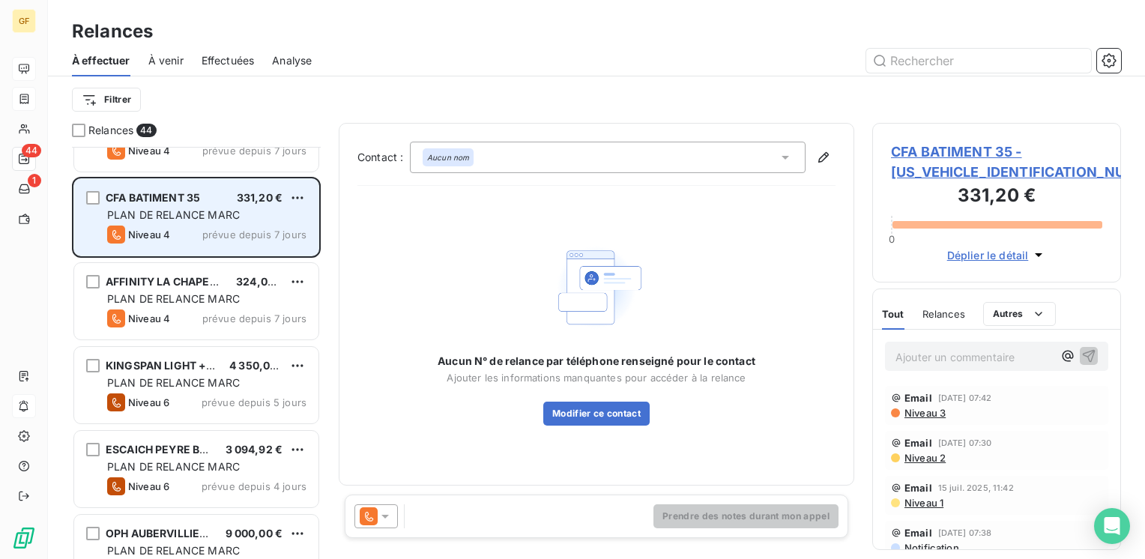
scroll to position [1274, 0]
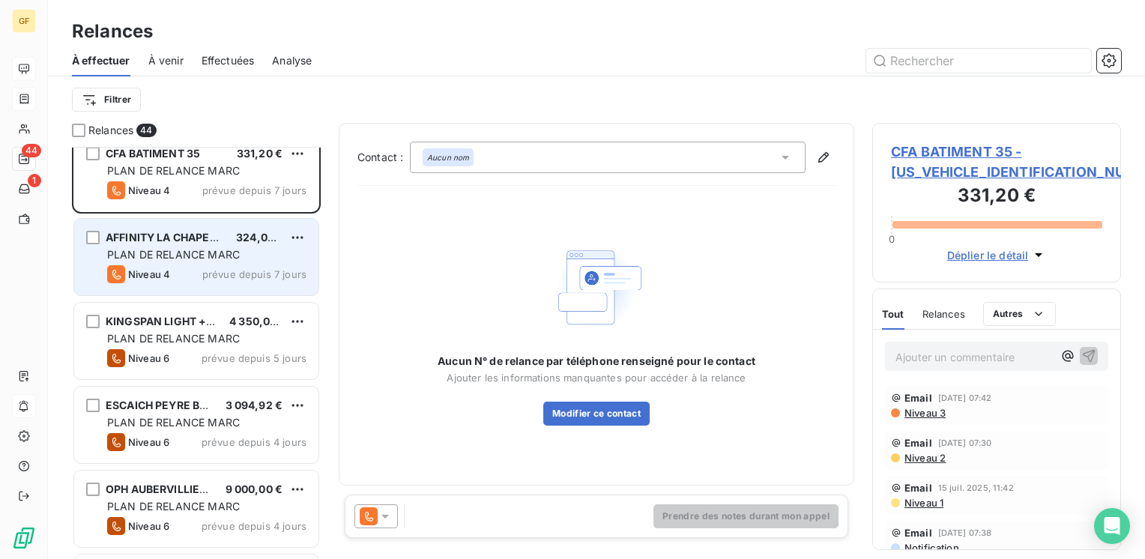
click at [202, 285] on div "AFFINITY LA CHAPELLE 324,00 € PLAN DE RELANCE [PERSON_NAME] 4 prévue depuis 7 j…" at bounding box center [196, 257] width 244 height 76
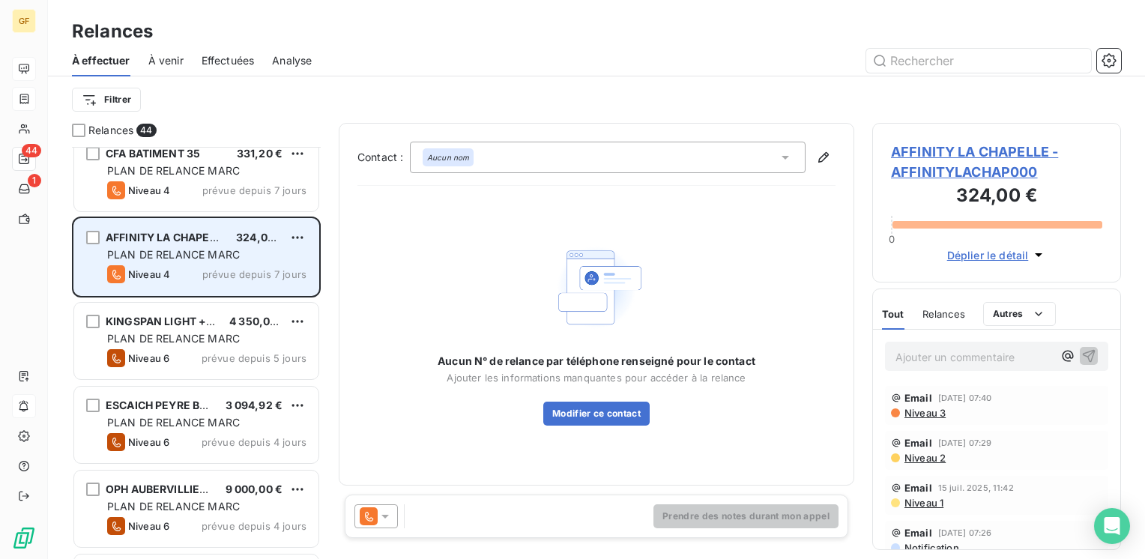
scroll to position [1349, 0]
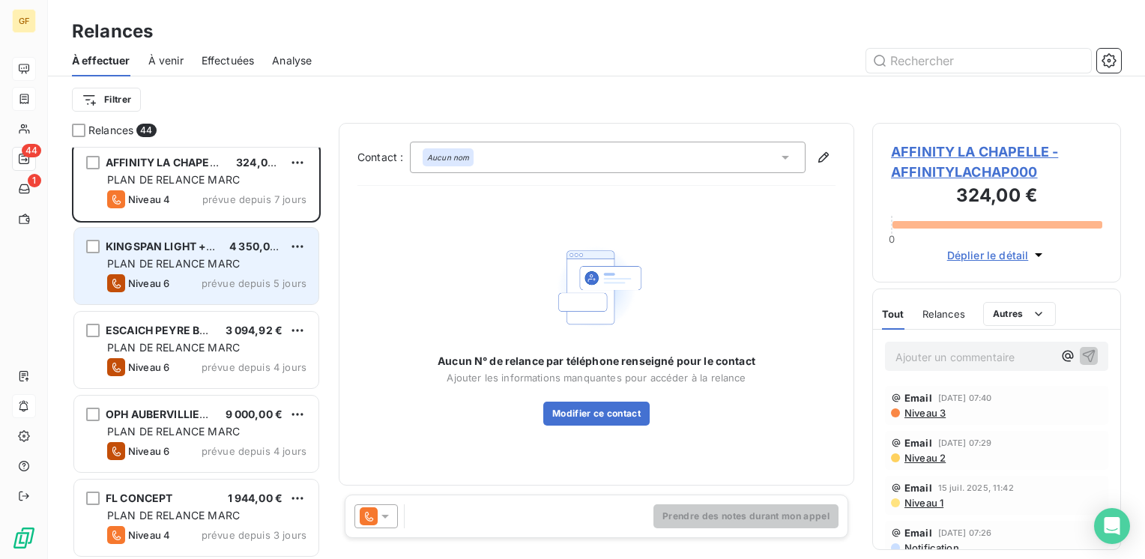
click at [202, 282] on div "Niveau 6 prévue depuis 5 jours" at bounding box center [206, 283] width 199 height 18
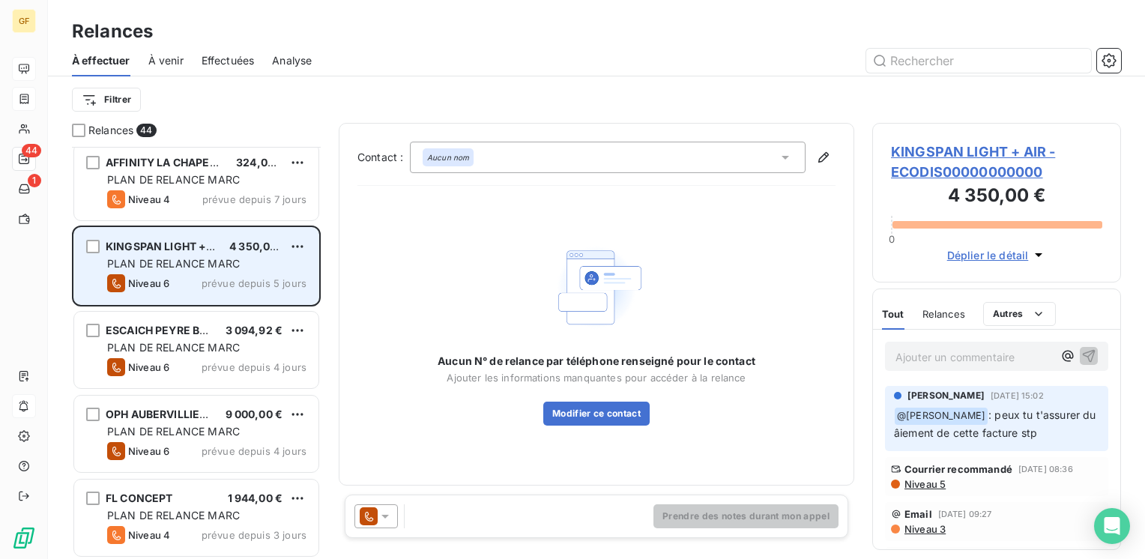
scroll to position [1424, 0]
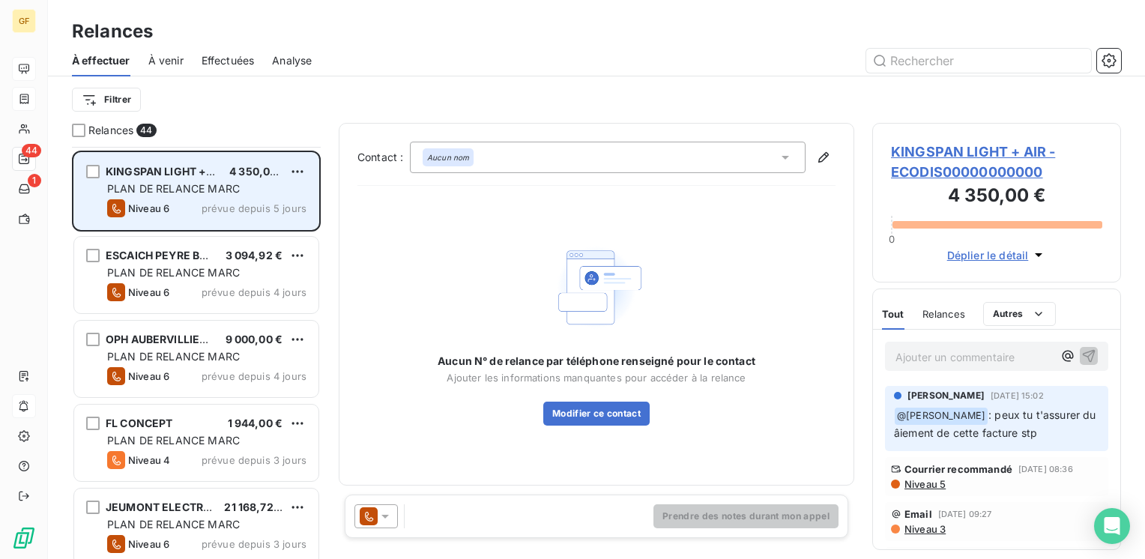
click at [202, 283] on div "Niveau 6 prévue depuis 4 jours" at bounding box center [206, 292] width 199 height 18
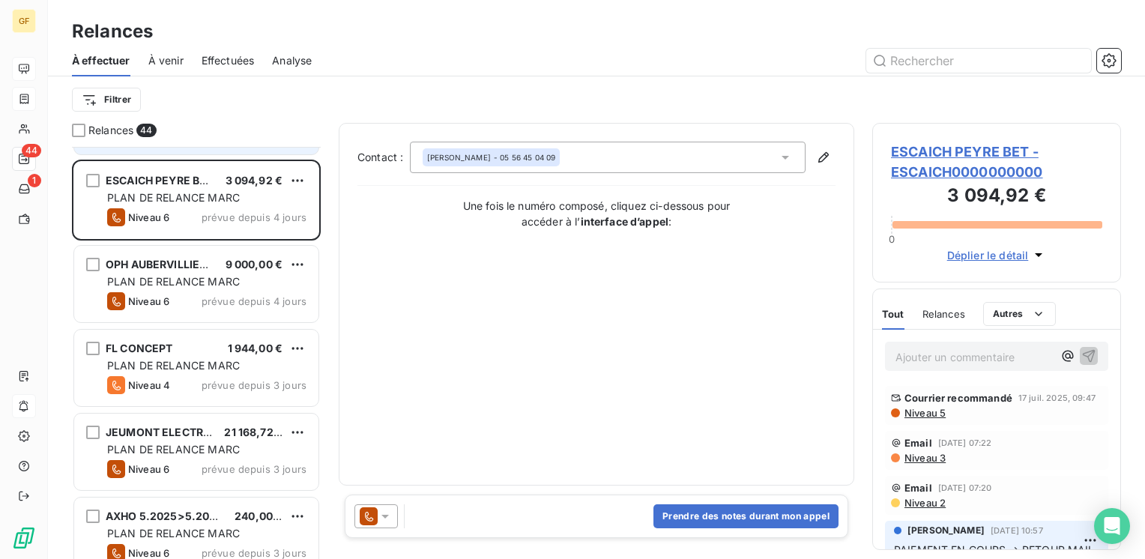
scroll to position [1573, 0]
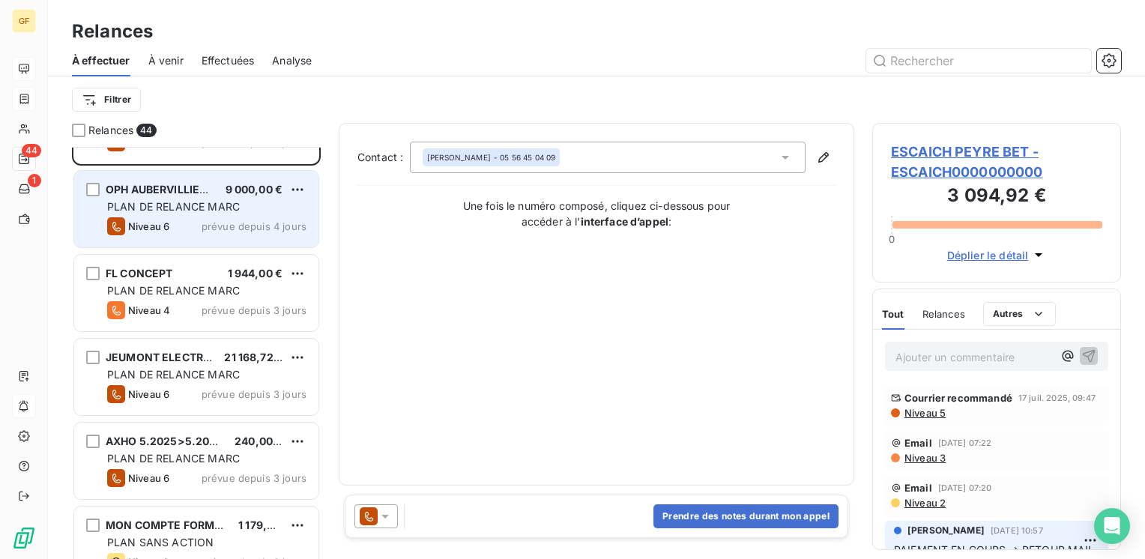
click at [201, 244] on div "OPH AUBERVILLIERS 9 000,00 € PLAN DE RELANCE [PERSON_NAME] 6 prévue depuis 4 jo…" at bounding box center [196, 209] width 244 height 76
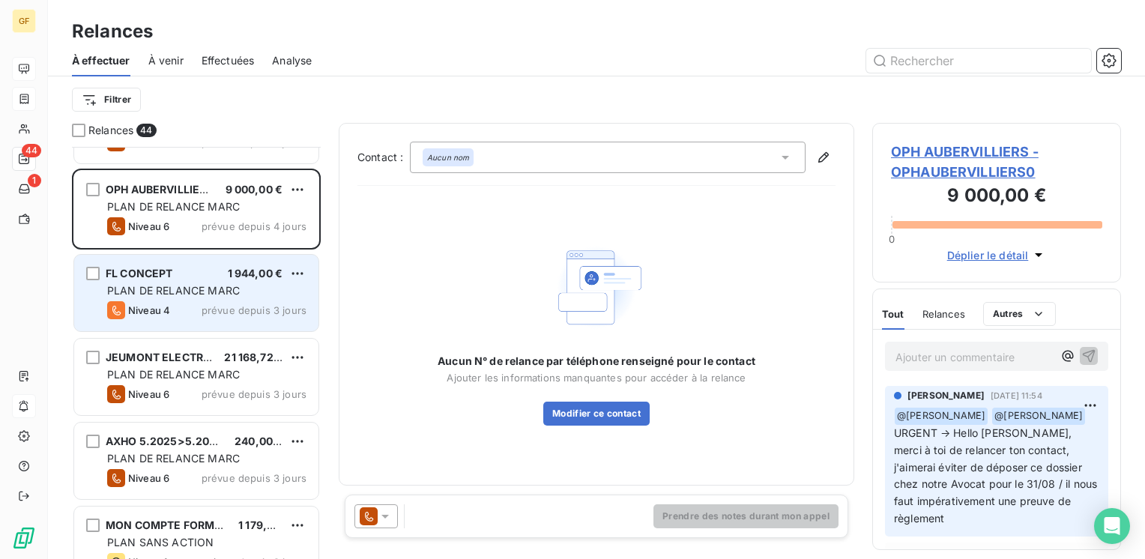
click at [187, 301] on div "Niveau 4 prévue depuis 3 jours" at bounding box center [206, 310] width 199 height 18
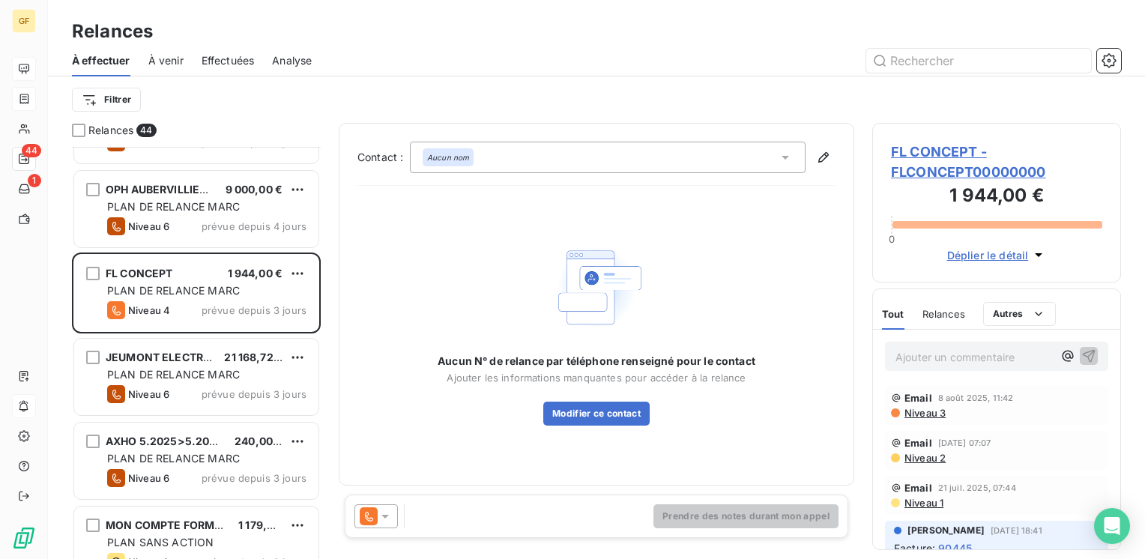
click at [946, 155] on span "FL CONCEPT - FLCONCEPT00000000" at bounding box center [996, 162] width 211 height 40
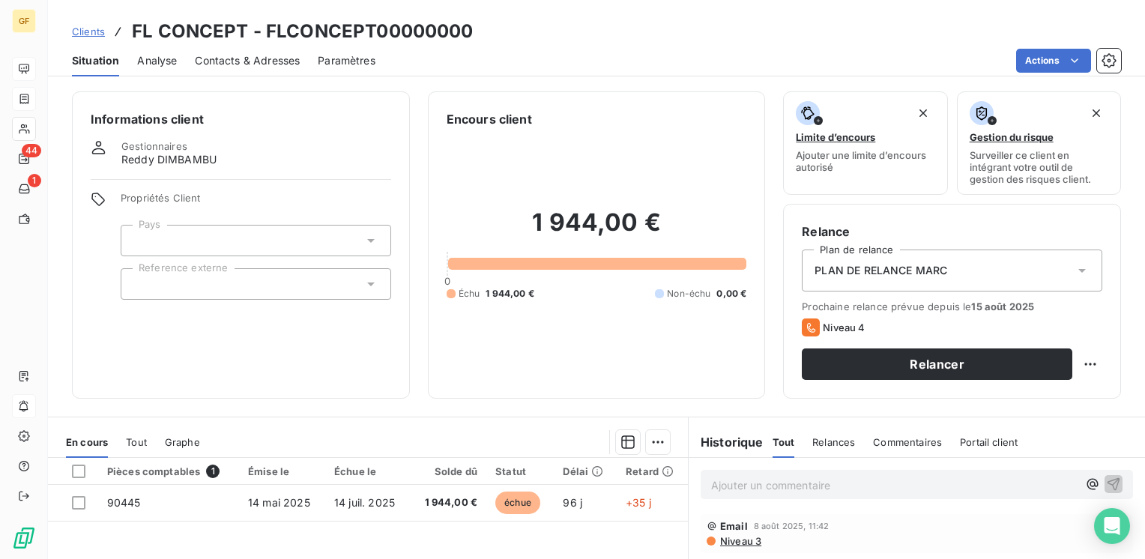
click at [292, 59] on span "Contacts & Adresses" at bounding box center [247, 60] width 105 height 15
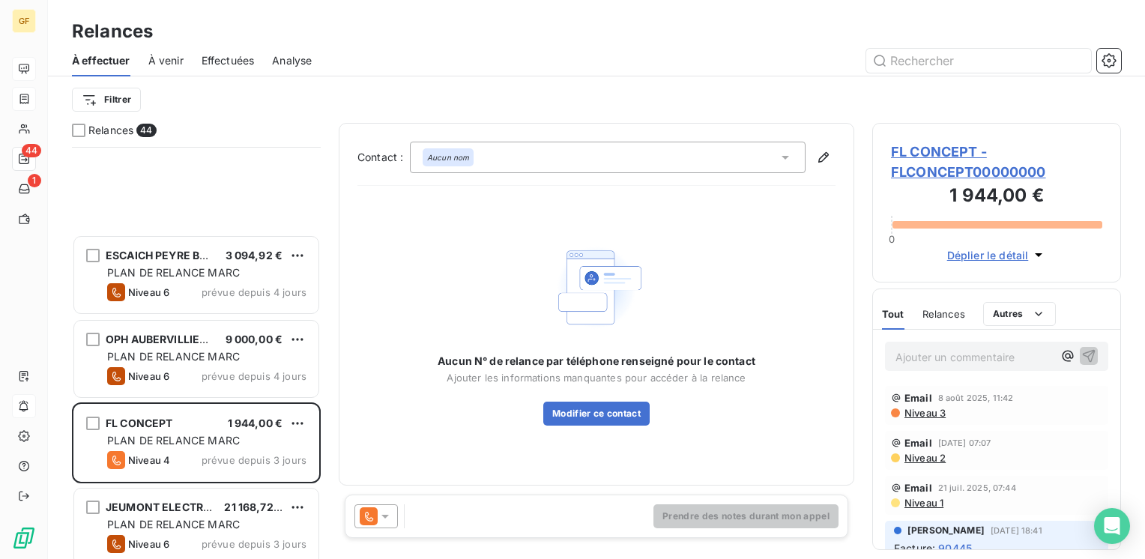
scroll to position [1648, 0]
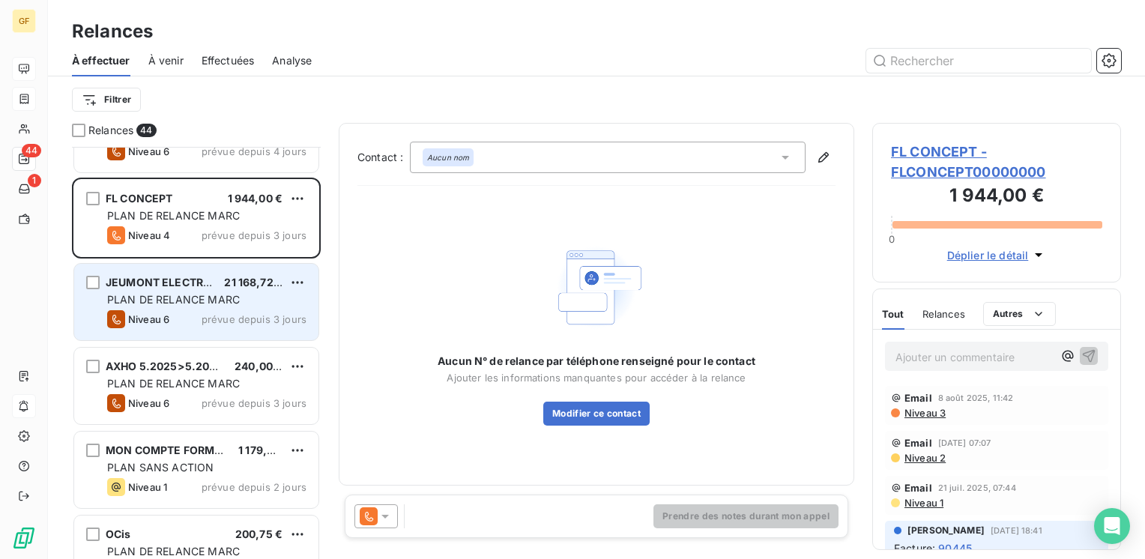
click at [197, 289] on div "JEUMONT ELECTRIC 21 168,72 € PLAN DE RELANCE [PERSON_NAME] 6 prévue depuis 3 jo…" at bounding box center [196, 302] width 244 height 76
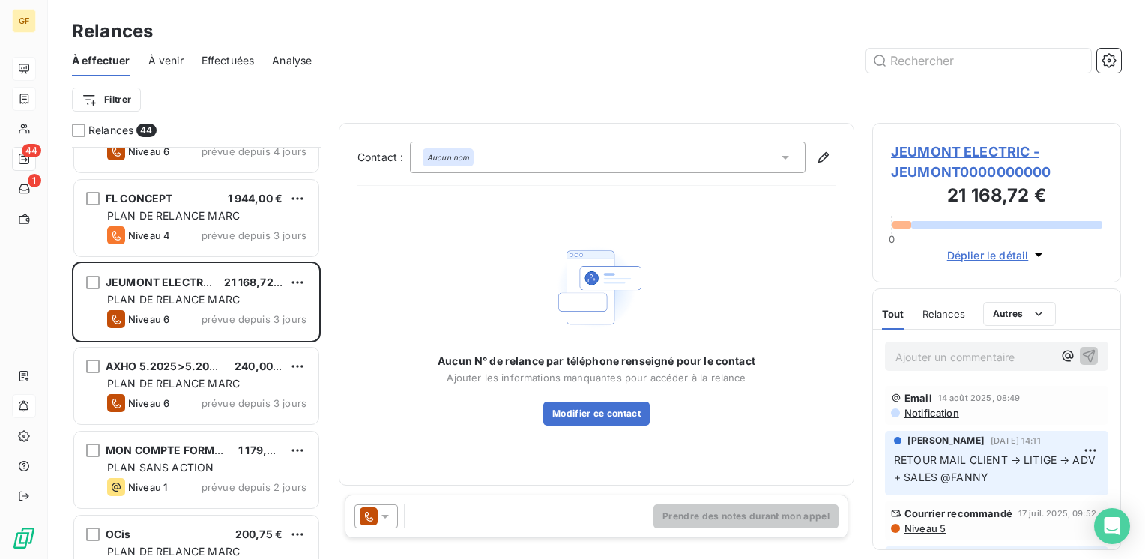
click at [940, 150] on span "JEUMONT ELECTRIC - JEUMONT0000000000" at bounding box center [996, 162] width 211 height 40
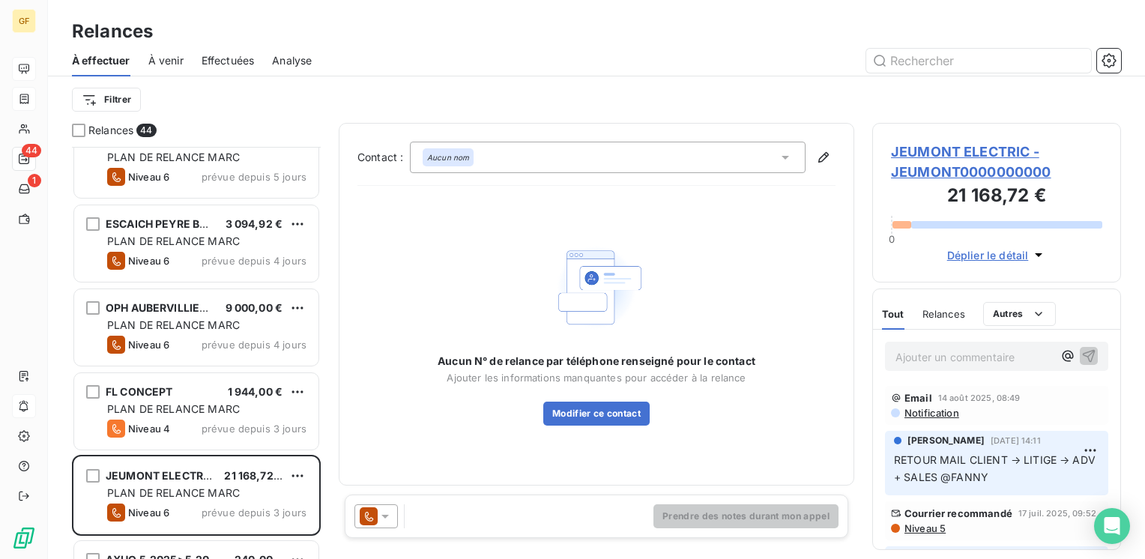
scroll to position [1648, 0]
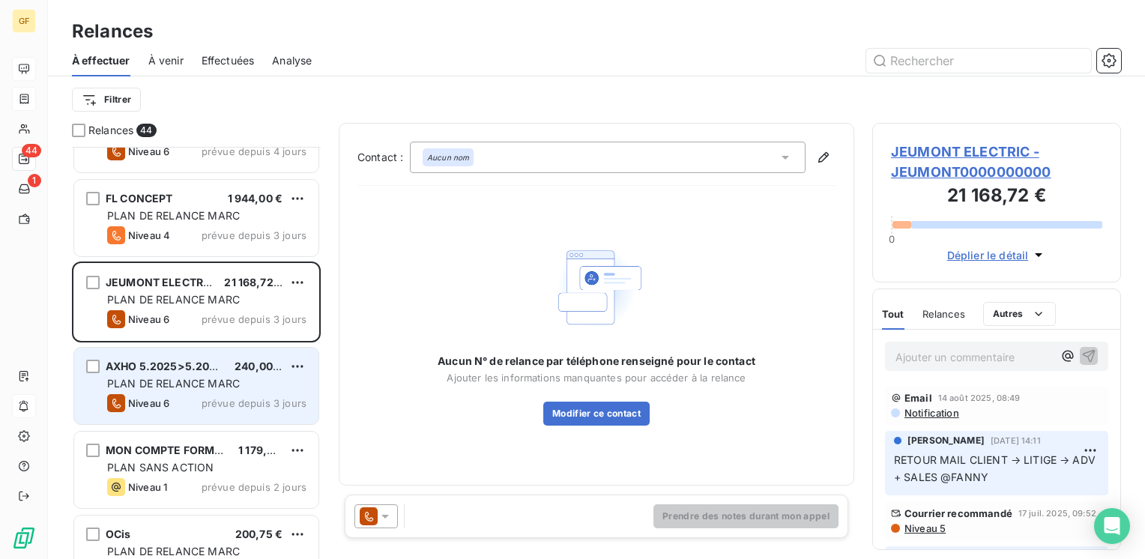
click at [229, 390] on div "AXHO 5.2025>5.2026 240,00 € PLAN DE RELANCE [PERSON_NAME] 6 prévue depuis 3 jou…" at bounding box center [196, 386] width 244 height 76
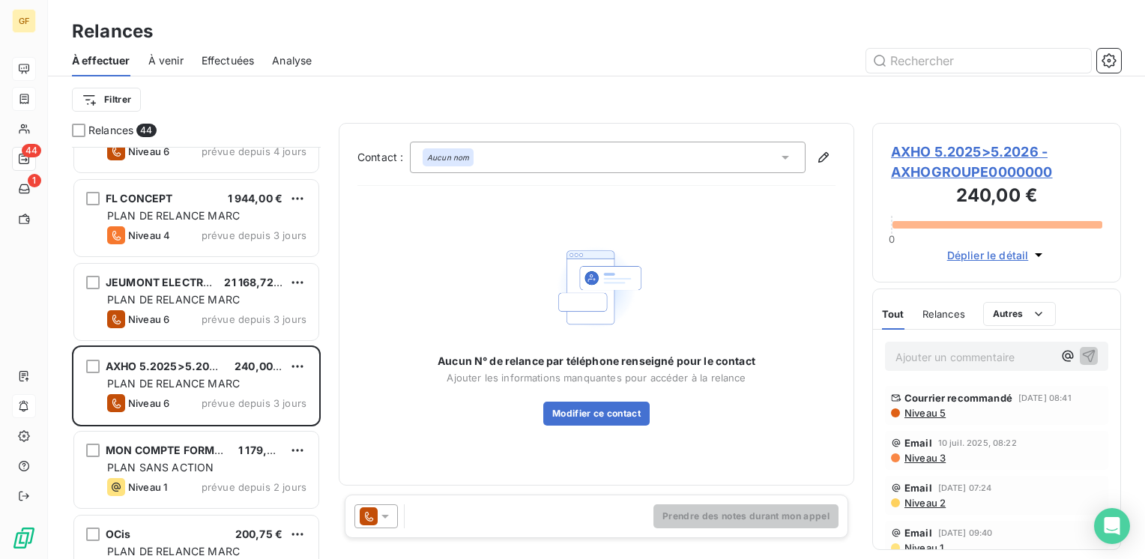
scroll to position [1873, 0]
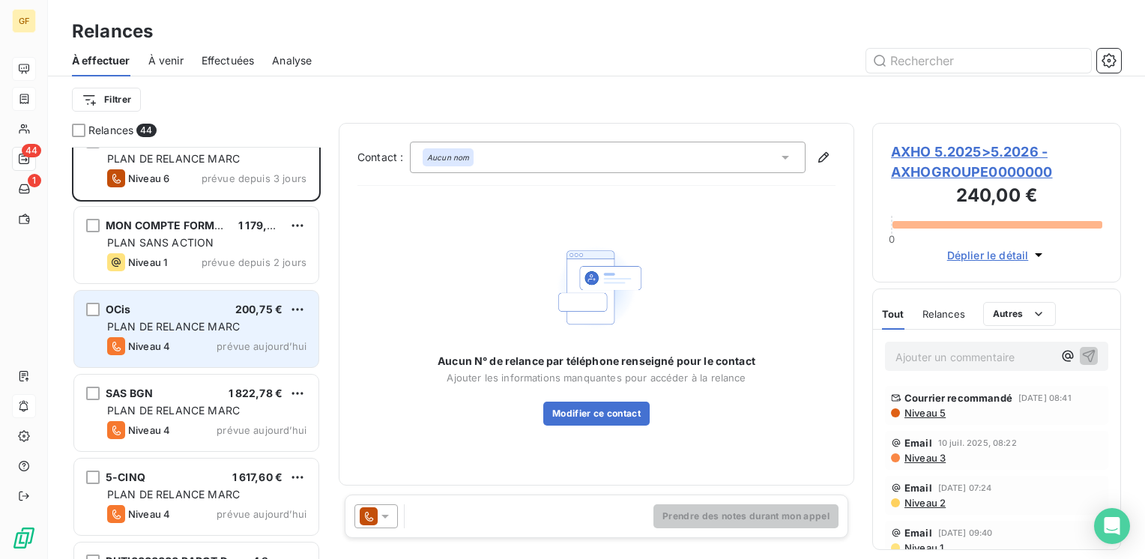
click at [227, 315] on div "OCis 200,75 € PLAN DE RELANCE [PERSON_NAME] 4 prévue [DATE]" at bounding box center [196, 329] width 244 height 76
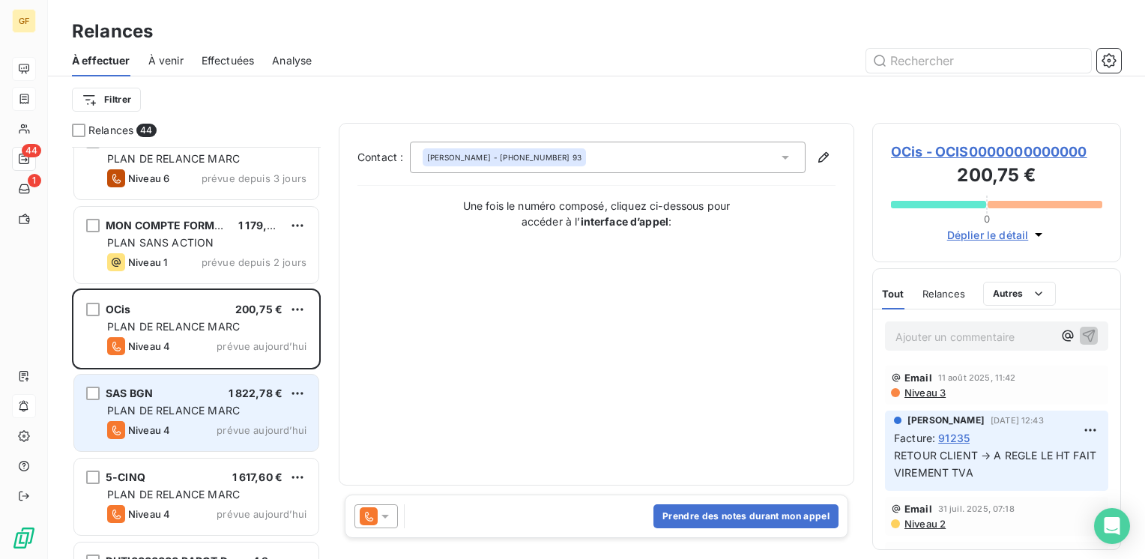
click at [194, 382] on div "SAS BGN 1 822,78 € PLAN DE RELANCE [PERSON_NAME] 4 prévue [DATE]" at bounding box center [196, 413] width 244 height 76
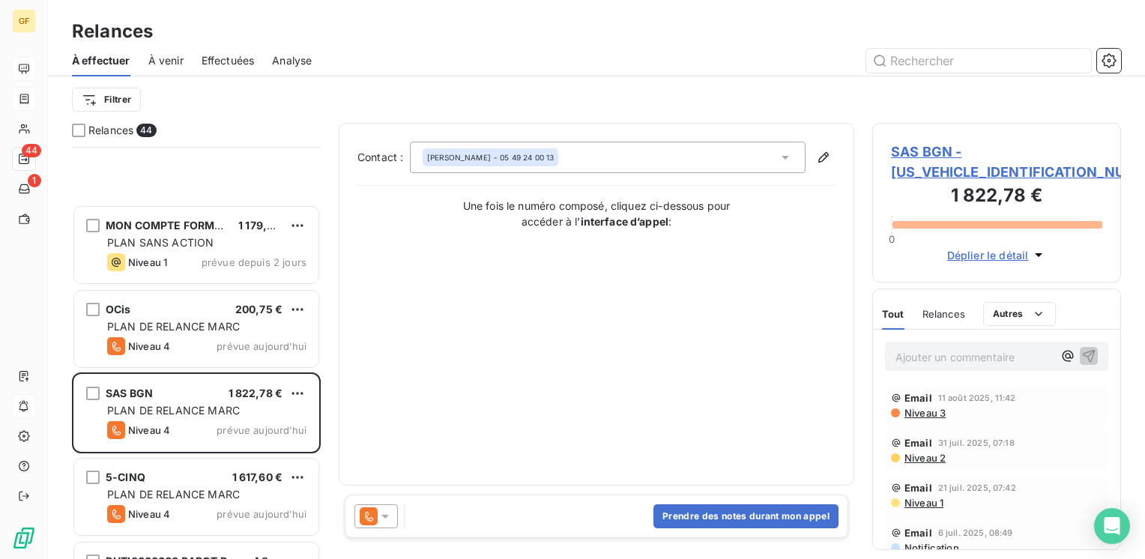
scroll to position [2023, 0]
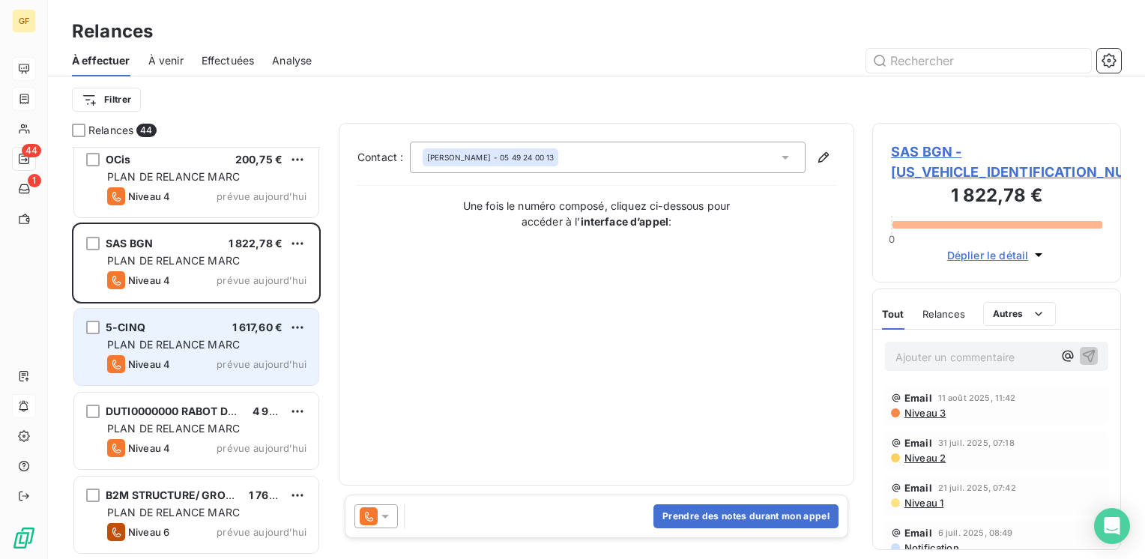
click at [211, 357] on div "Niveau 4 prévue [DATE]" at bounding box center [206, 364] width 199 height 18
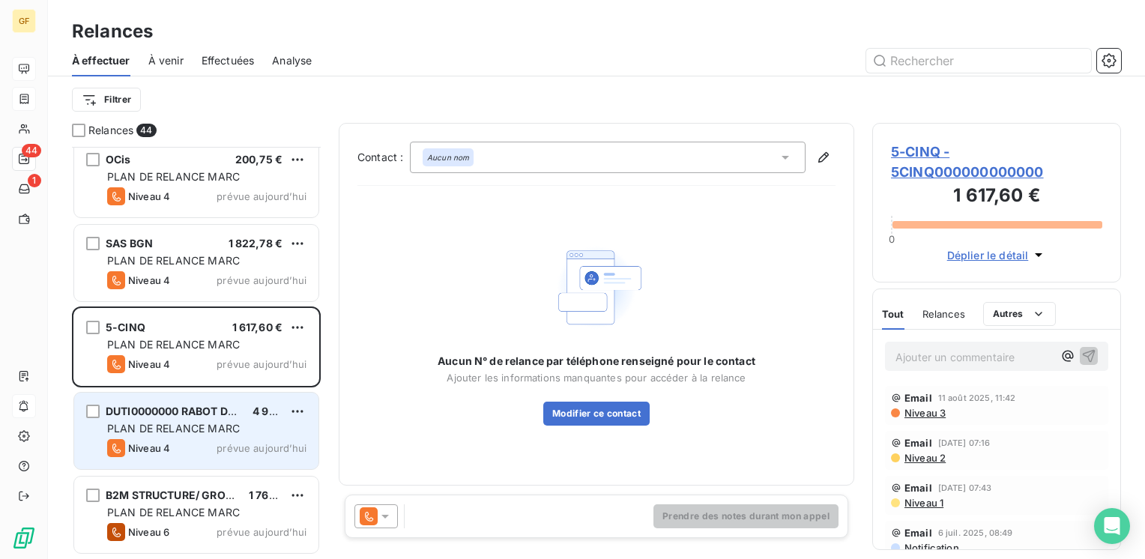
click at [180, 421] on div "PLAN DE RELANCE MARC" at bounding box center [206, 428] width 199 height 15
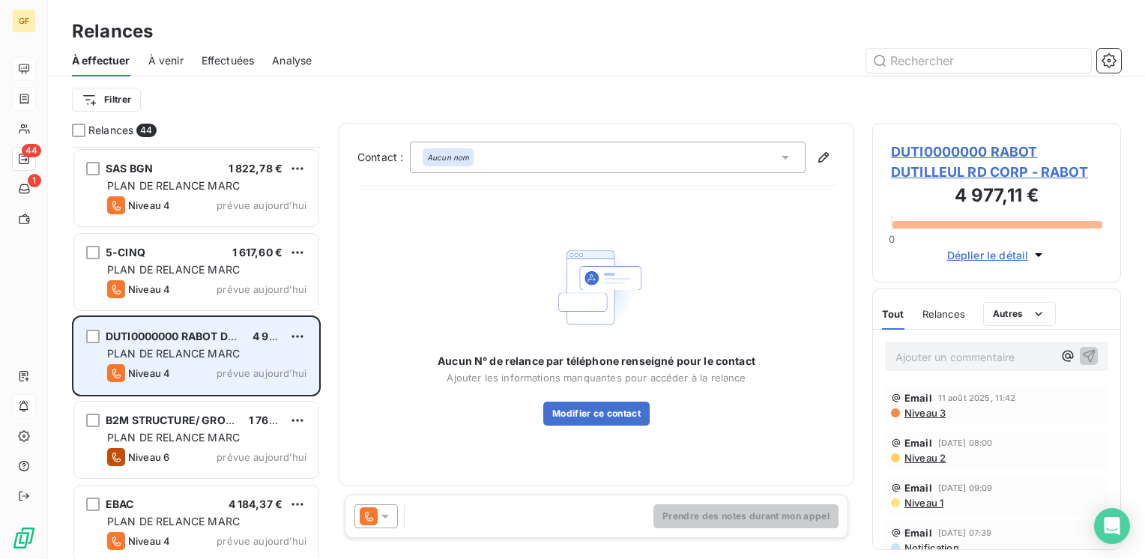
scroll to position [2173, 0]
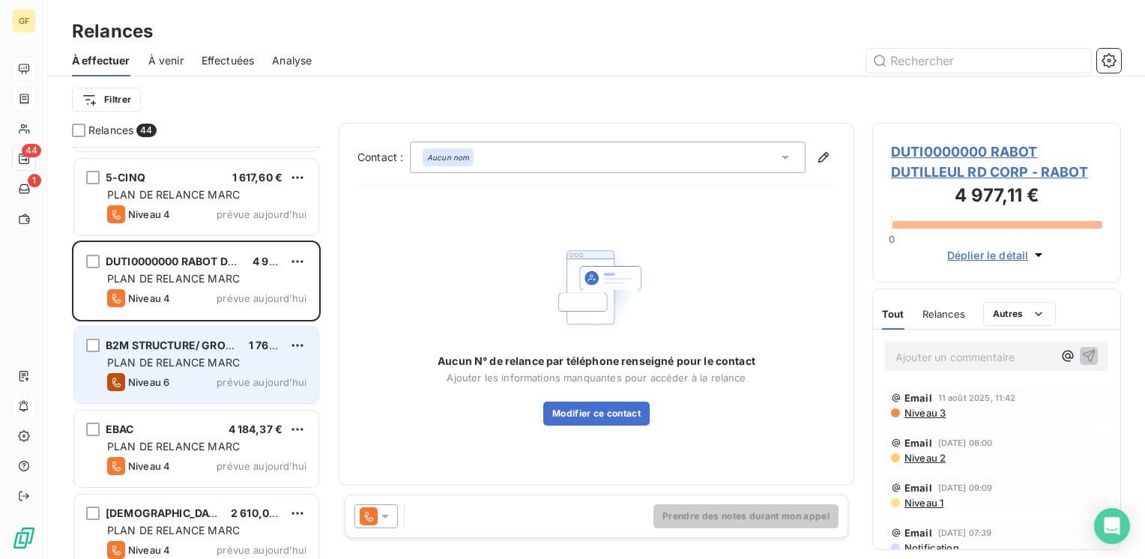
click at [228, 356] on span "PLAN DE RELANCE MARC" at bounding box center [173, 362] width 133 height 13
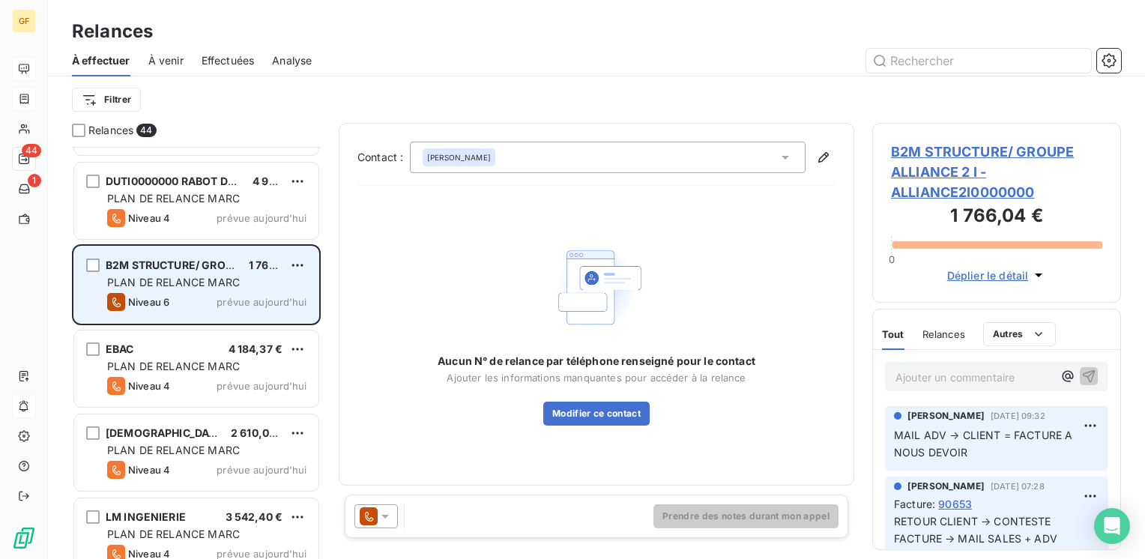
scroll to position [2323, 0]
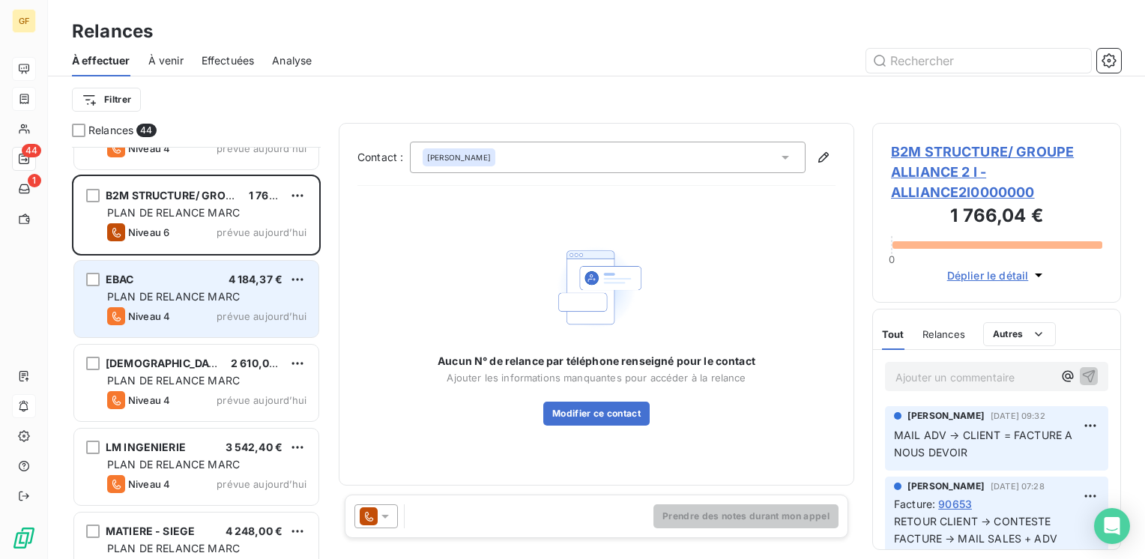
click at [218, 310] on div "Niveau 4 prévue [DATE]" at bounding box center [206, 316] width 199 height 18
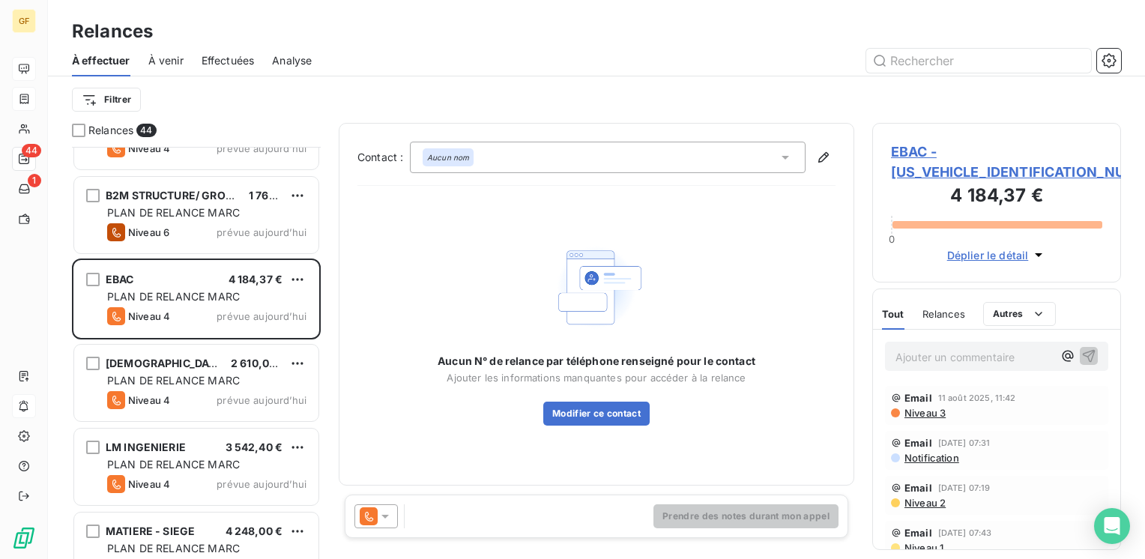
scroll to position [2398, 0]
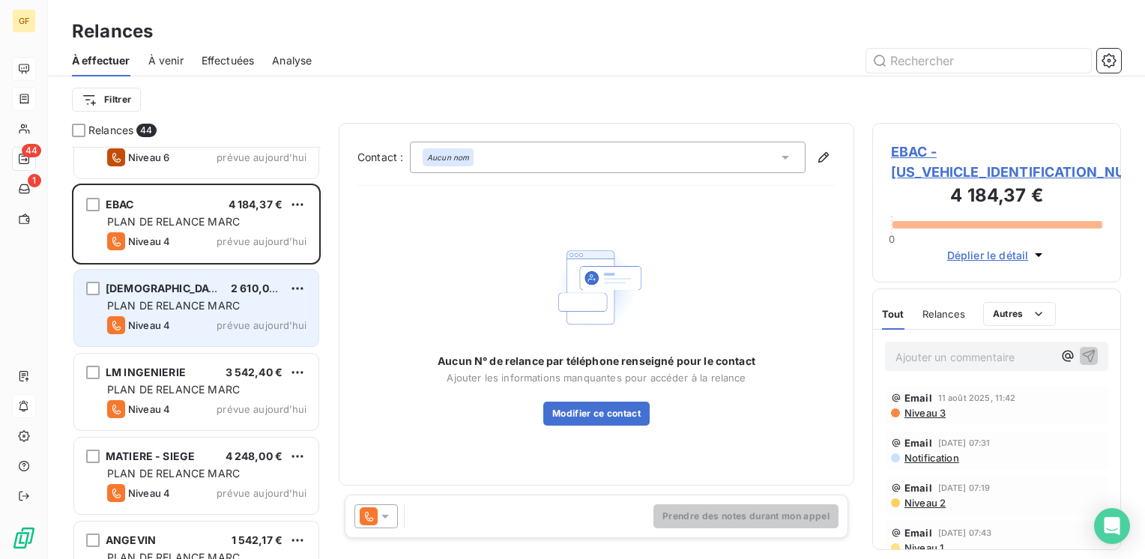
click at [225, 306] on span "PLAN DE RELANCE MARC" at bounding box center [173, 305] width 133 height 13
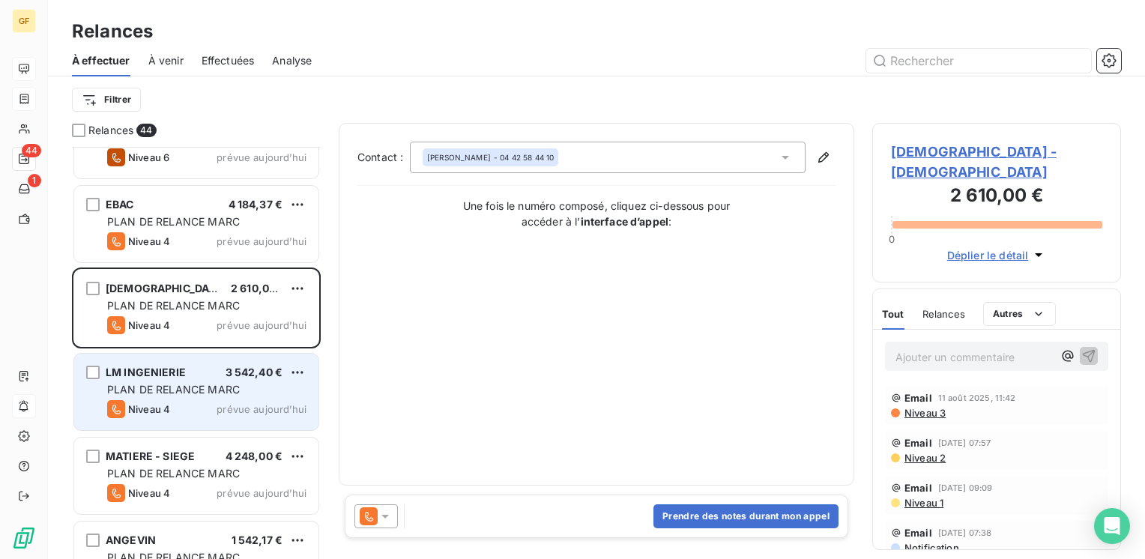
click at [220, 394] on span "PLAN DE RELANCE MARC" at bounding box center [173, 389] width 133 height 13
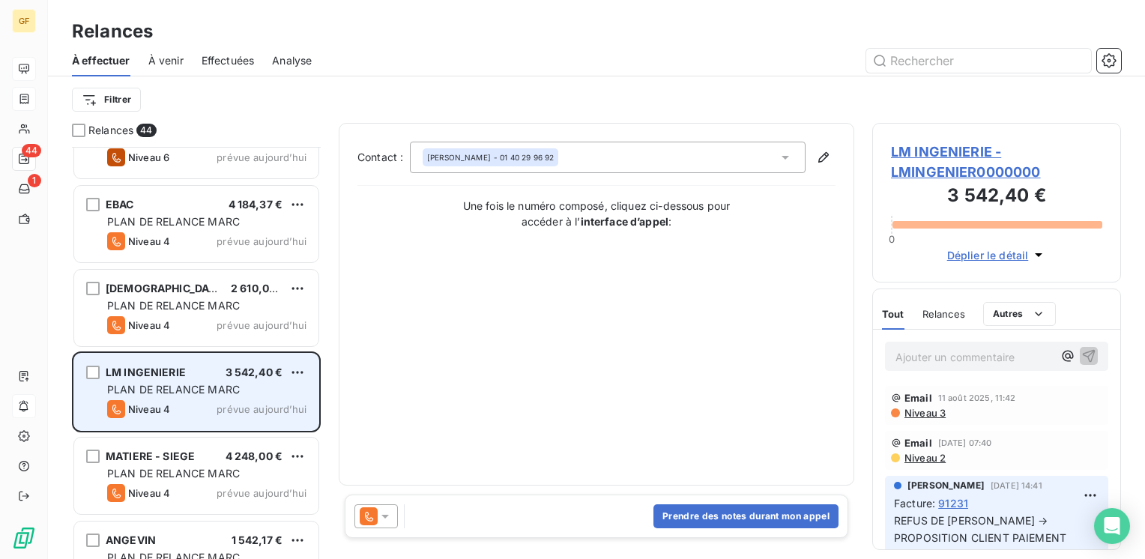
scroll to position [2473, 0]
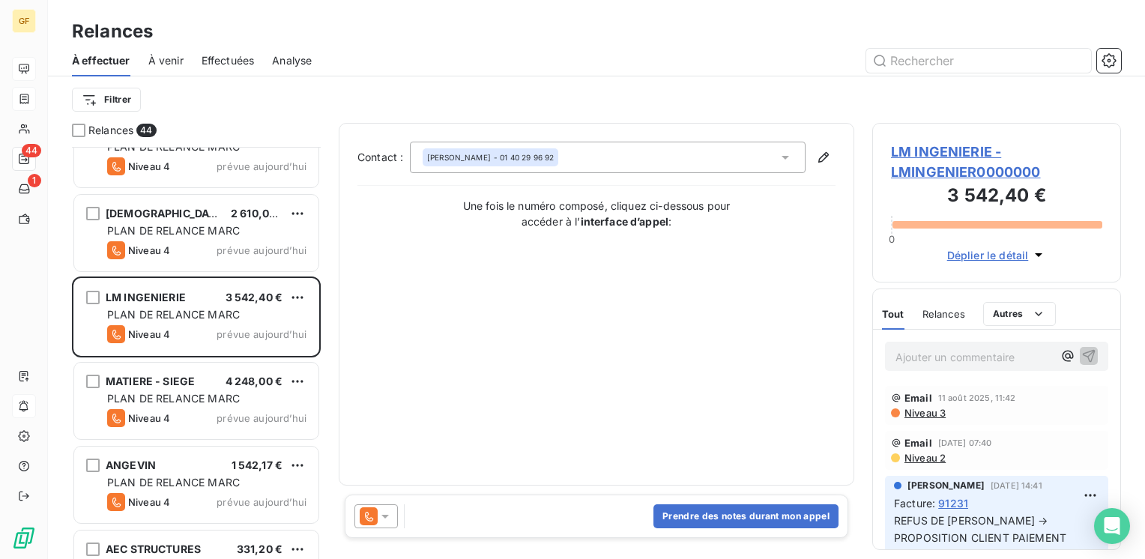
click at [963, 144] on span "LM INGENIERIE - LMINGENIER0000000" at bounding box center [996, 162] width 211 height 40
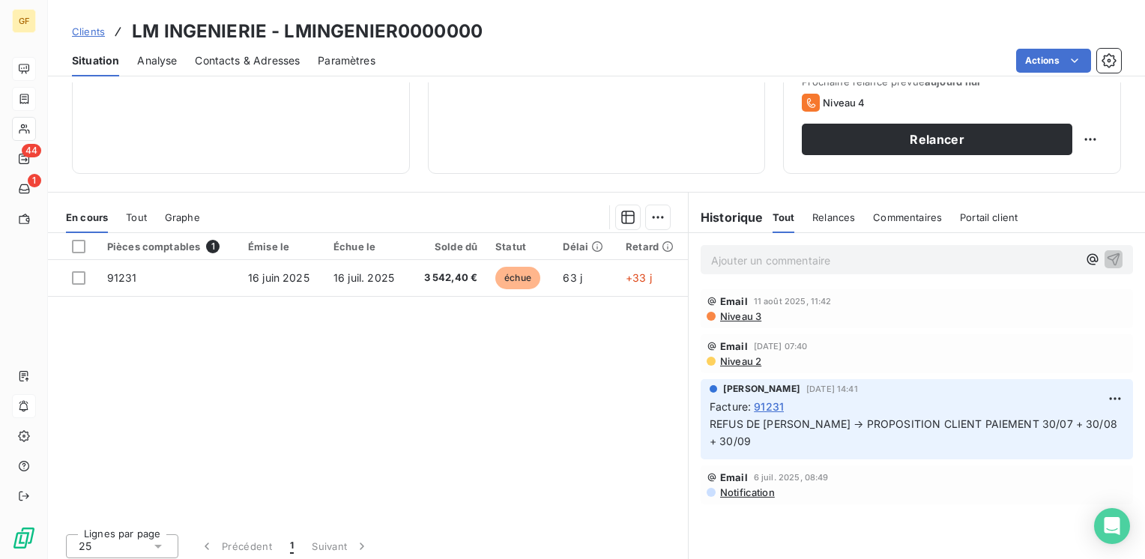
scroll to position [150, 0]
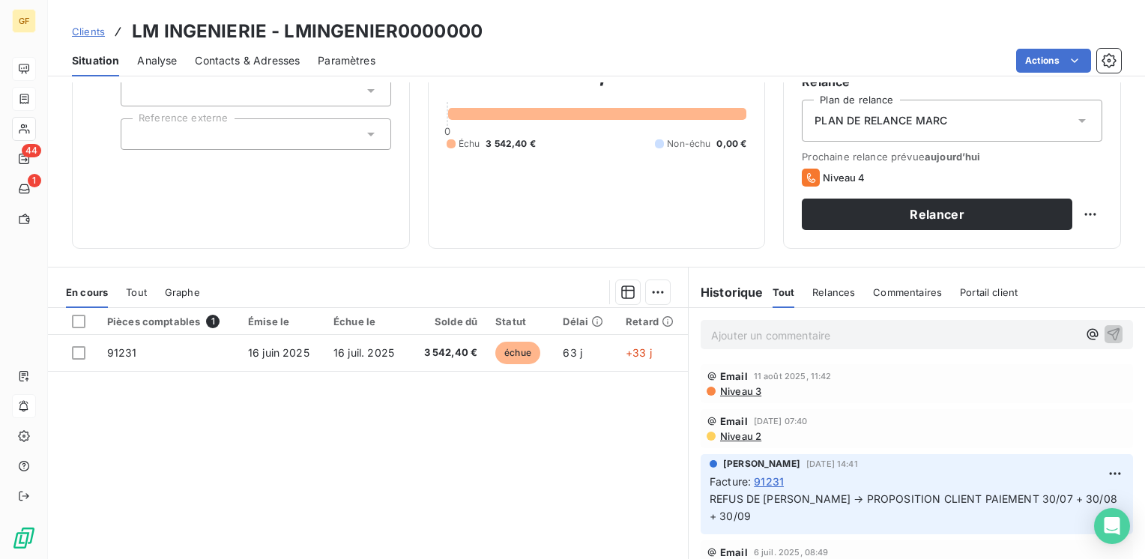
click at [255, 64] on span "Contacts & Adresses" at bounding box center [247, 60] width 105 height 15
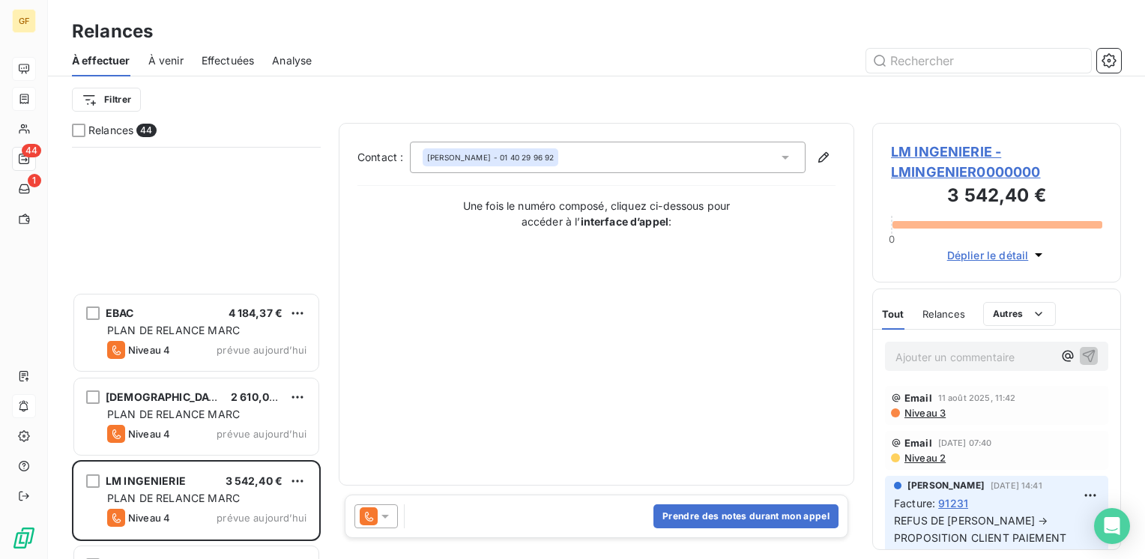
scroll to position [2548, 0]
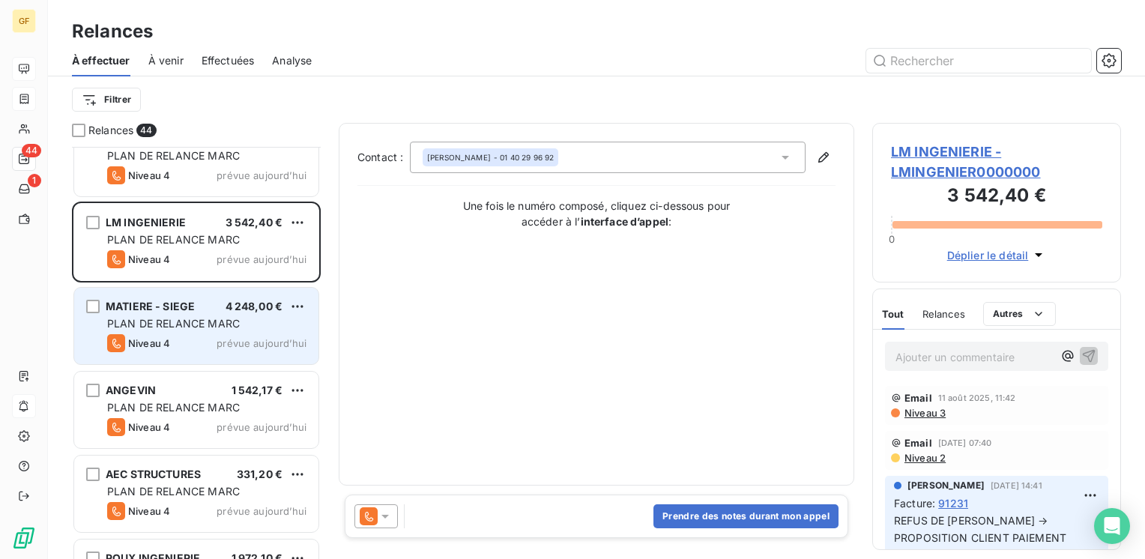
click at [241, 337] on span "prévue aujourd’hui" at bounding box center [262, 343] width 90 height 12
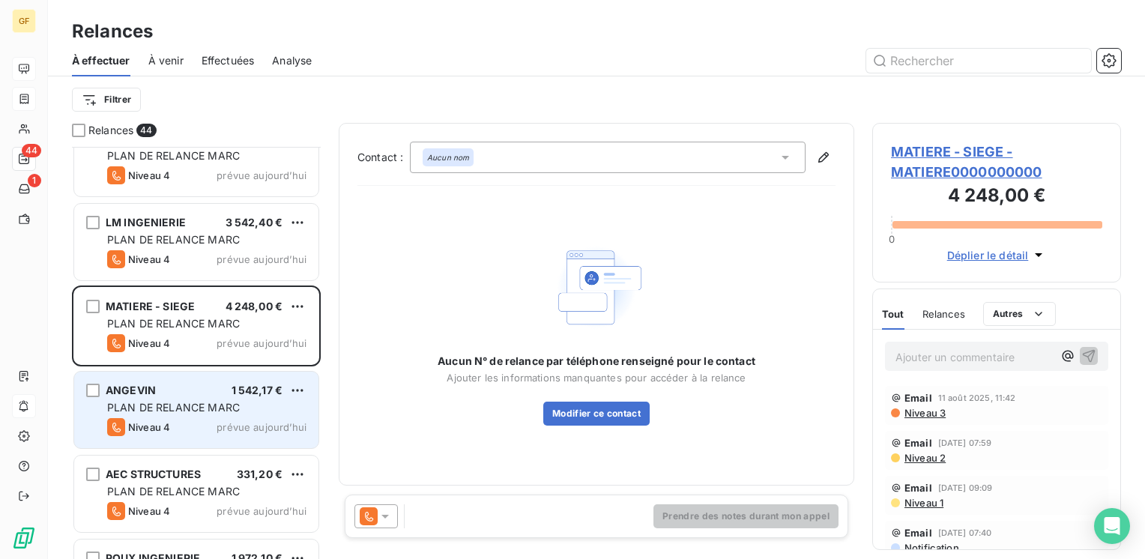
click at [217, 398] on div "ANGEVIN 1 542,17 € PLAN DE RELANCE [PERSON_NAME] 4 prévue [DATE]" at bounding box center [196, 410] width 244 height 76
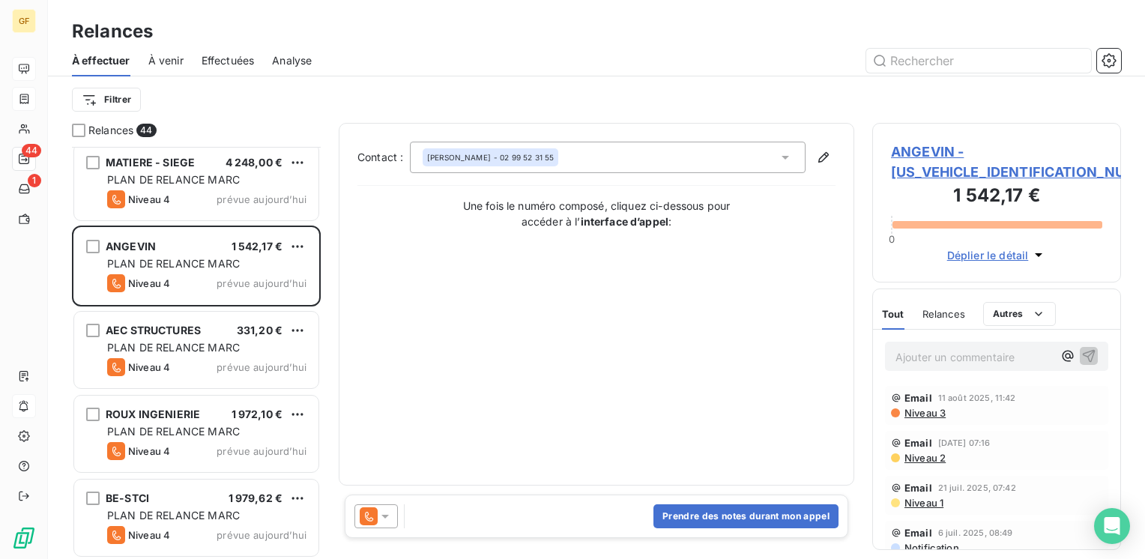
scroll to position [2697, 0]
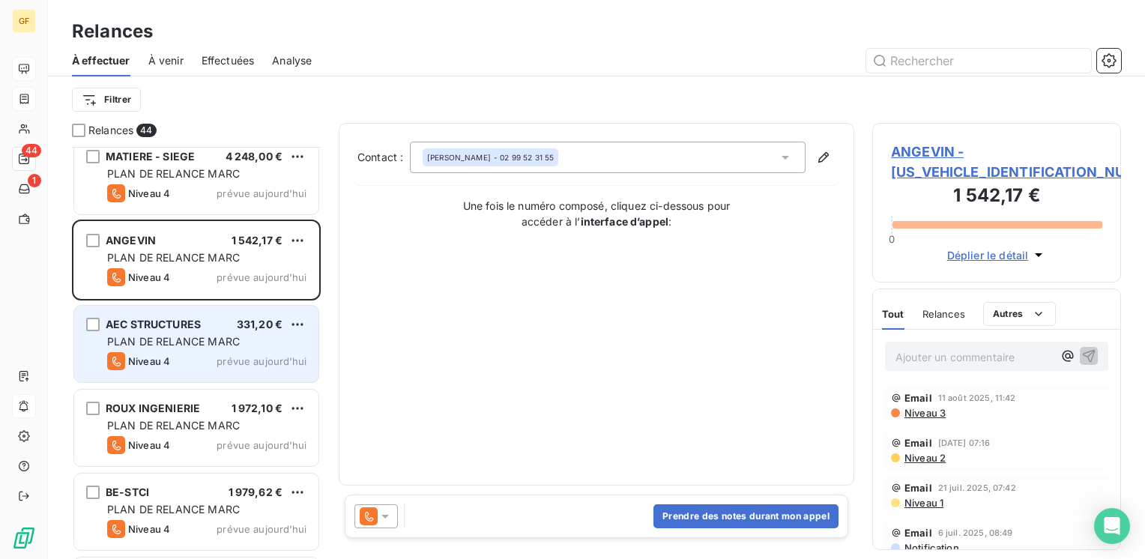
click at [227, 335] on span "PLAN DE RELANCE MARC" at bounding box center [173, 341] width 133 height 13
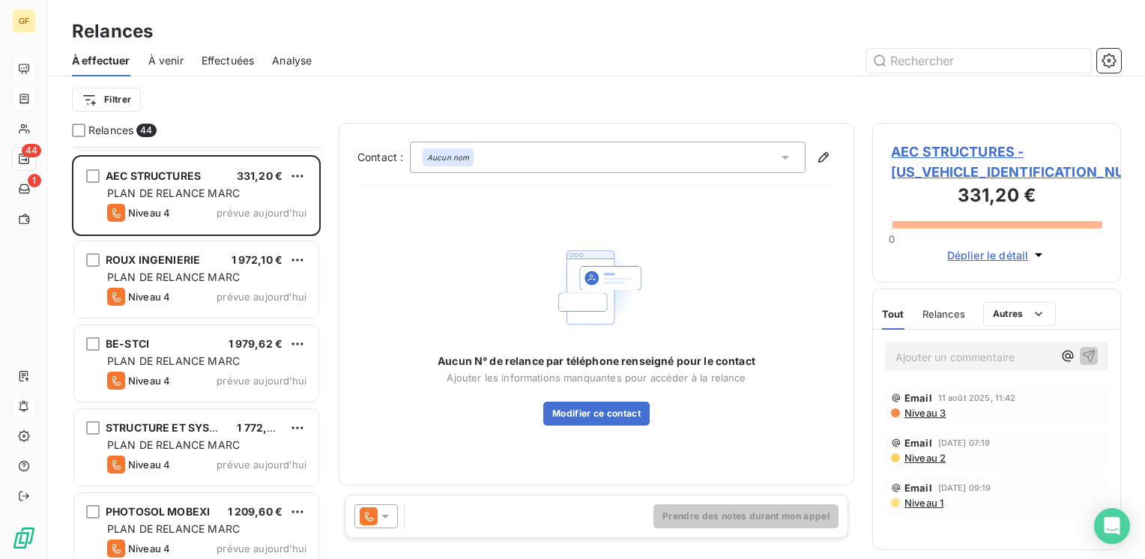
scroll to position [2847, 0]
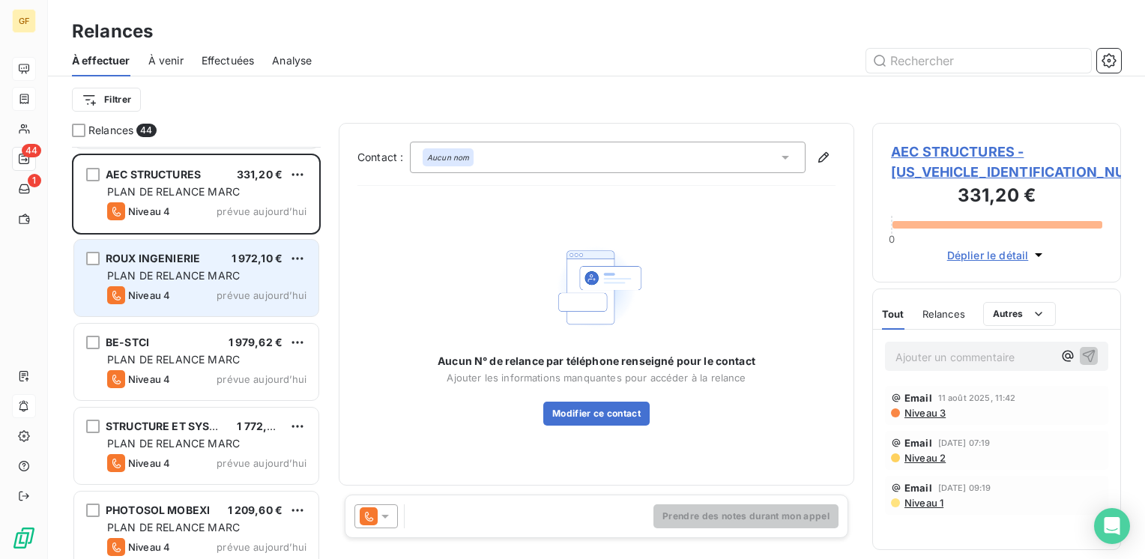
click at [240, 286] on div "Niveau 4 prévue [DATE]" at bounding box center [206, 295] width 199 height 18
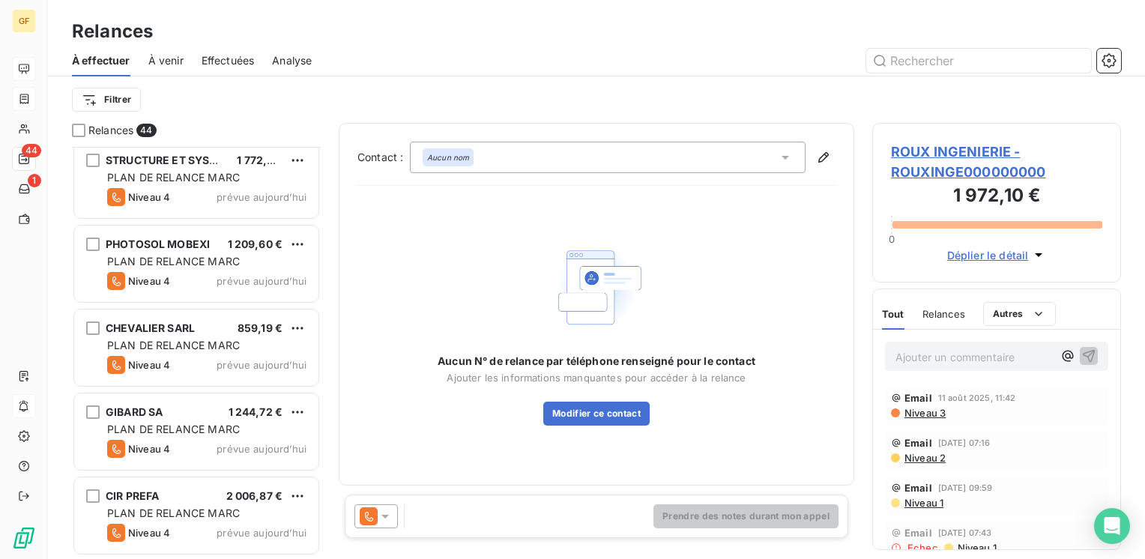
scroll to position [3147, 0]
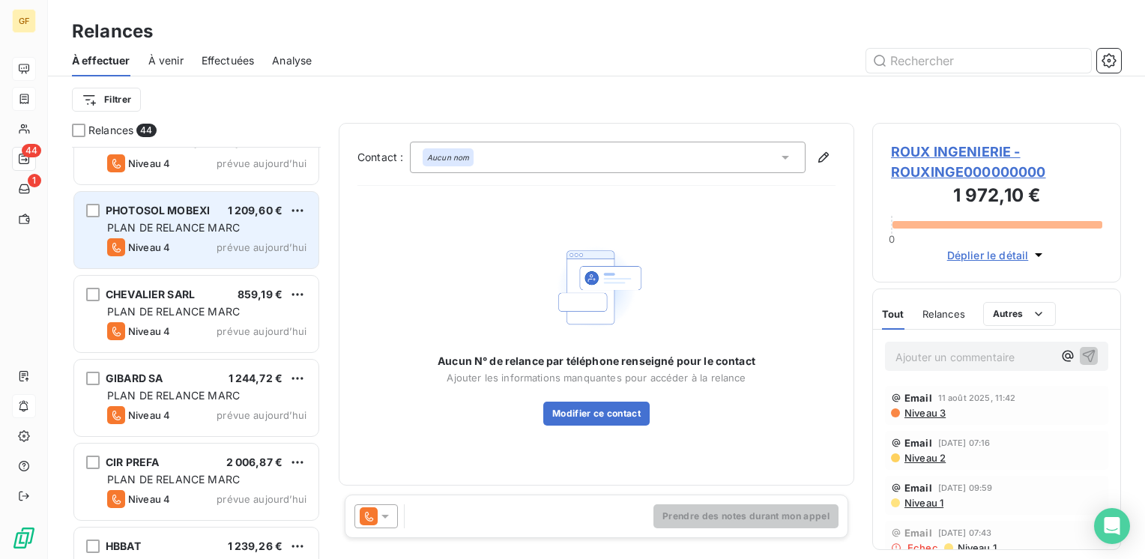
click at [238, 238] on div "Niveau 4 prévue [DATE]" at bounding box center [206, 247] width 199 height 18
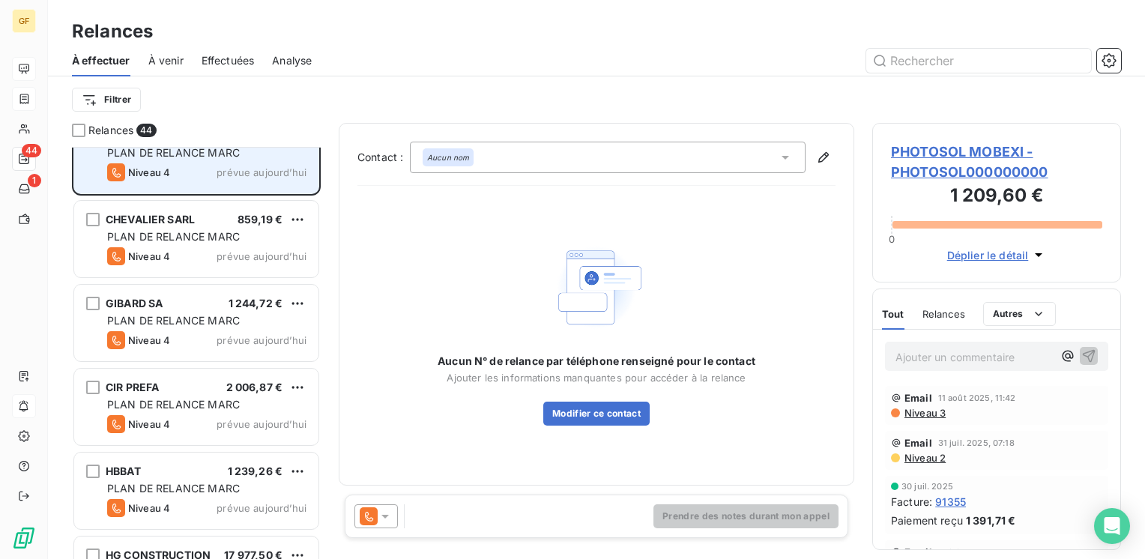
scroll to position [3280, 0]
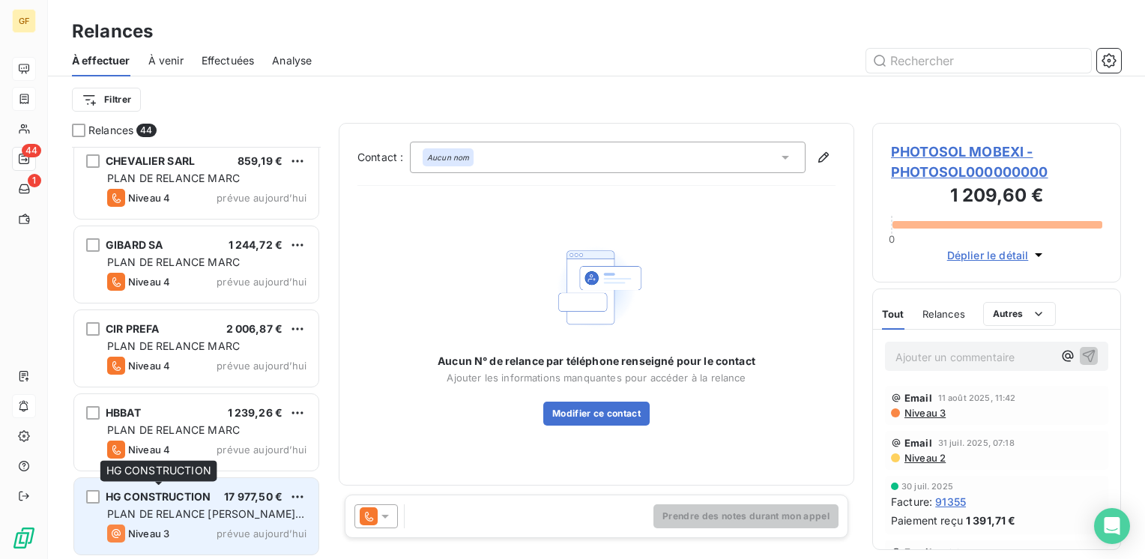
click at [198, 499] on span "HG CONSTRUCTION" at bounding box center [158, 496] width 105 height 13
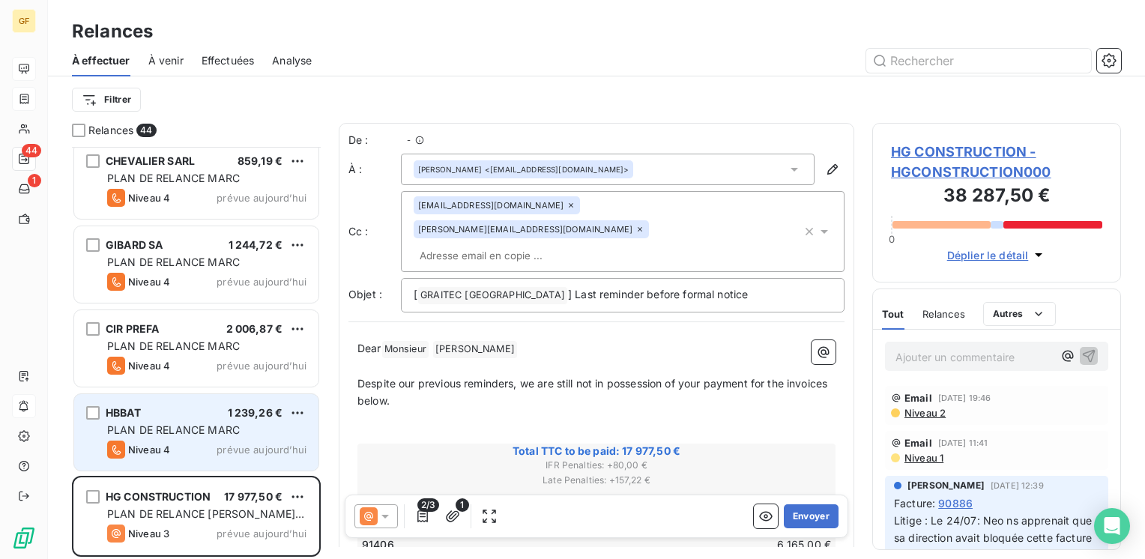
scroll to position [401, 237]
click at [201, 421] on div "HBBAT 1 239,26 € PLAN DE RELANCE [PERSON_NAME] 4 prévue [DATE]" at bounding box center [196, 432] width 244 height 76
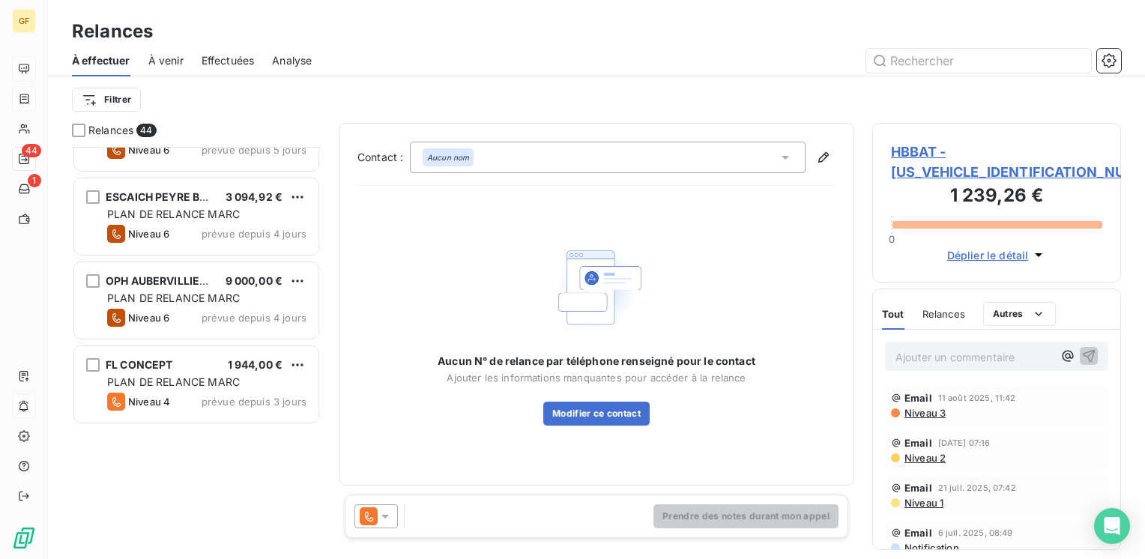
scroll to position [958, 0]
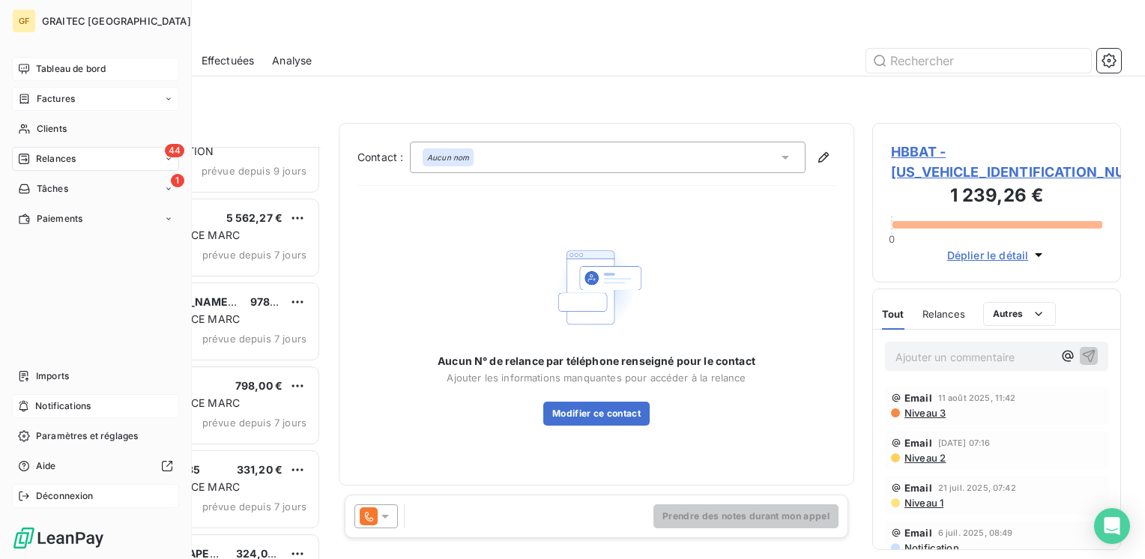
click at [69, 493] on span "Déconnexion" at bounding box center [65, 495] width 58 height 13
